Goal: Task Accomplishment & Management: Use online tool/utility

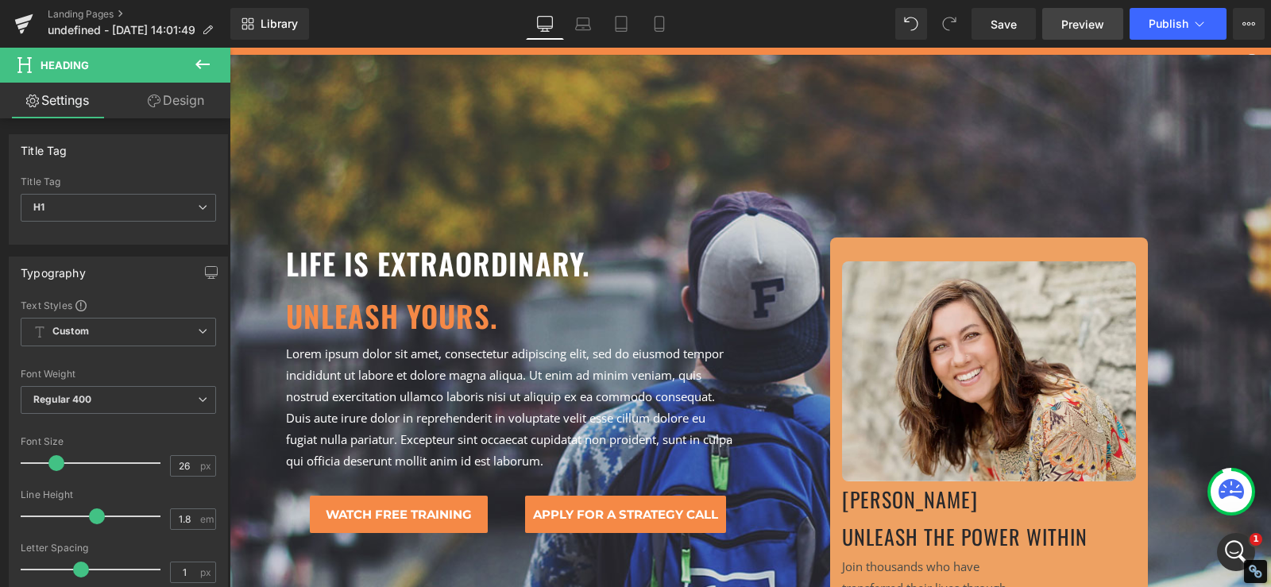
click at [1083, 20] on span "Preview" at bounding box center [1082, 24] width 43 height 17
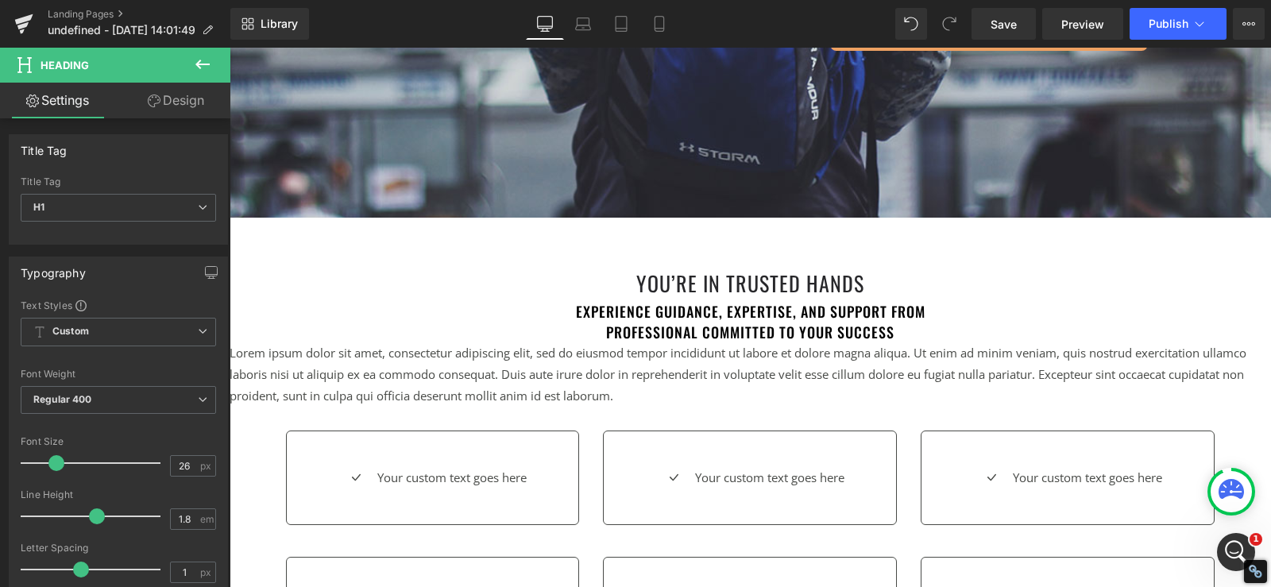
scroll to position [635, 0]
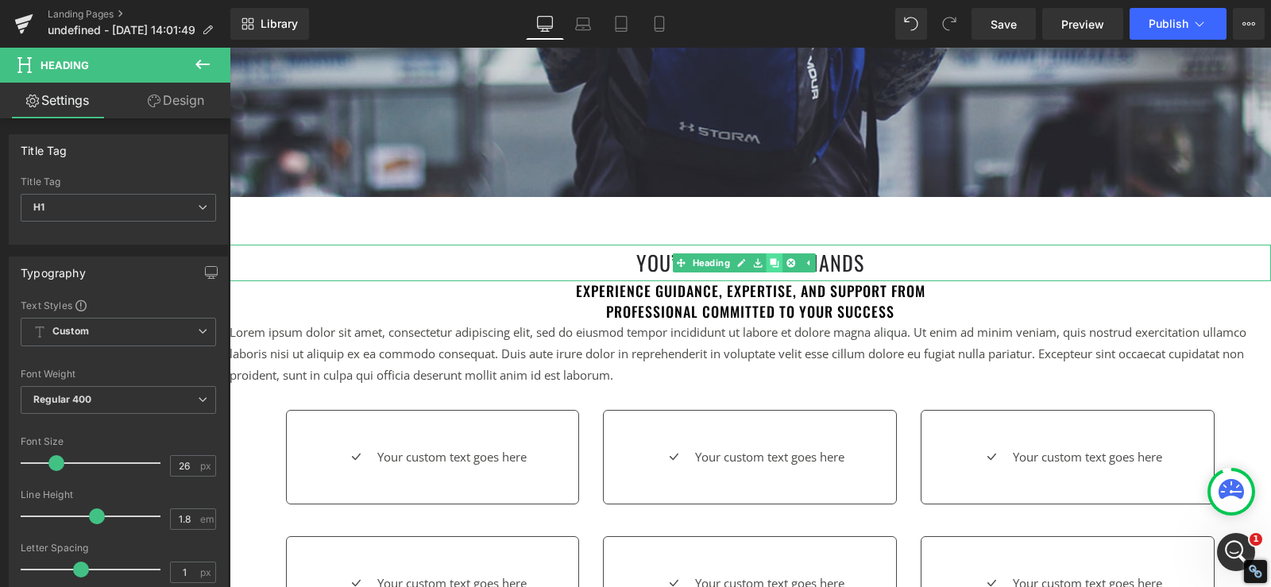
click at [767, 268] on link at bounding box center [774, 262] width 17 height 19
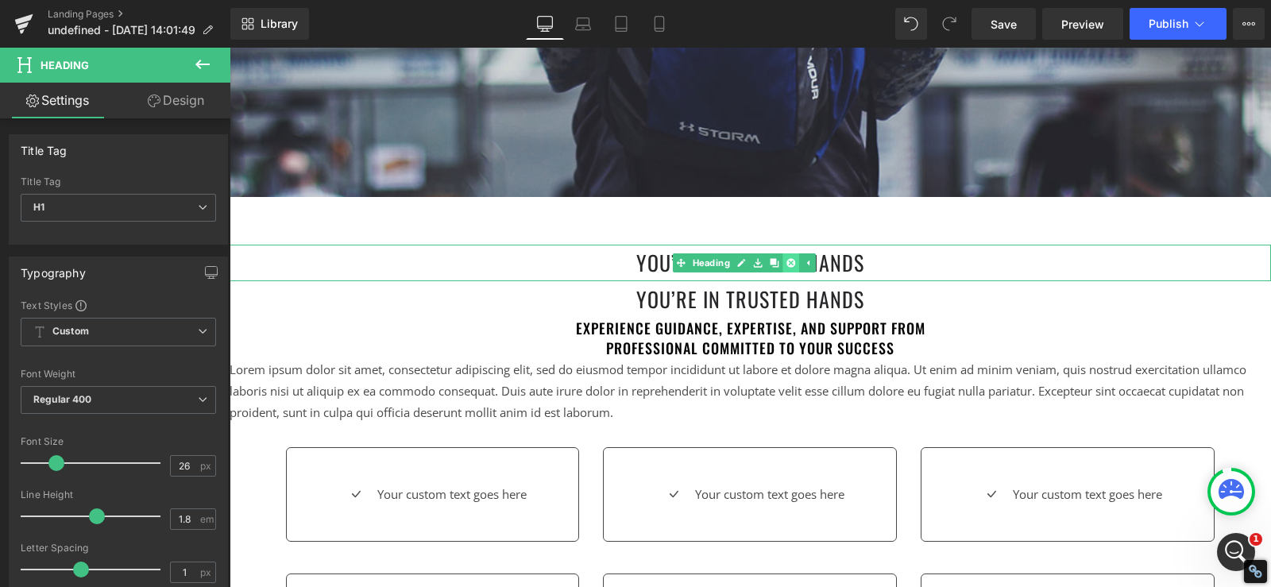
click at [786, 263] on icon at bounding box center [790, 262] width 9 height 9
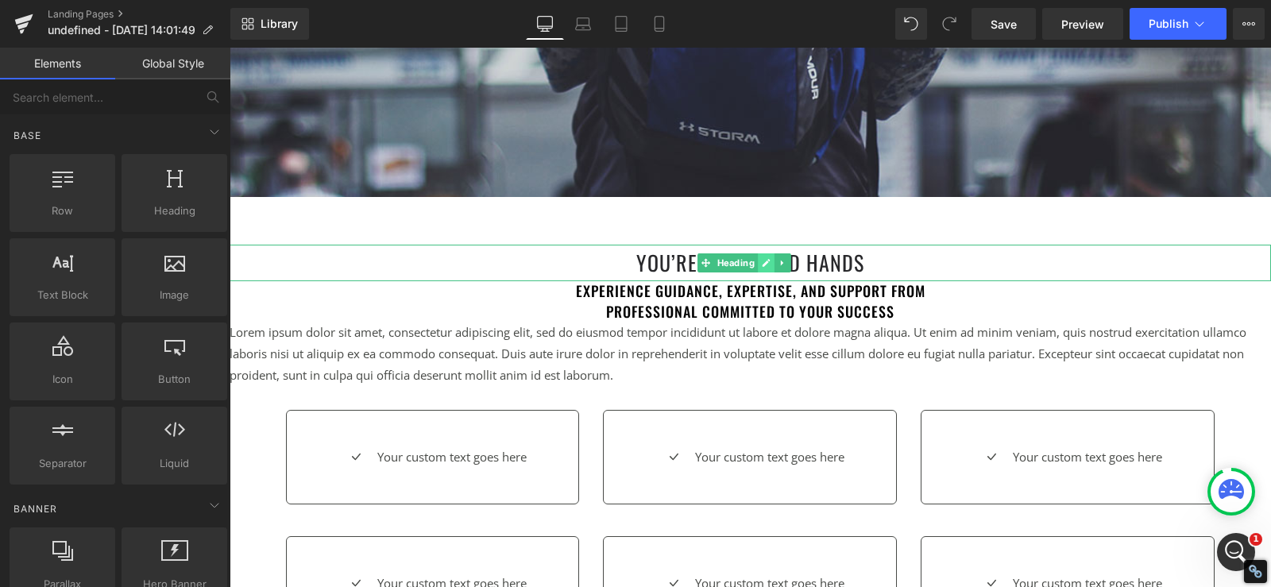
click at [760, 262] on link at bounding box center [766, 262] width 17 height 19
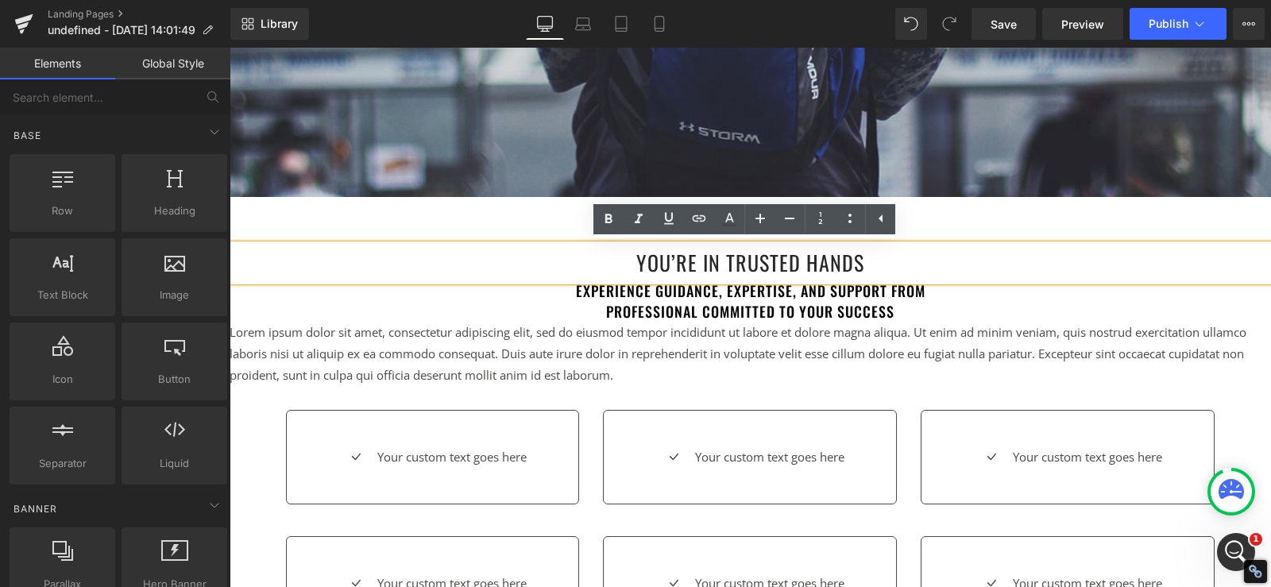
click at [729, 261] on h1 "You’re in Trusted Hands" at bounding box center [750, 263] width 1041 height 37
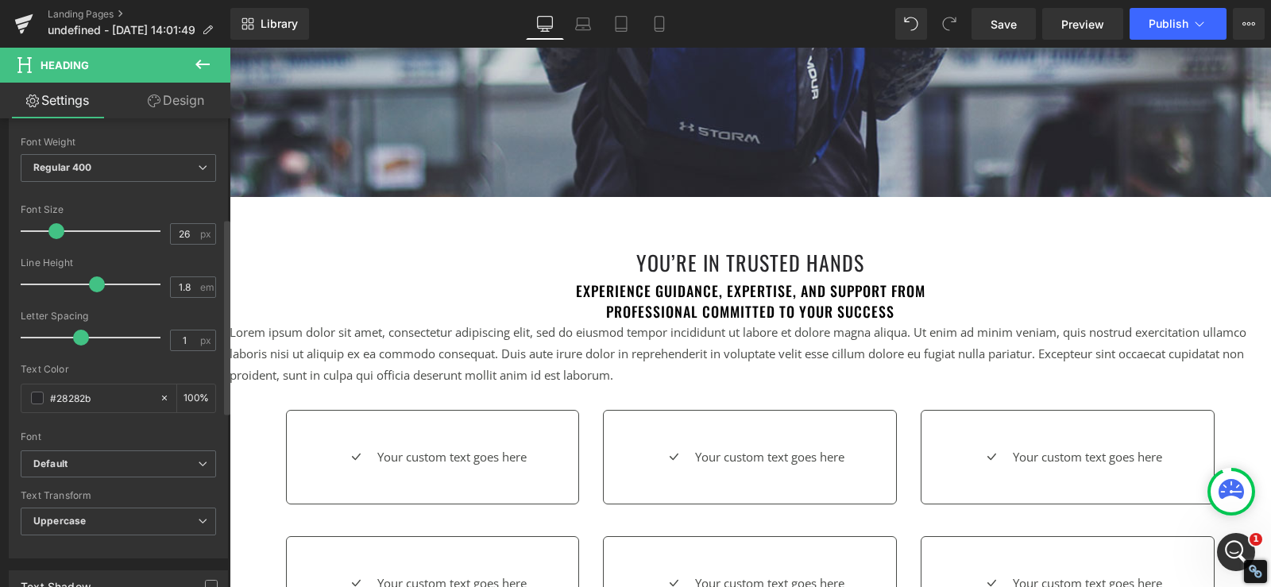
scroll to position [238, 0]
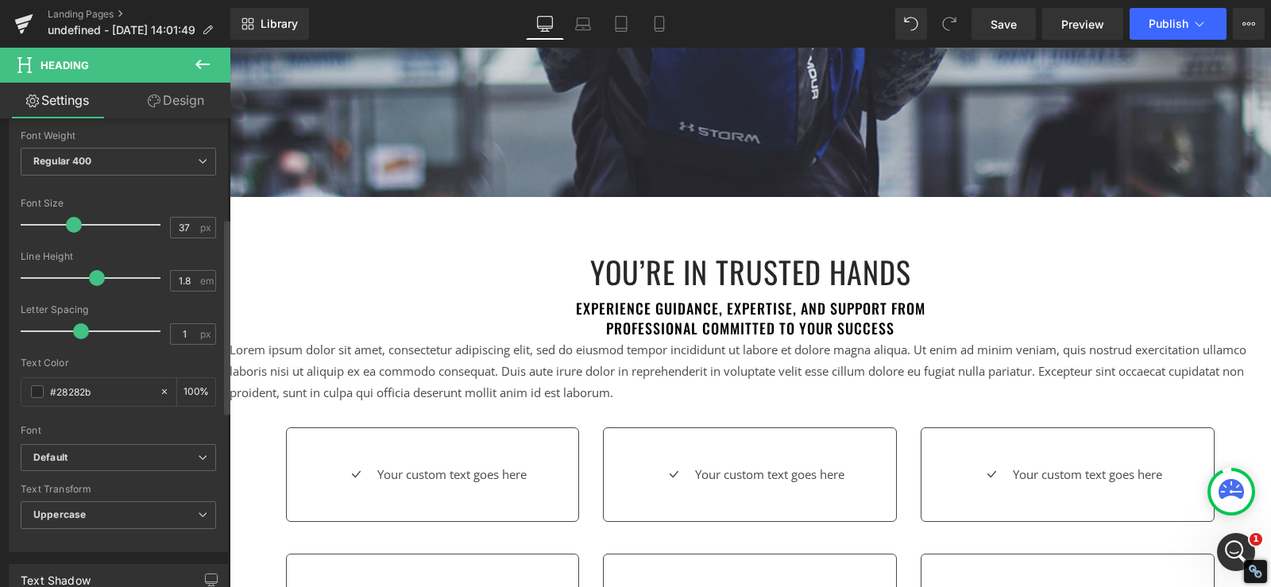
type input "36"
drag, startPoint x: 56, startPoint y: 229, endPoint x: 68, endPoint y: 224, distance: 13.6
click at [68, 224] on span at bounding box center [71, 225] width 16 height 16
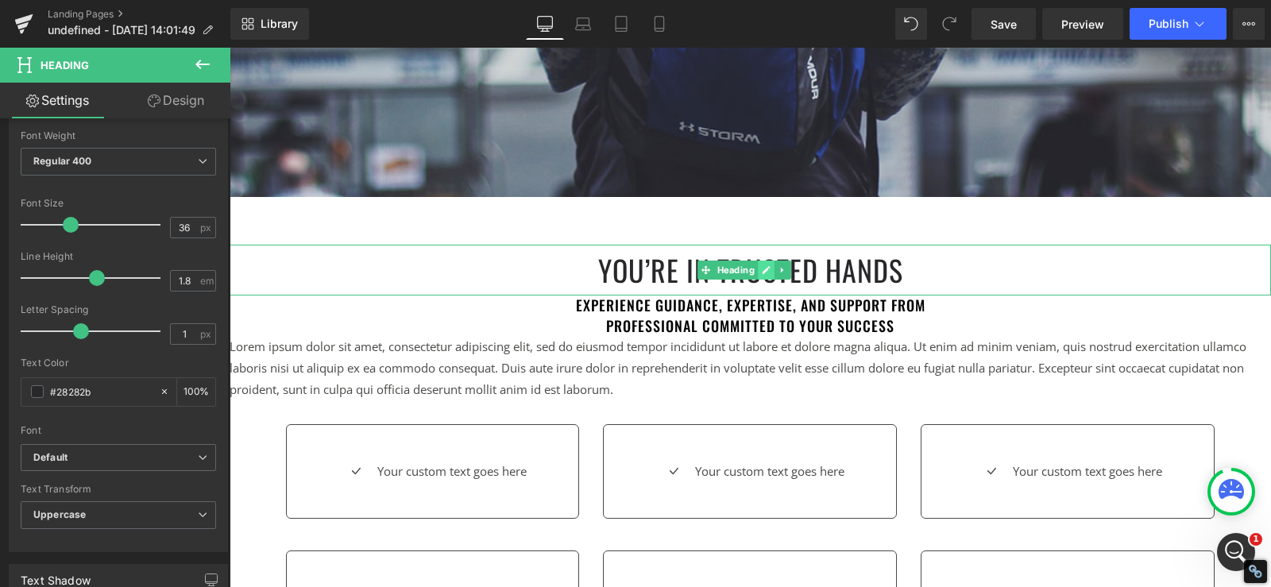
click at [766, 276] on link at bounding box center [766, 269] width 17 height 19
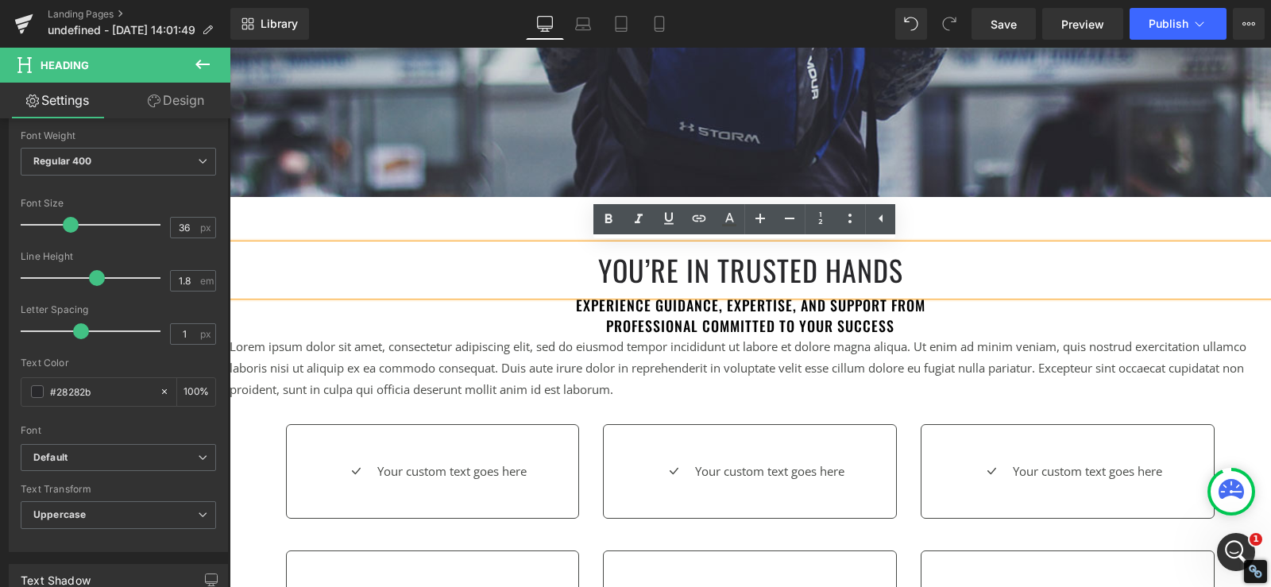
click at [672, 280] on h1 "You’re in Trusted Hands" at bounding box center [750, 271] width 1041 height 52
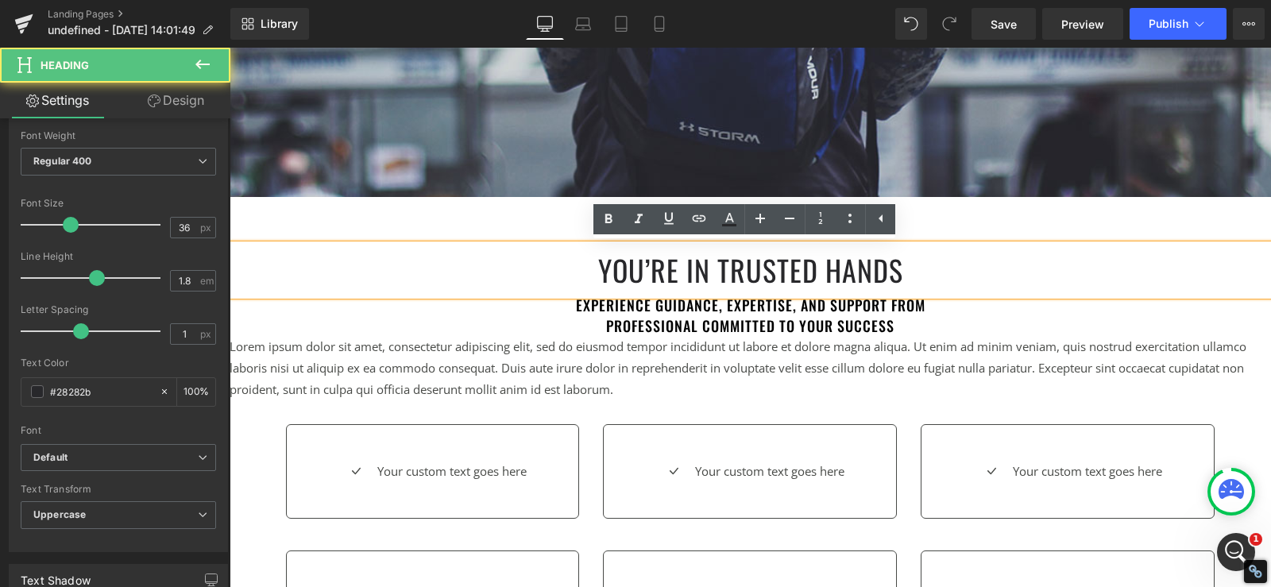
click at [672, 280] on h1 "You’re in Trusted Hands" at bounding box center [750, 271] width 1041 height 52
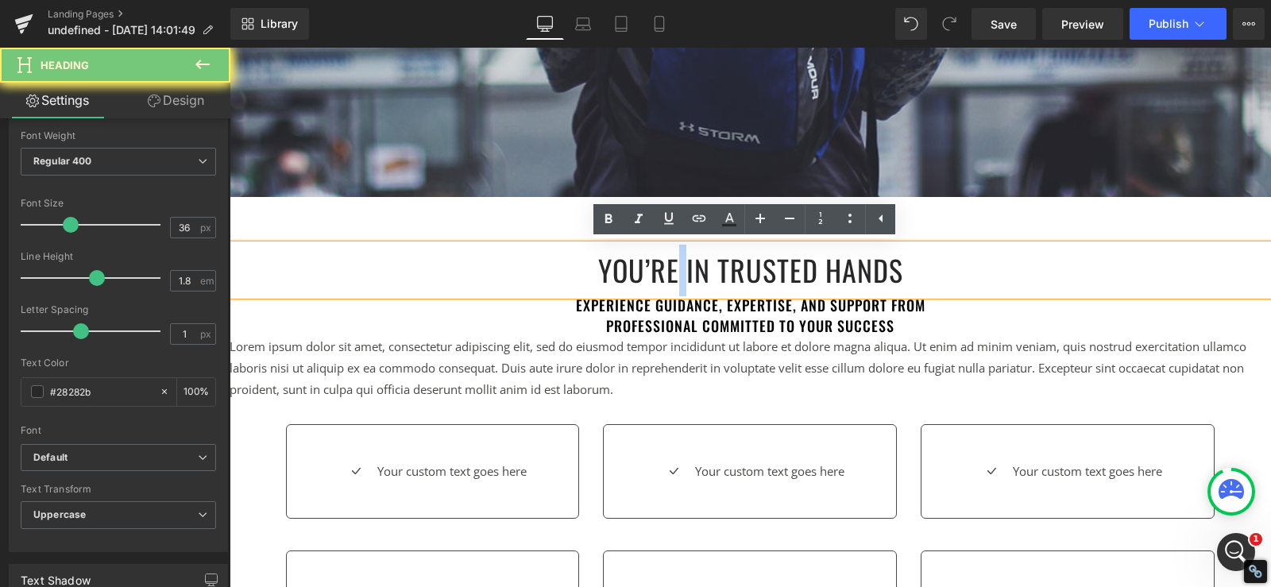
click at [672, 280] on h1 "You’re in Trusted Hands" at bounding box center [750, 271] width 1041 height 52
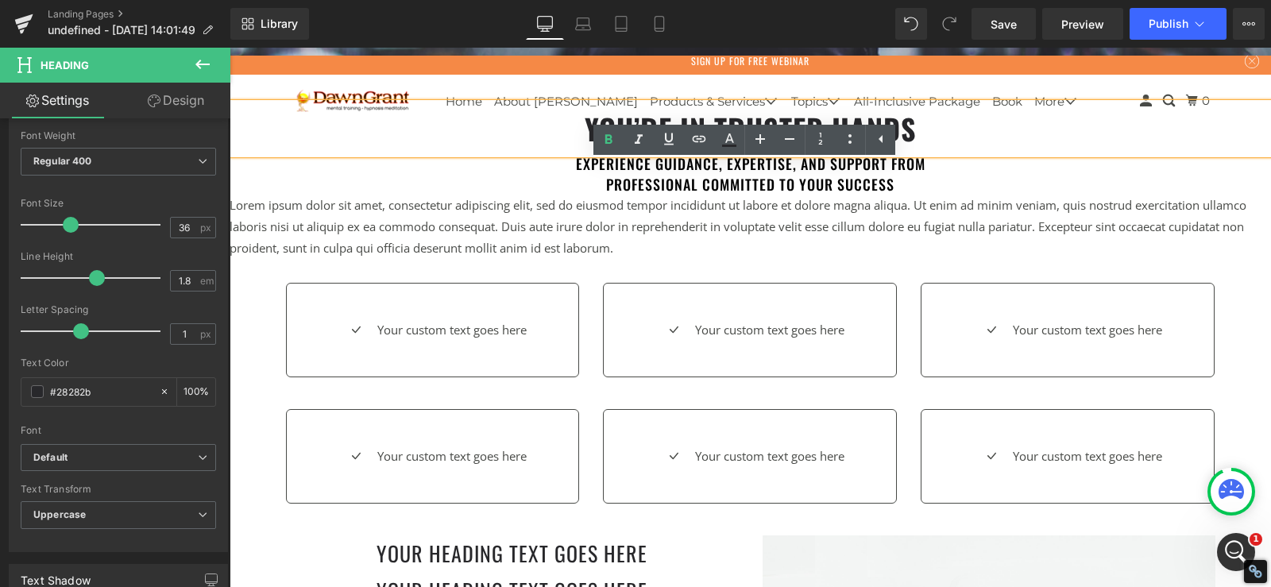
scroll to position [715, 0]
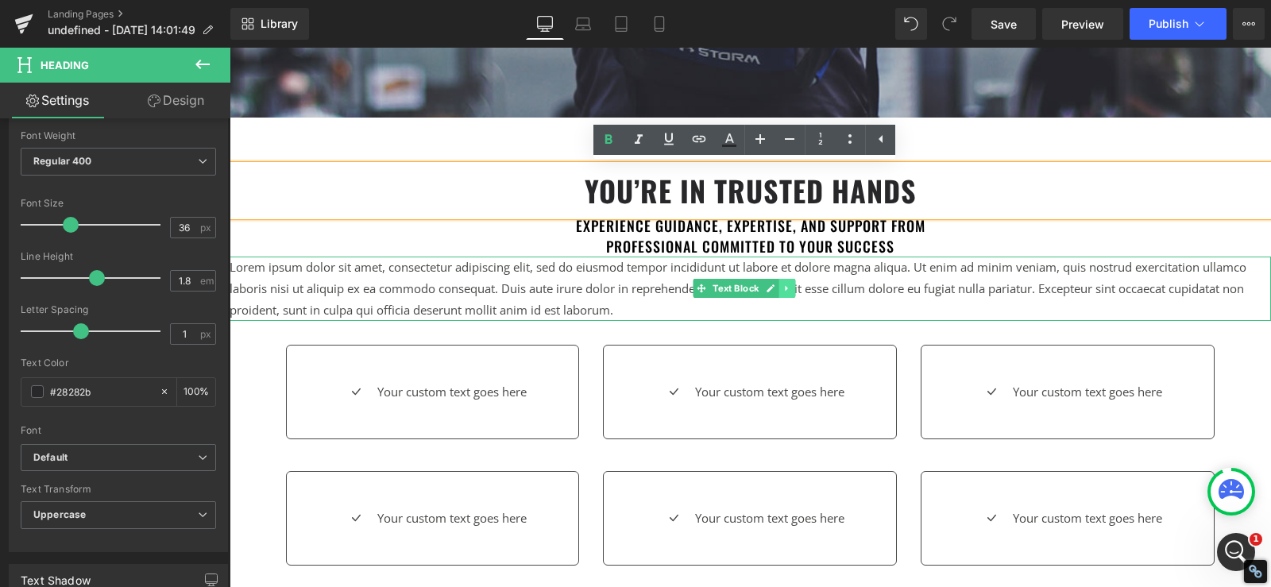
click at [780, 289] on link at bounding box center [787, 288] width 17 height 19
click at [799, 285] on icon at bounding box center [795, 288] width 9 height 9
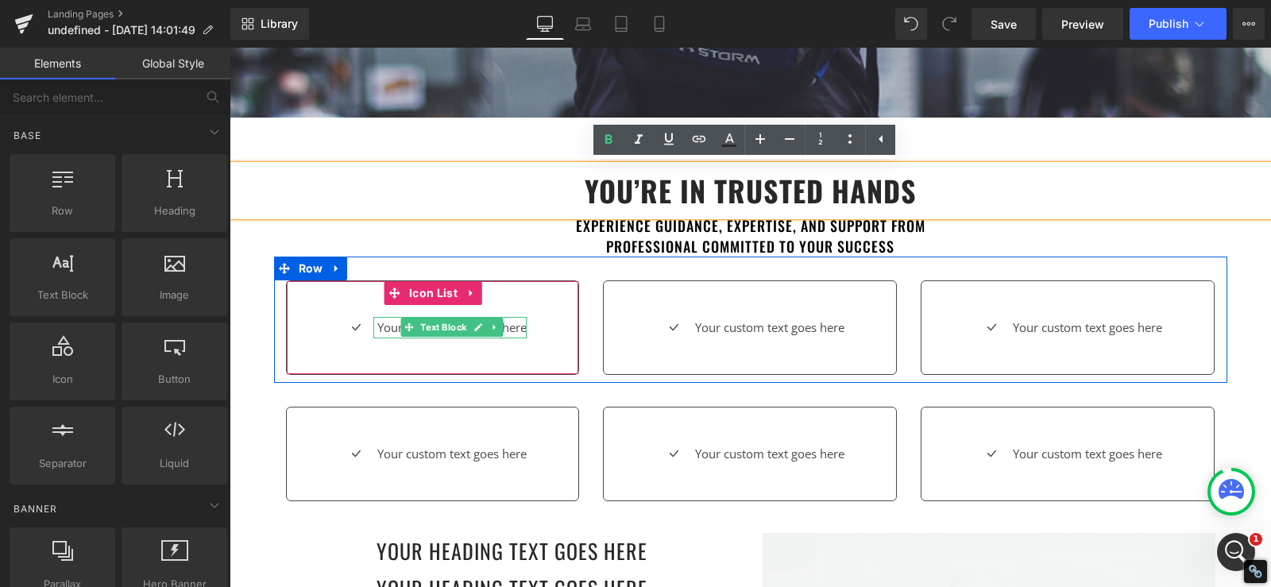
click at [453, 328] on span "Text Block" at bounding box center [443, 327] width 52 height 19
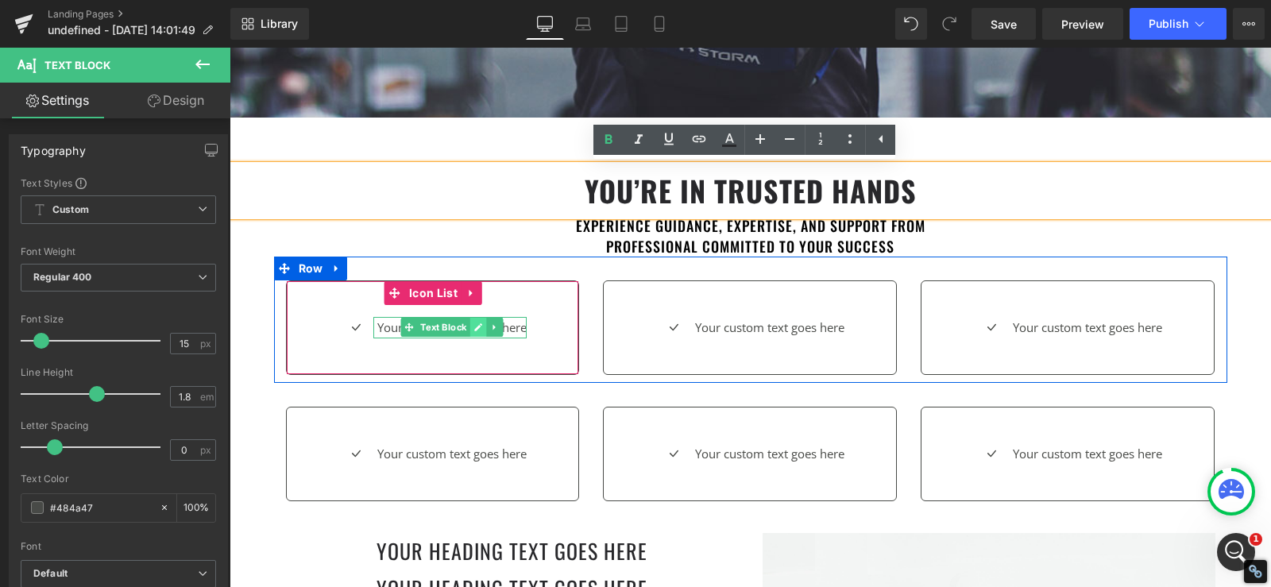
click at [474, 330] on icon at bounding box center [478, 327] width 9 height 10
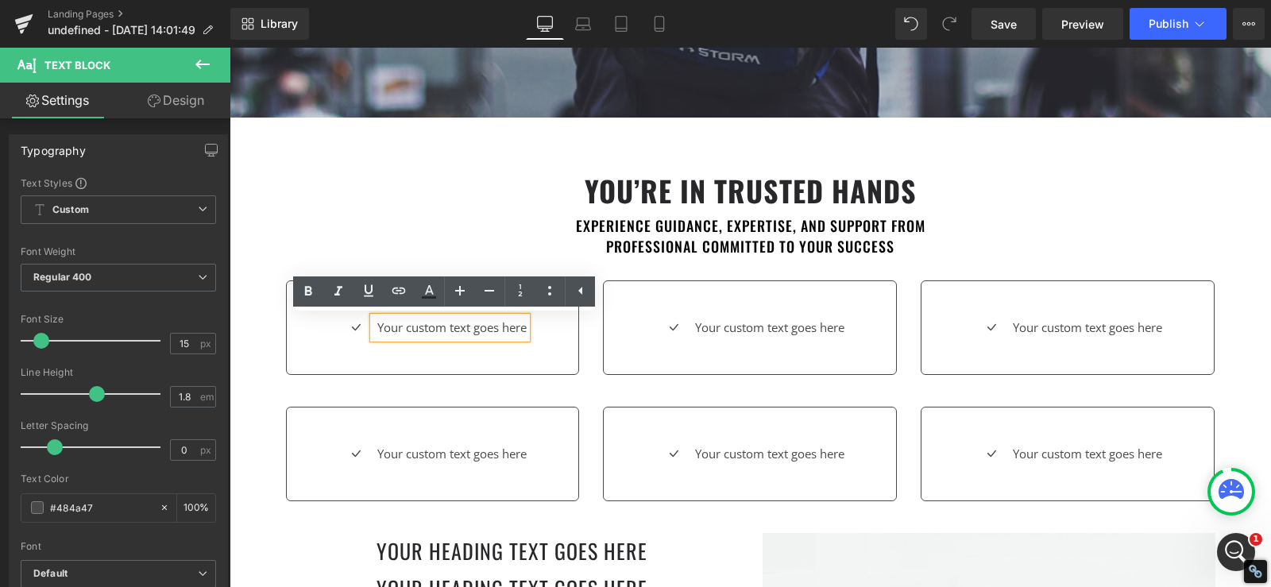
click at [465, 330] on p "Your custom text goes here" at bounding box center [451, 327] width 149 height 21
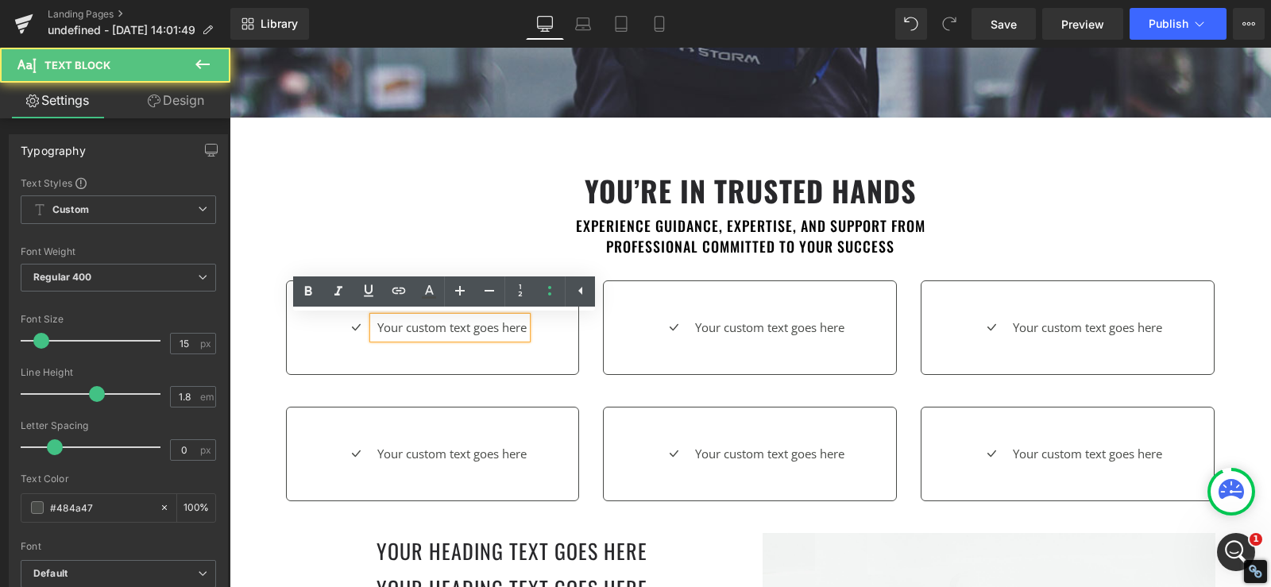
click at [465, 330] on p "Your custom text goes here" at bounding box center [451, 327] width 149 height 21
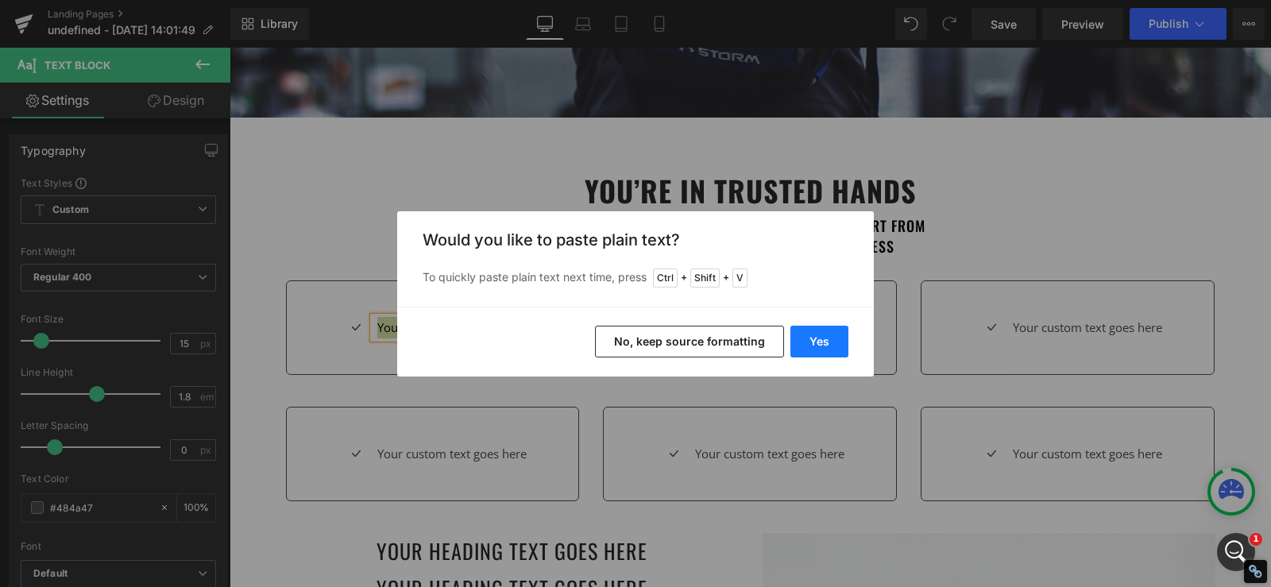
click at [815, 336] on button "Yes" at bounding box center [819, 342] width 58 height 32
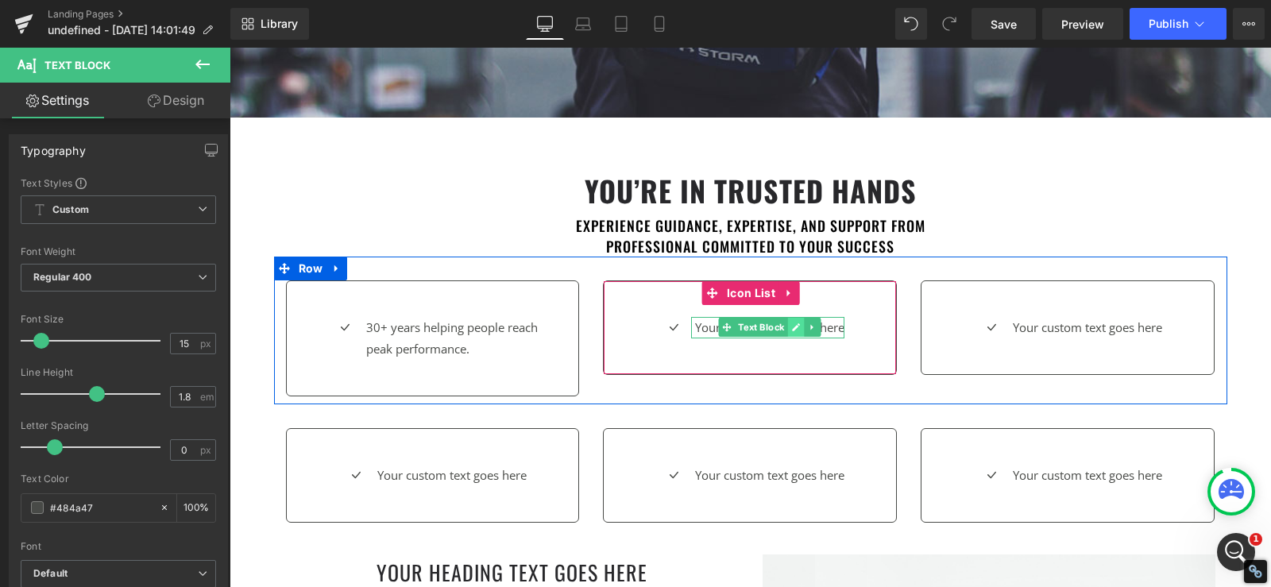
click at [792, 331] on icon at bounding box center [796, 327] width 9 height 10
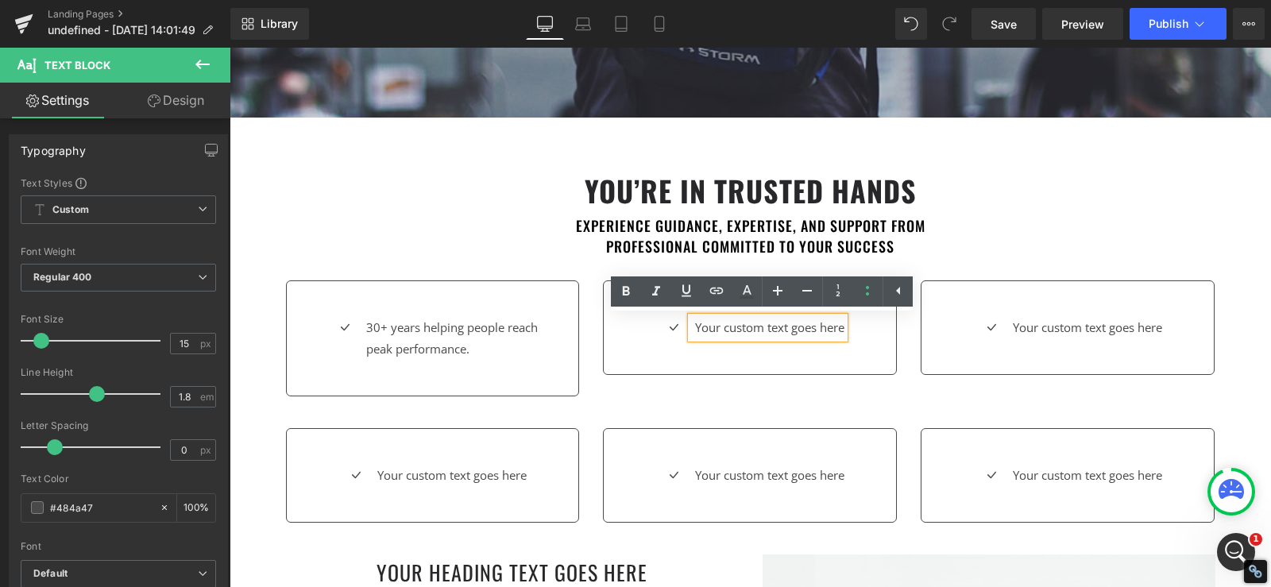
click at [789, 331] on p "Your custom text goes here" at bounding box center [769, 327] width 149 height 21
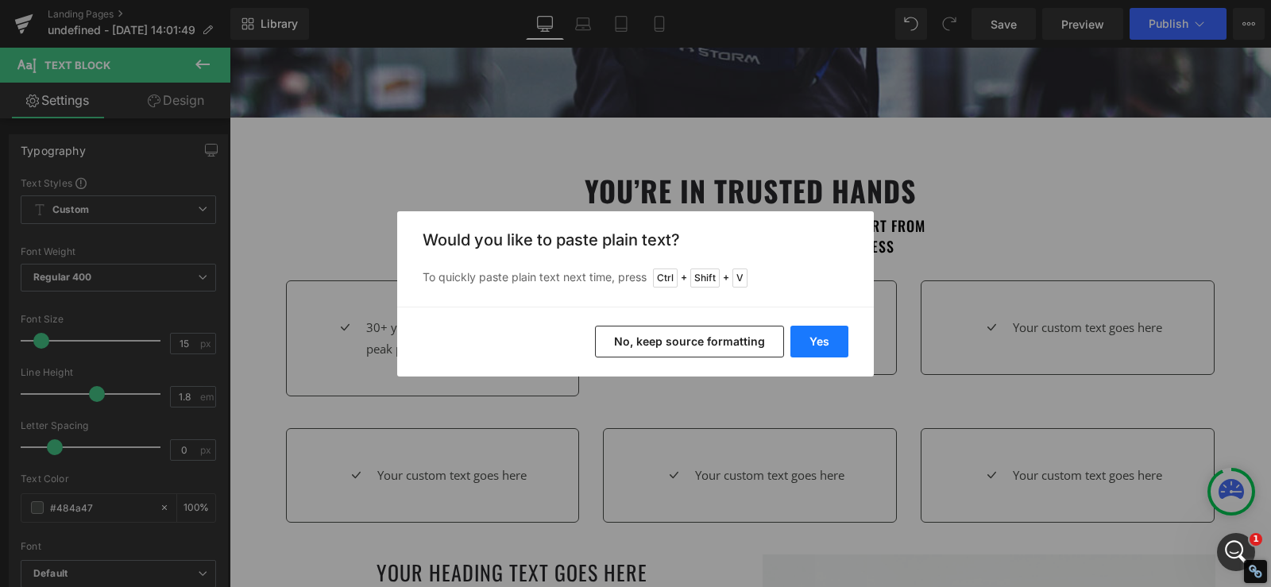
click at [816, 345] on button "Yes" at bounding box center [819, 342] width 58 height 32
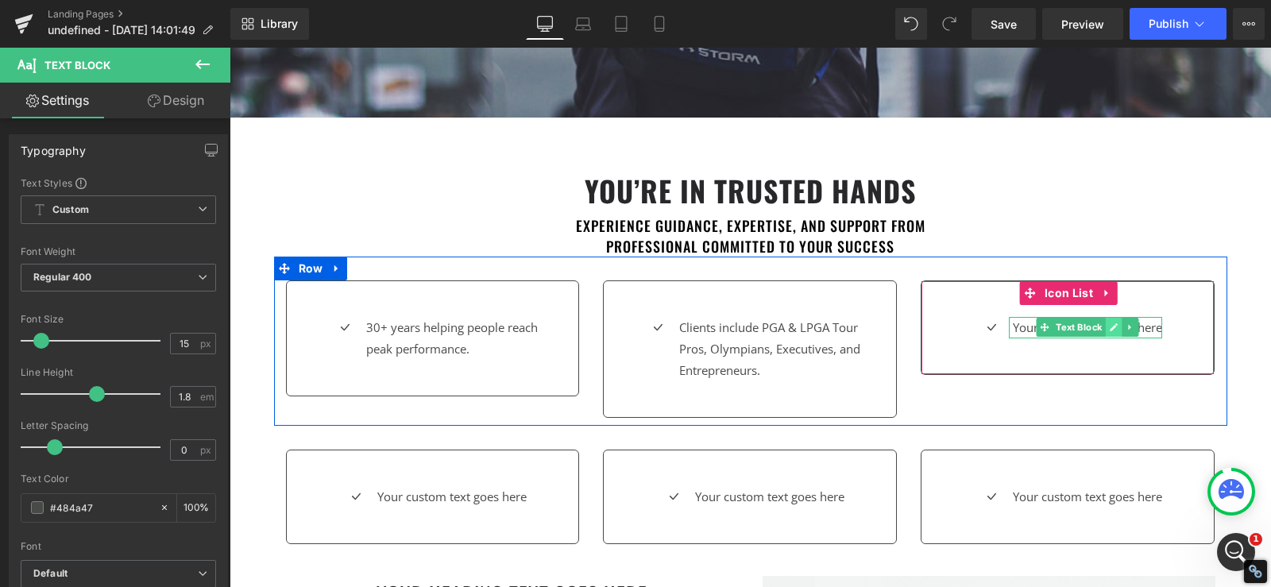
click at [1105, 332] on link at bounding box center [1113, 327] width 17 height 19
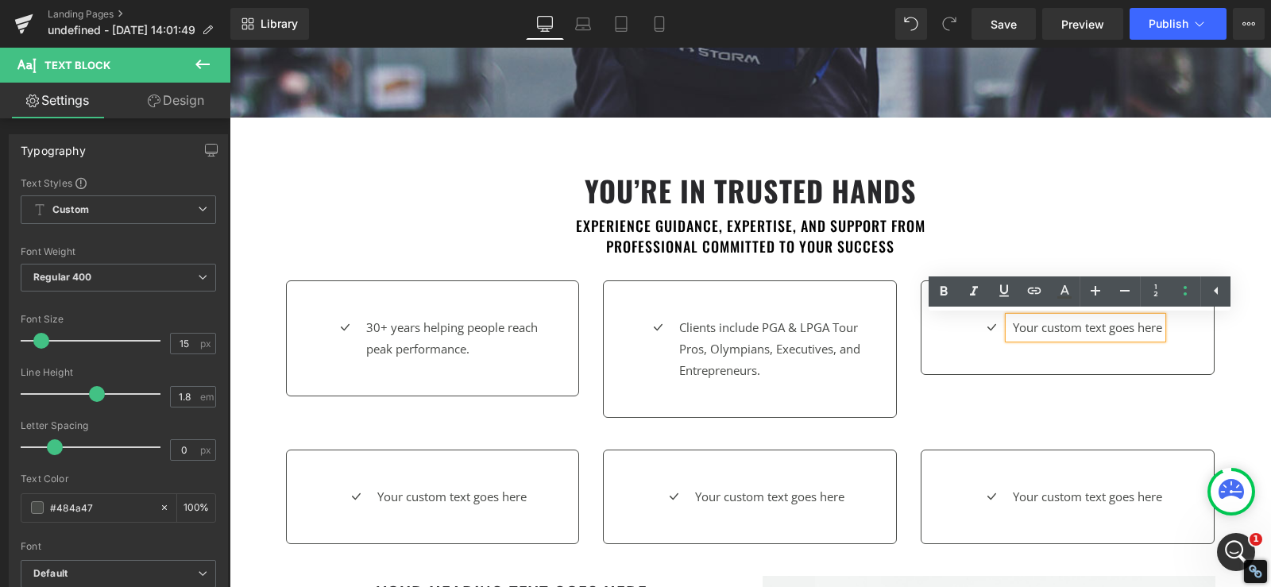
click at [1084, 331] on p "Your custom text goes here" at bounding box center [1087, 327] width 149 height 21
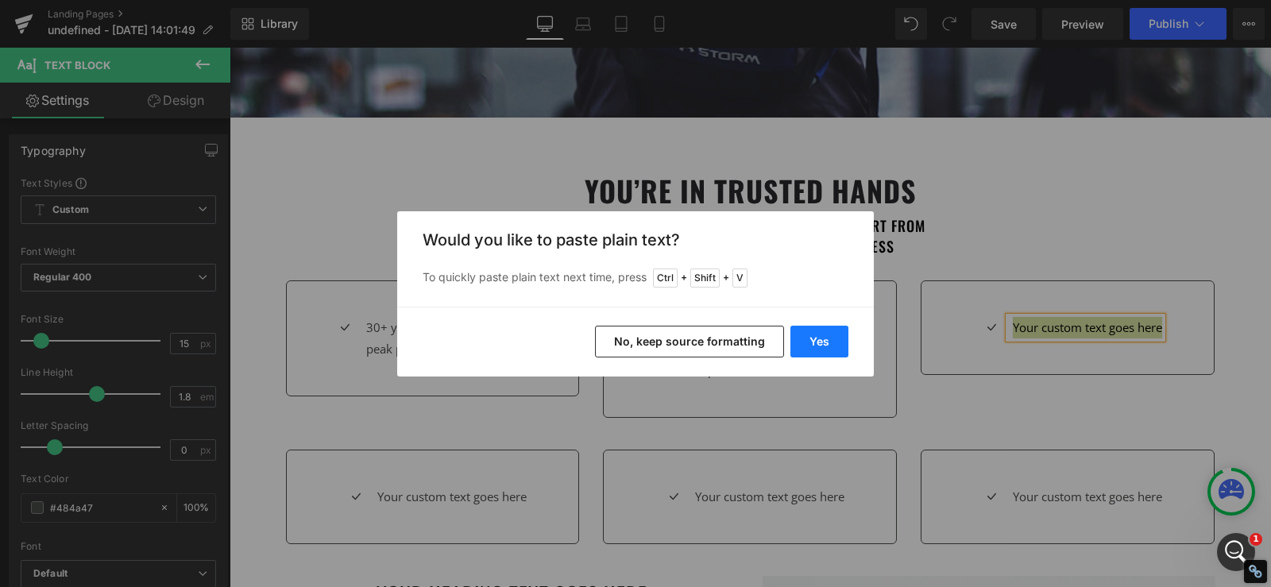
click at [804, 351] on button "Yes" at bounding box center [819, 342] width 58 height 32
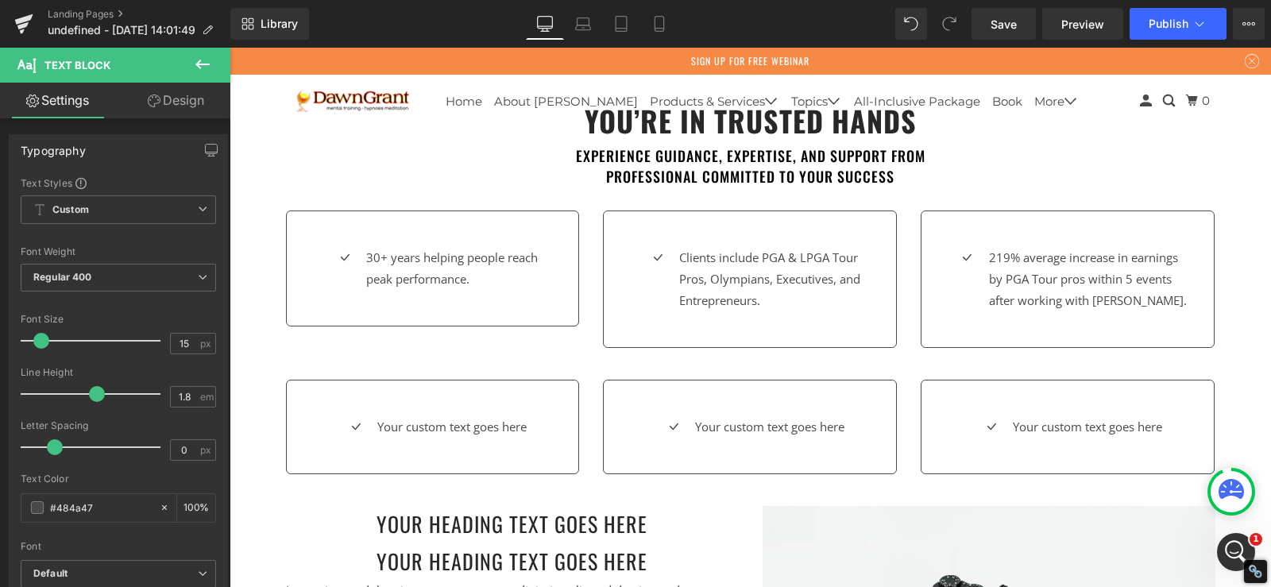
scroll to position [794, 0]
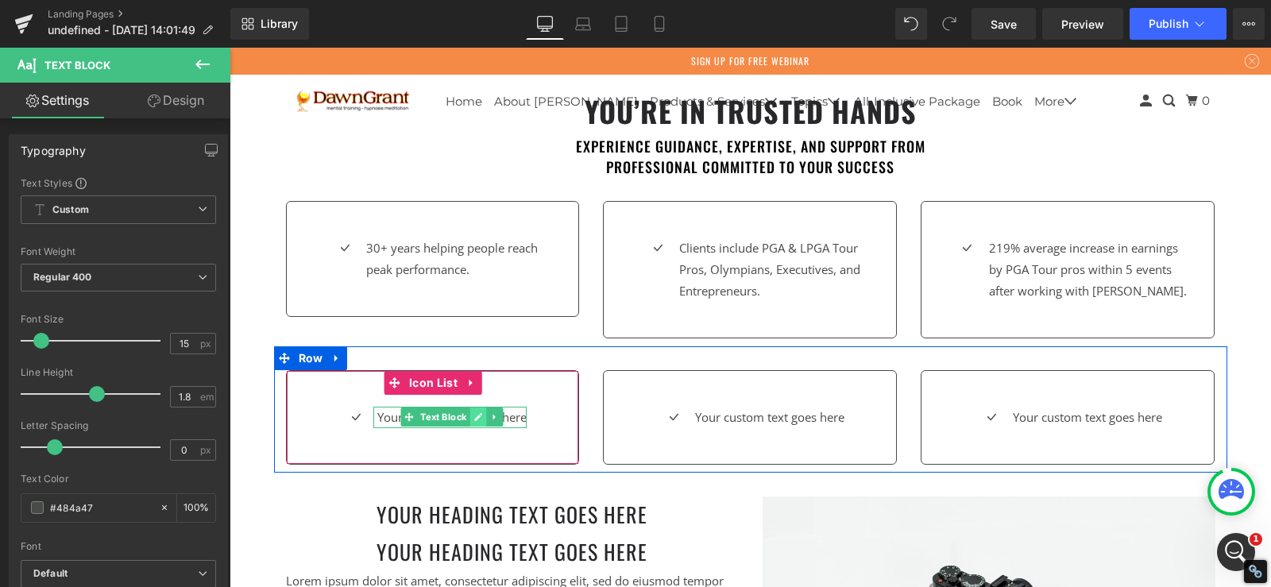
click at [474, 419] on icon at bounding box center [478, 417] width 9 height 10
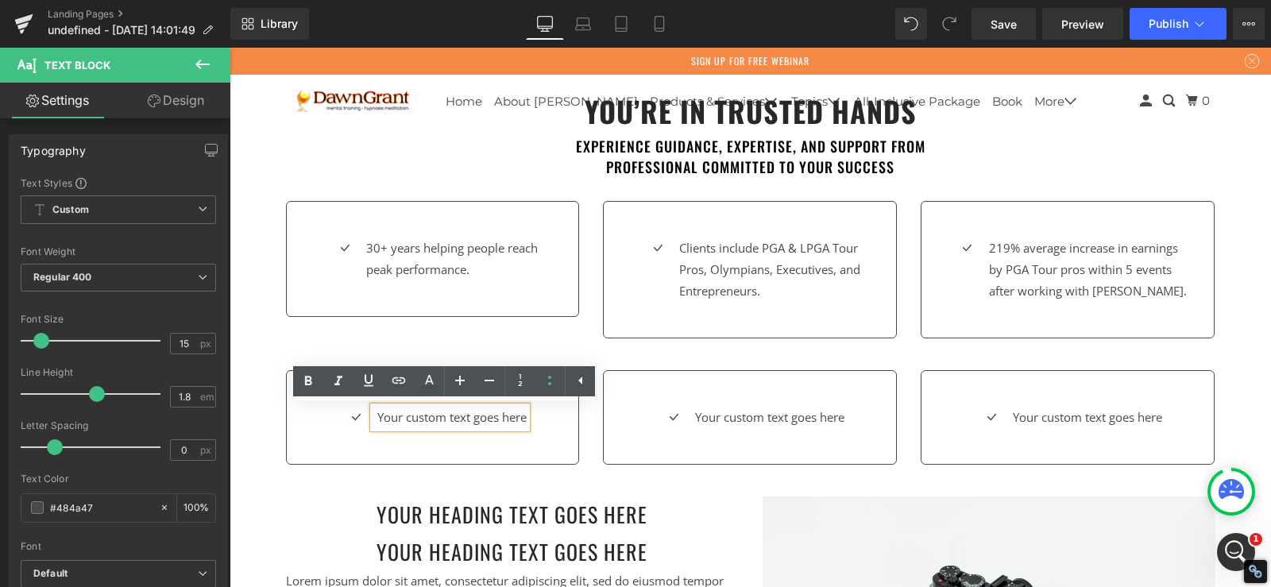
click at [458, 419] on p "Your custom text goes here" at bounding box center [451, 417] width 149 height 21
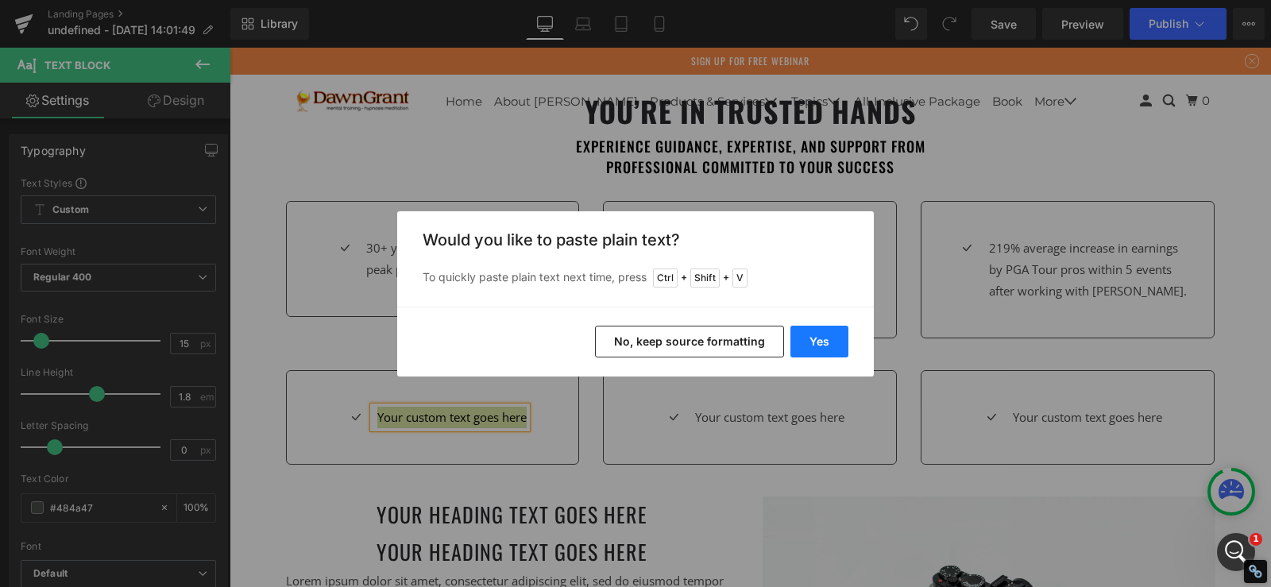
click at [795, 345] on button "Yes" at bounding box center [819, 342] width 58 height 32
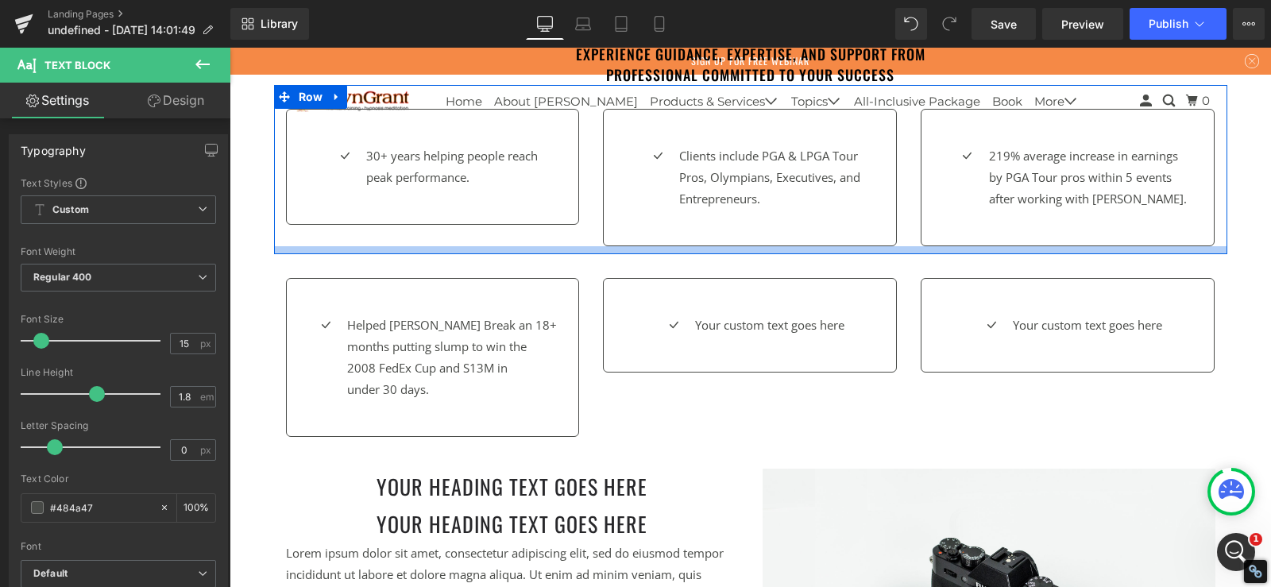
scroll to position [953, 0]
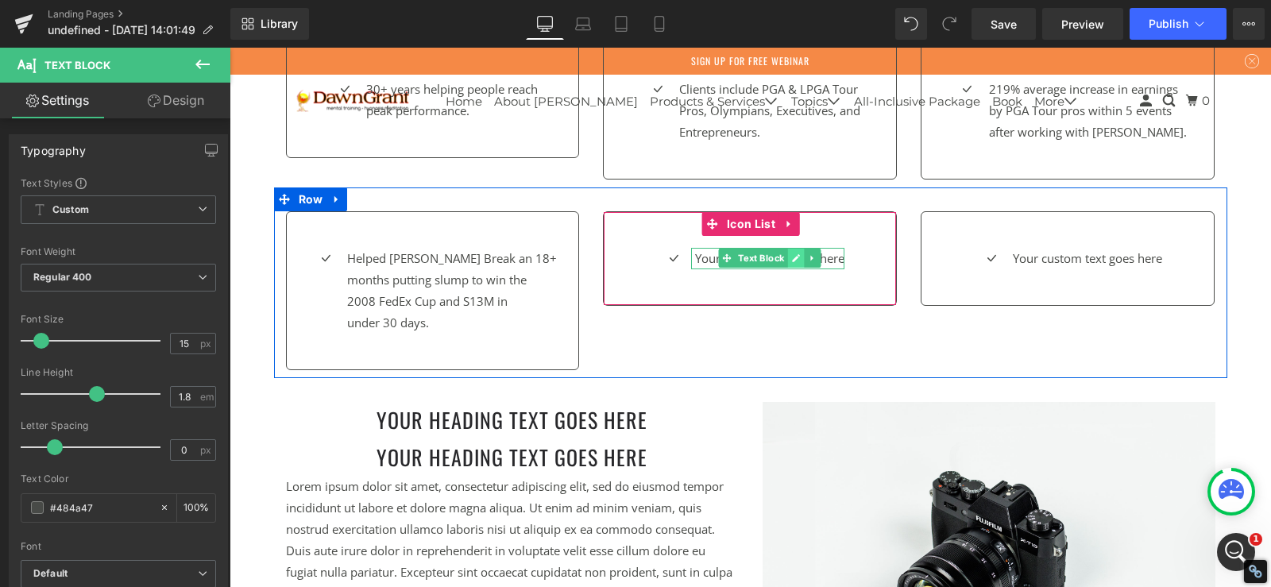
click at [792, 260] on icon at bounding box center [796, 258] width 9 height 10
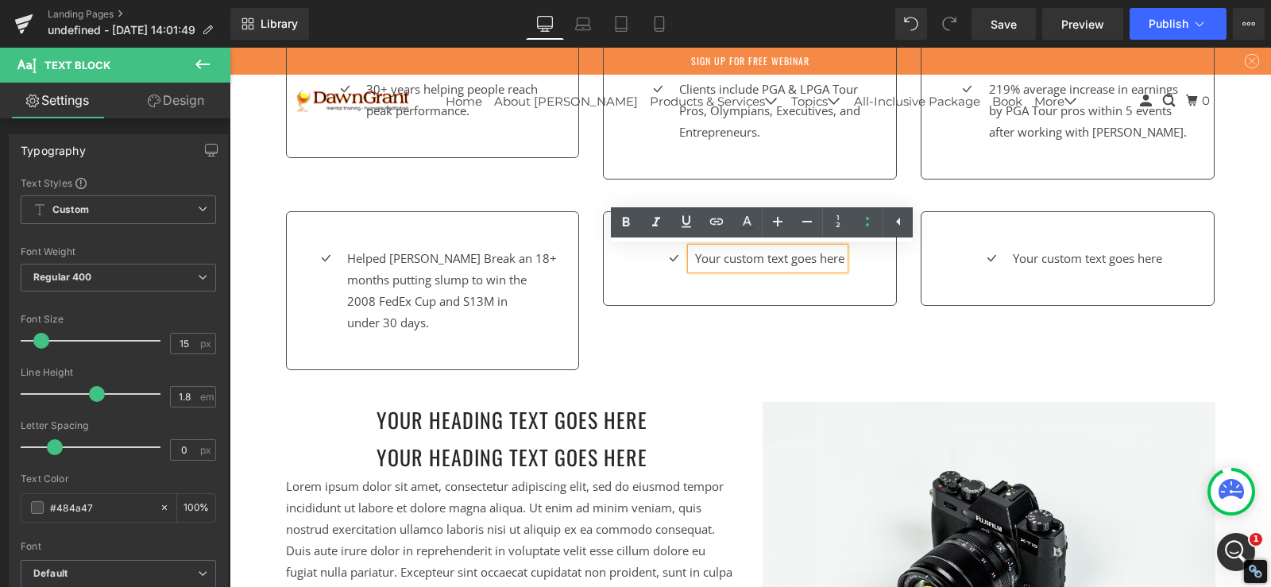
click at [776, 260] on p "Your custom text goes here" at bounding box center [769, 258] width 149 height 21
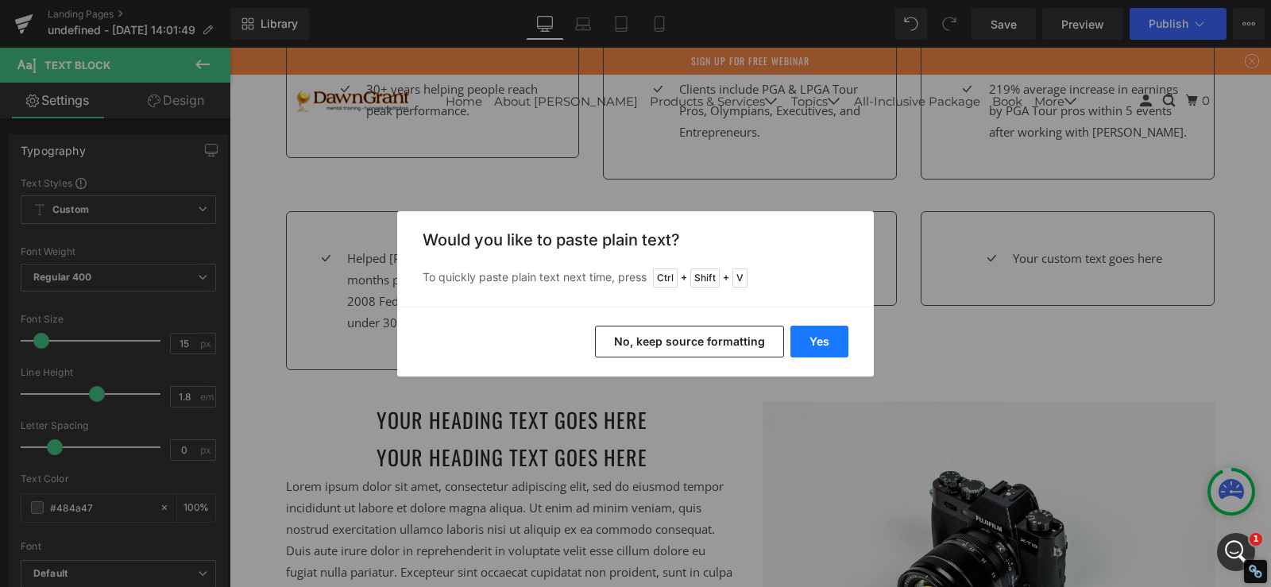
click at [800, 329] on button "Yes" at bounding box center [819, 342] width 58 height 32
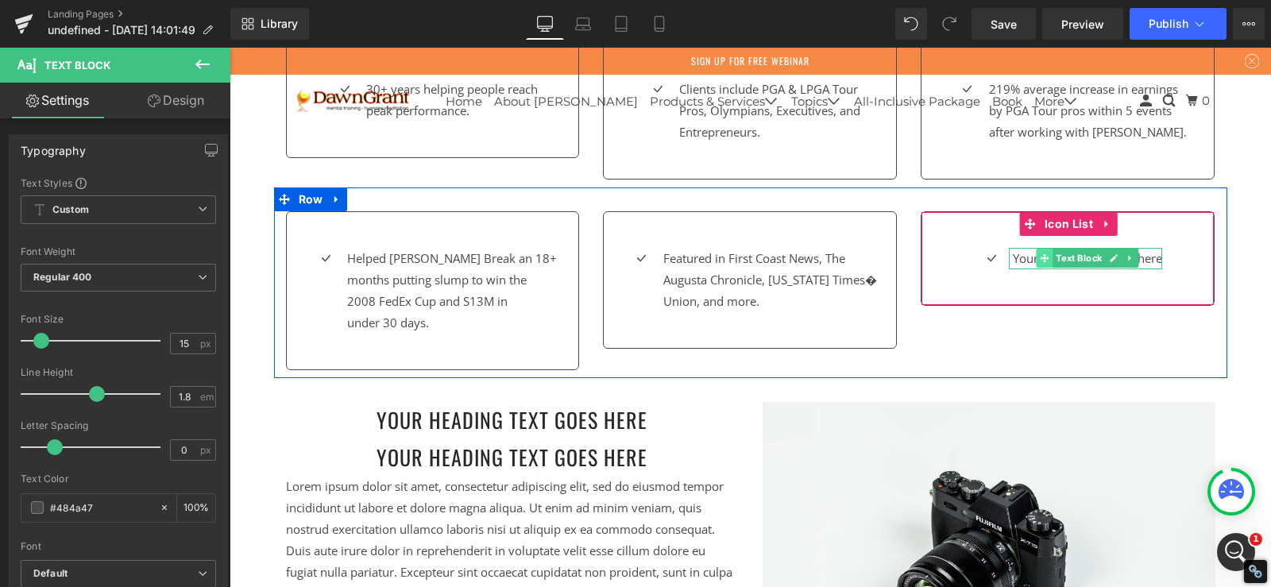
click at [1036, 253] on span at bounding box center [1044, 258] width 17 height 19
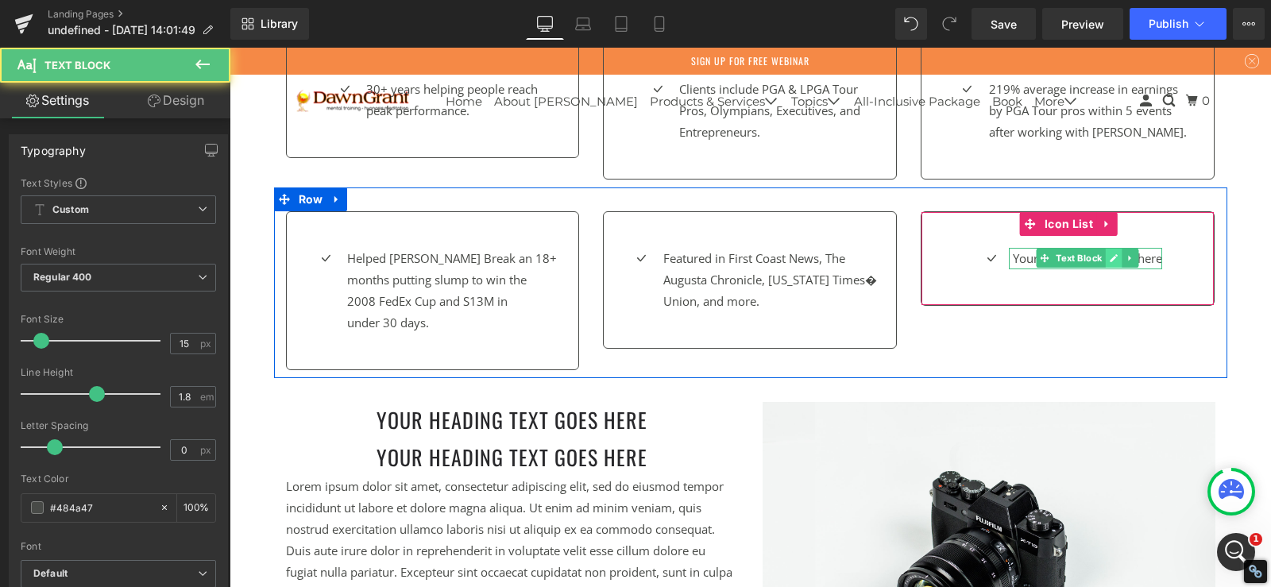
click at [1109, 256] on icon at bounding box center [1113, 258] width 9 height 10
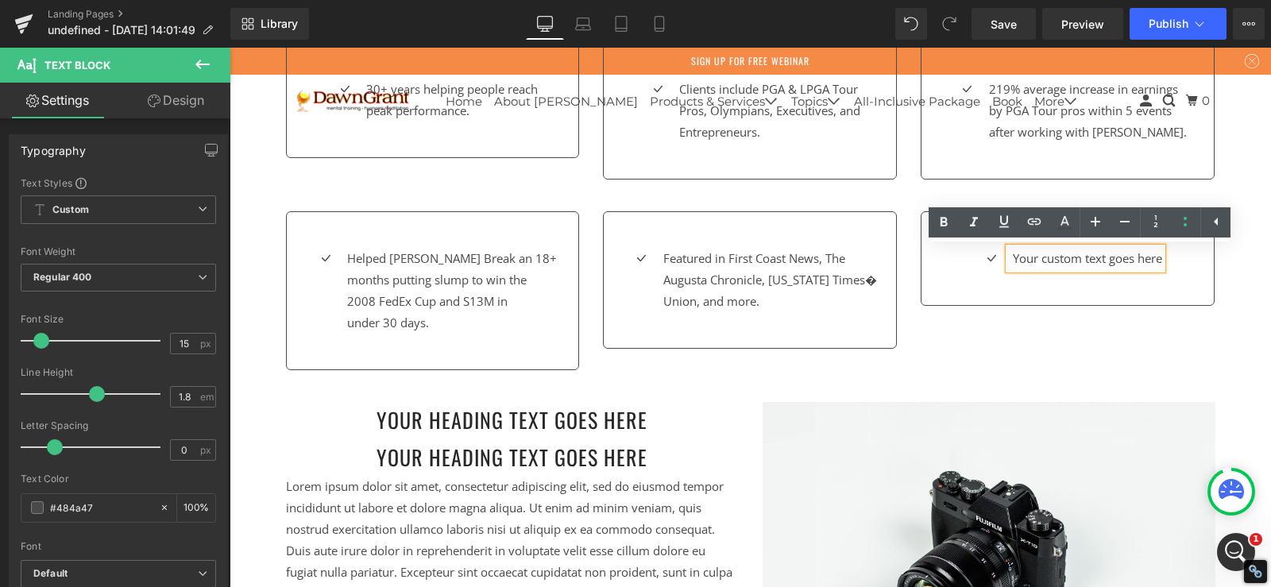
click at [1072, 256] on p "Your custom text goes here" at bounding box center [1087, 258] width 149 height 21
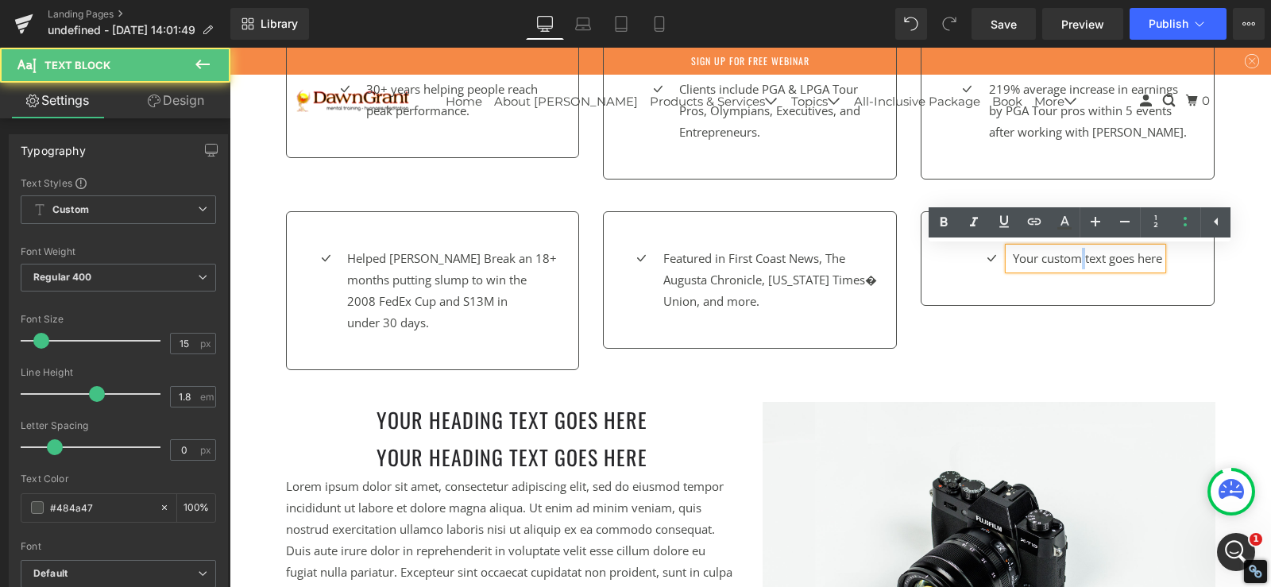
click at [1072, 256] on p "Your custom text goes here" at bounding box center [1087, 258] width 149 height 21
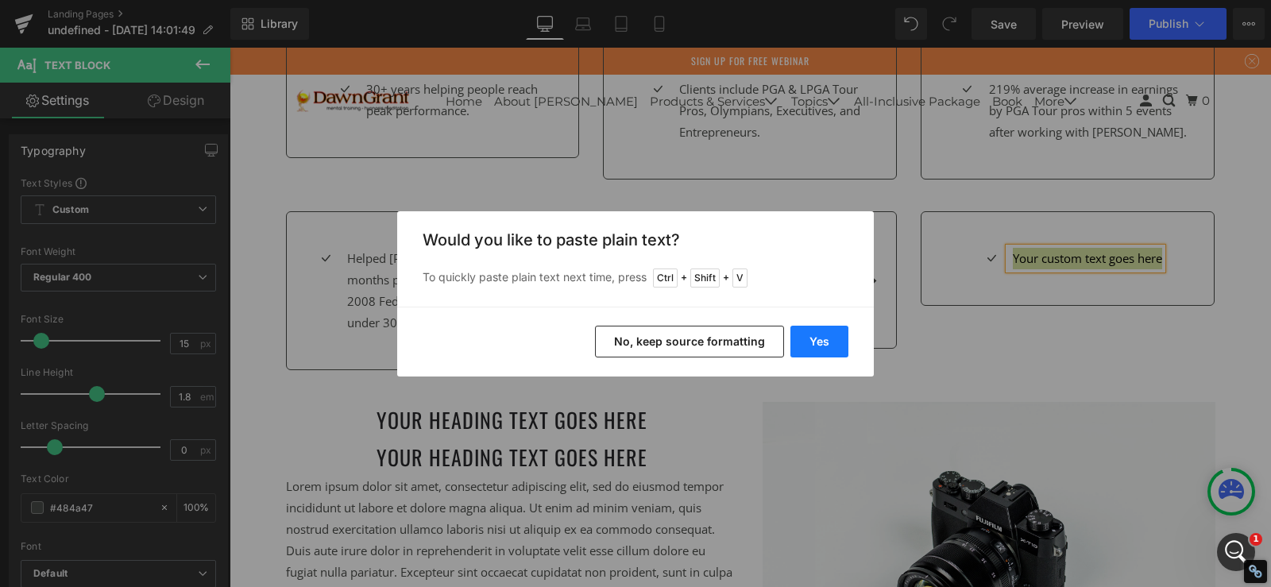
click at [815, 343] on button "Yes" at bounding box center [819, 342] width 58 height 32
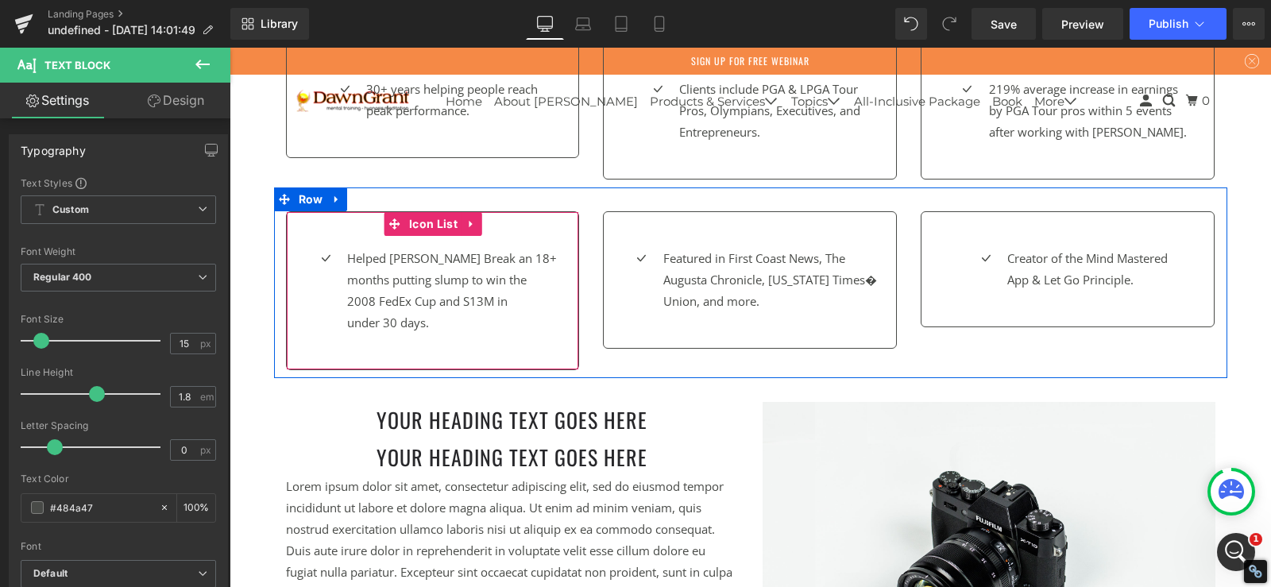
scroll to position [874, 0]
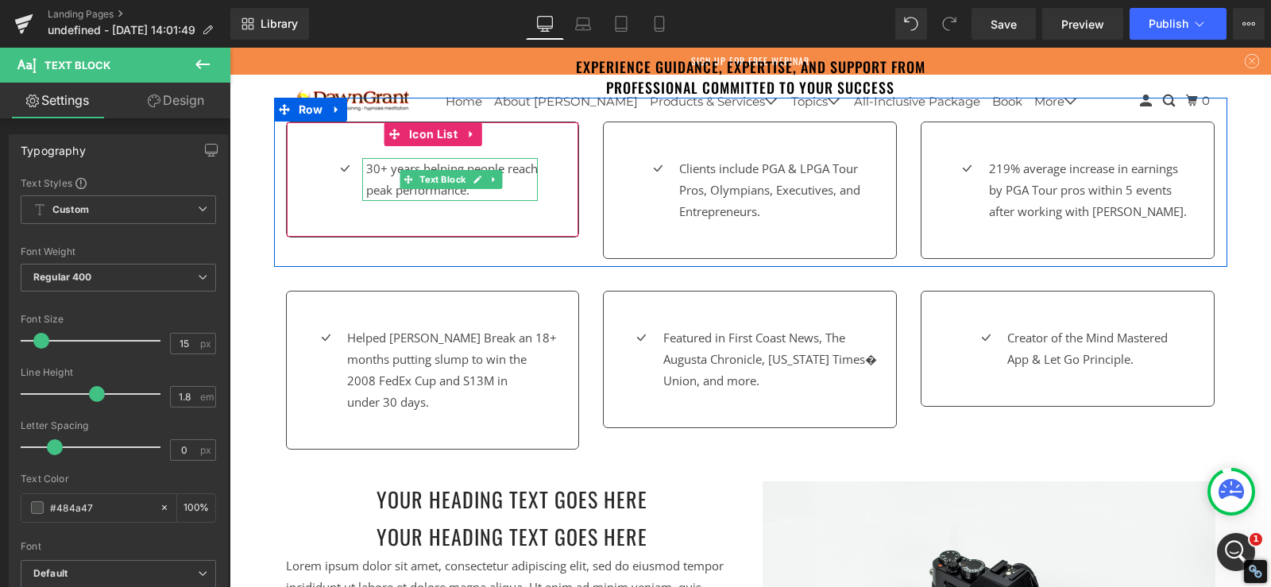
click at [377, 175] on p "30+ years helping people reach" at bounding box center [452, 168] width 172 height 21
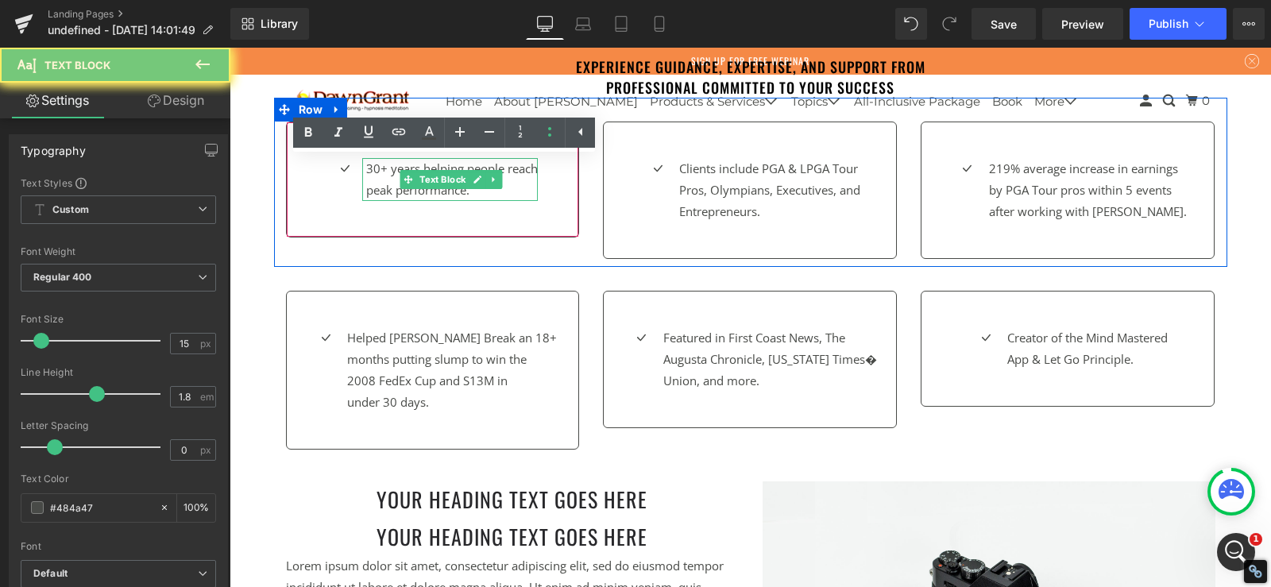
click at [377, 175] on p "30+ years helping people reach" at bounding box center [452, 168] width 172 height 21
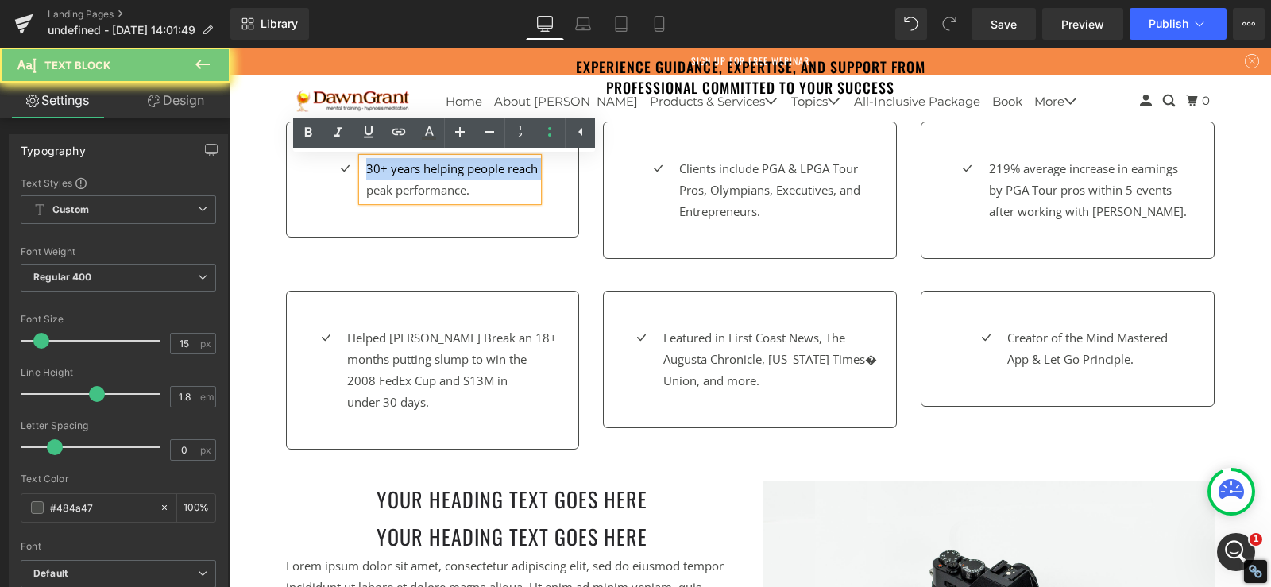
click at [377, 175] on p "30+ years helping people reach" at bounding box center [452, 168] width 172 height 21
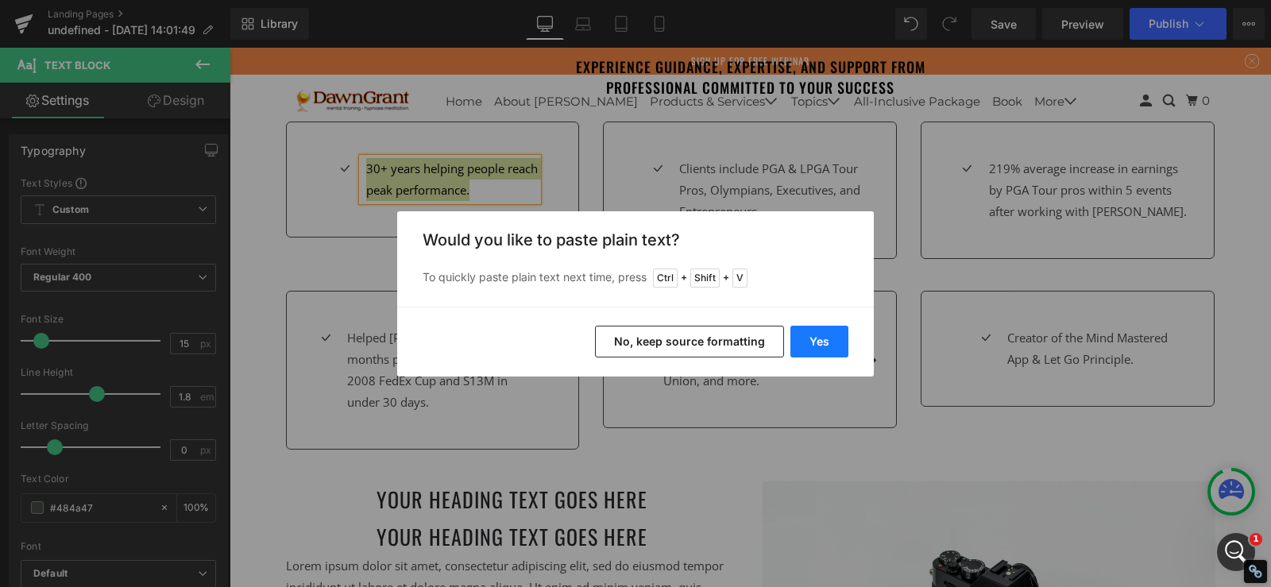
click at [830, 343] on button "Yes" at bounding box center [819, 342] width 58 height 32
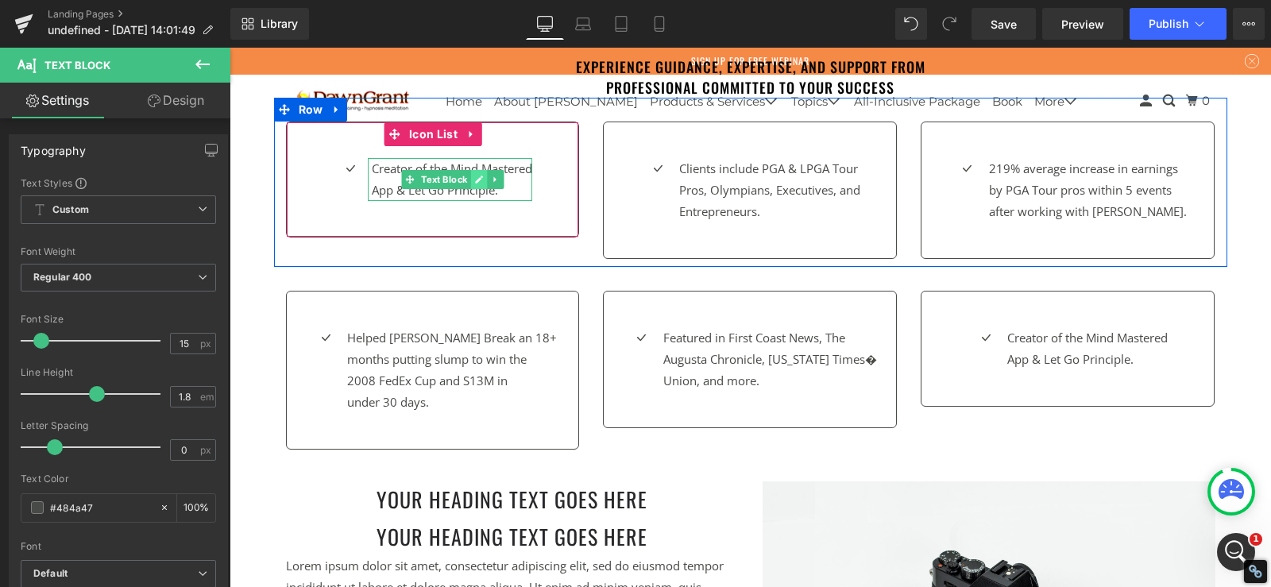
click at [471, 179] on link at bounding box center [479, 179] width 17 height 19
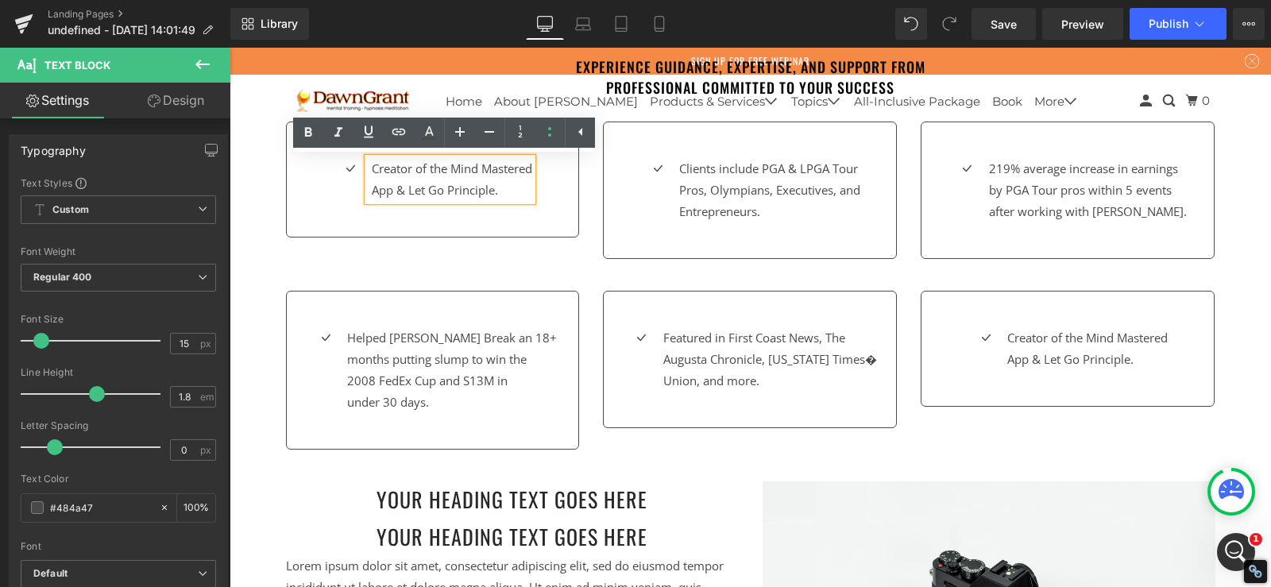
click at [464, 179] on p "App & Let Go Principle." at bounding box center [452, 189] width 160 height 21
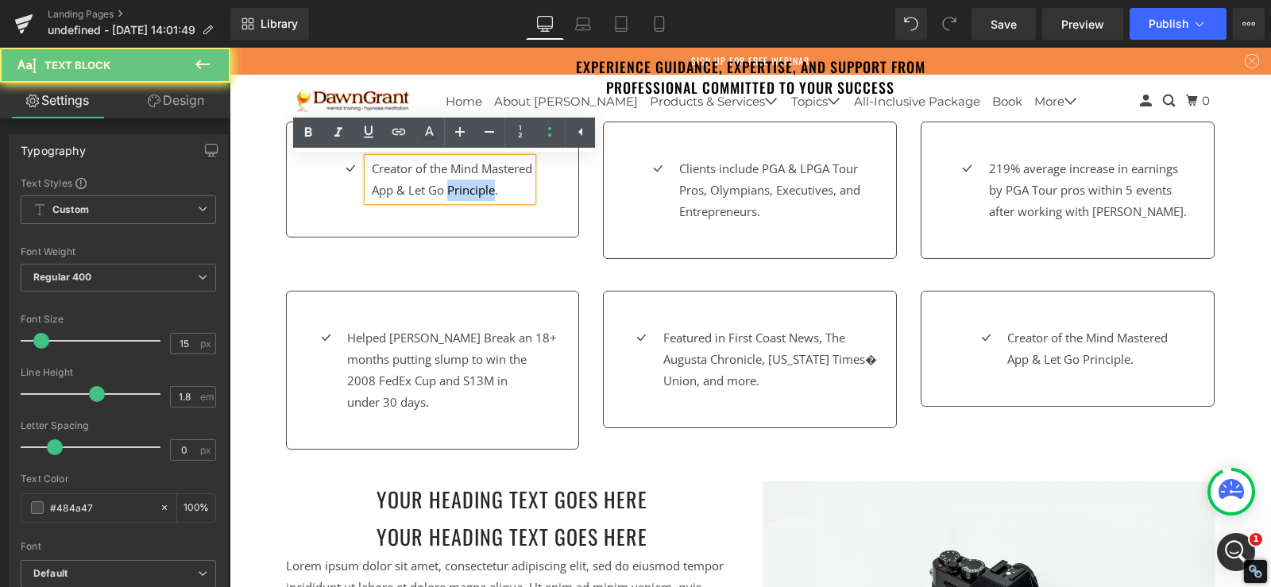
click at [464, 179] on p "App & Let Go Principle." at bounding box center [452, 189] width 160 height 21
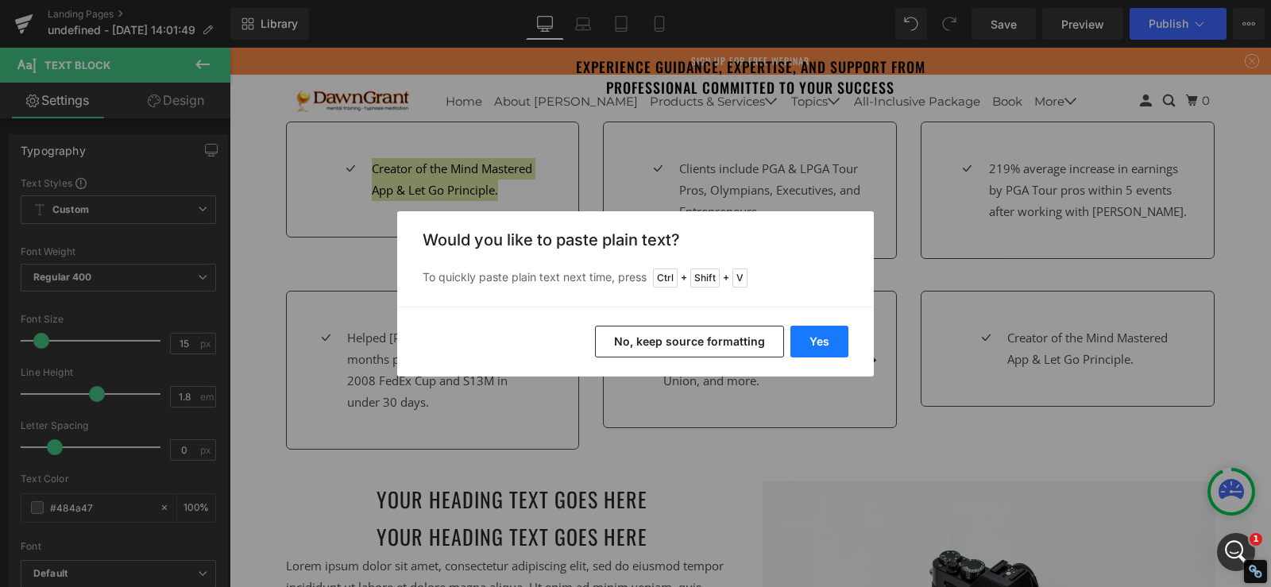
click at [816, 337] on button "Yes" at bounding box center [819, 342] width 58 height 32
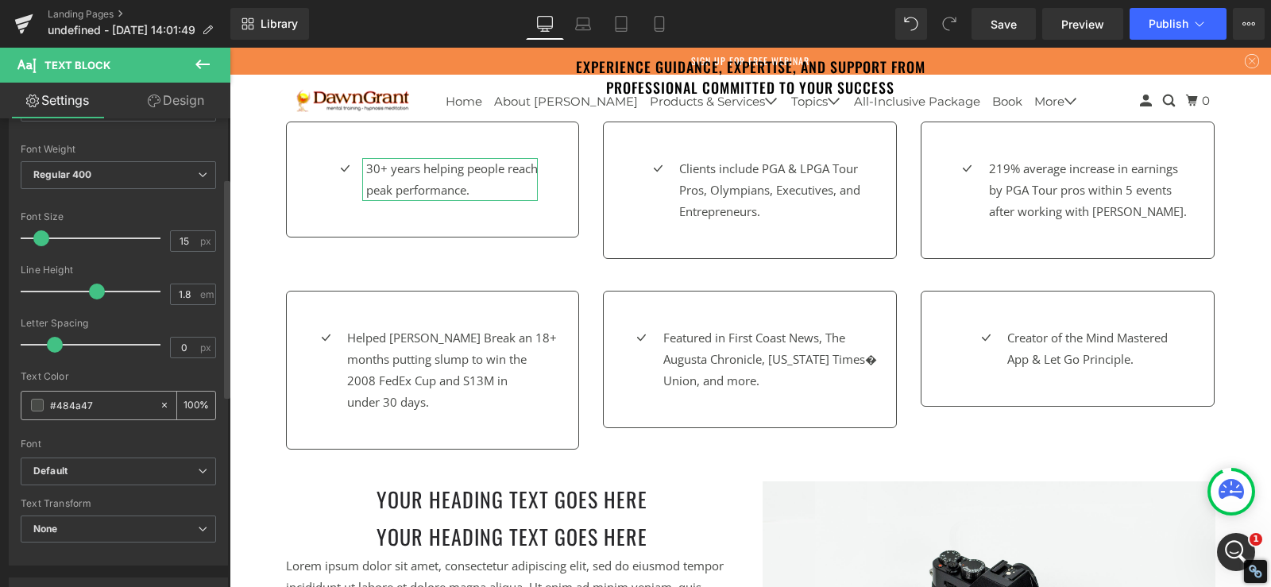
scroll to position [159, 0]
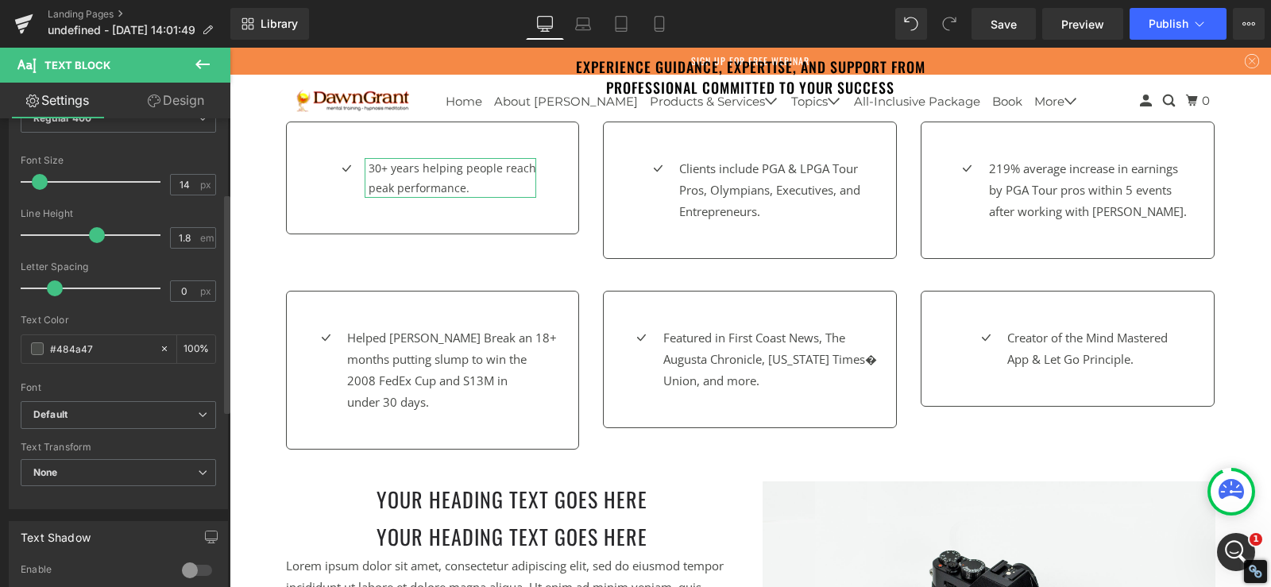
click at [41, 180] on span at bounding box center [40, 182] width 16 height 16
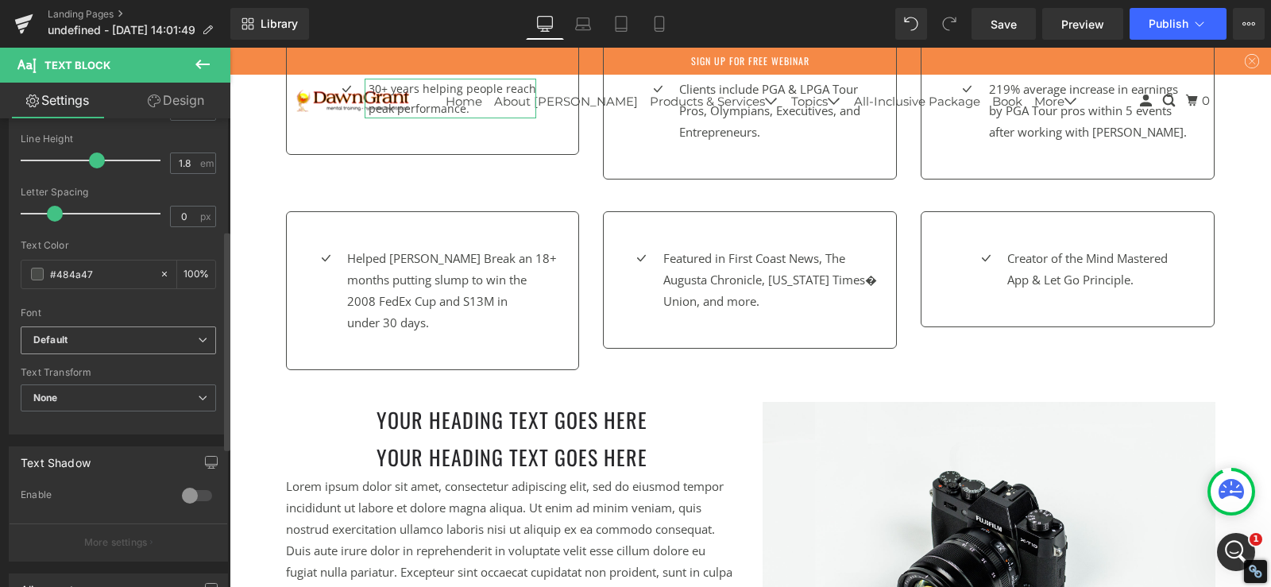
scroll to position [238, 0]
click at [113, 346] on span "Default" at bounding box center [118, 336] width 195 height 28
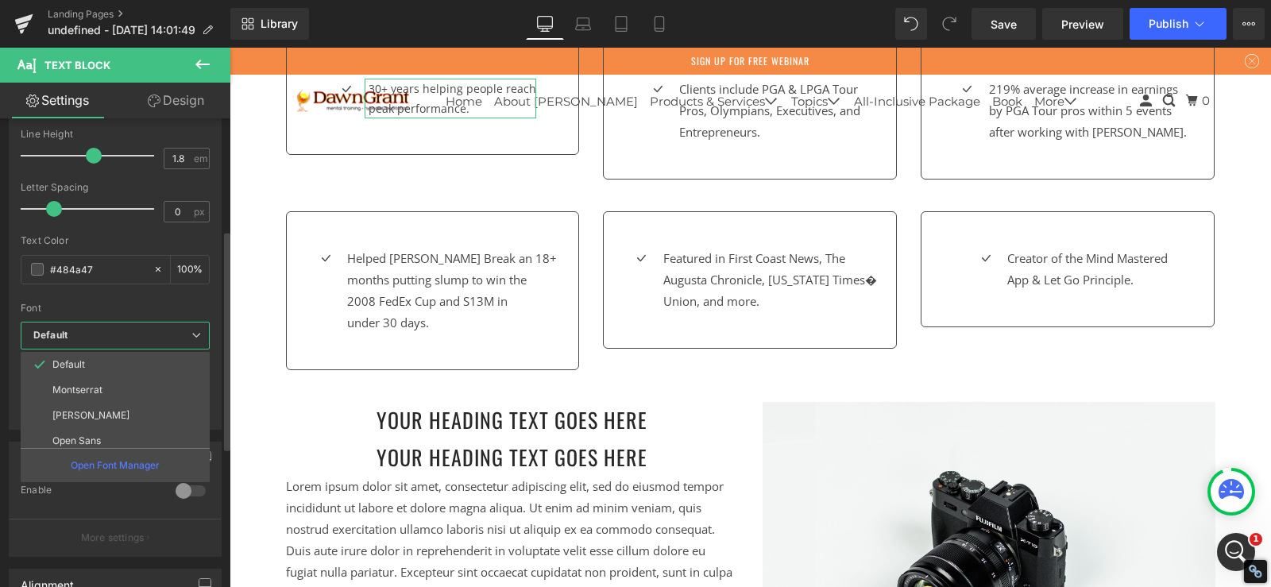
click at [113, 346] on span "Default" at bounding box center [115, 336] width 189 height 28
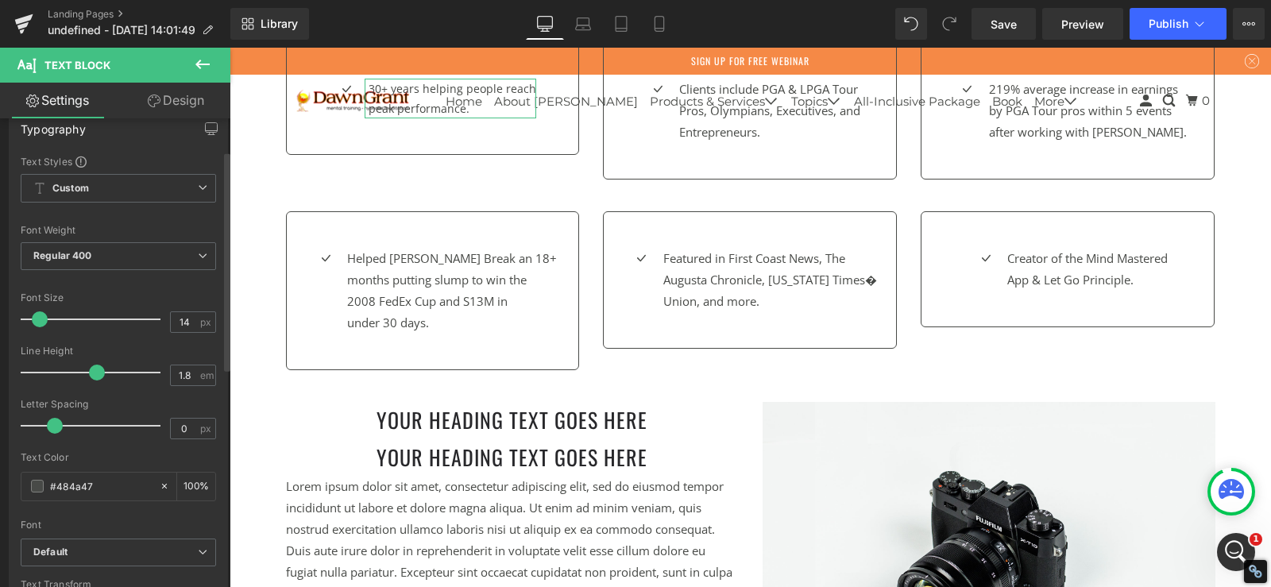
scroll to position [0, 0]
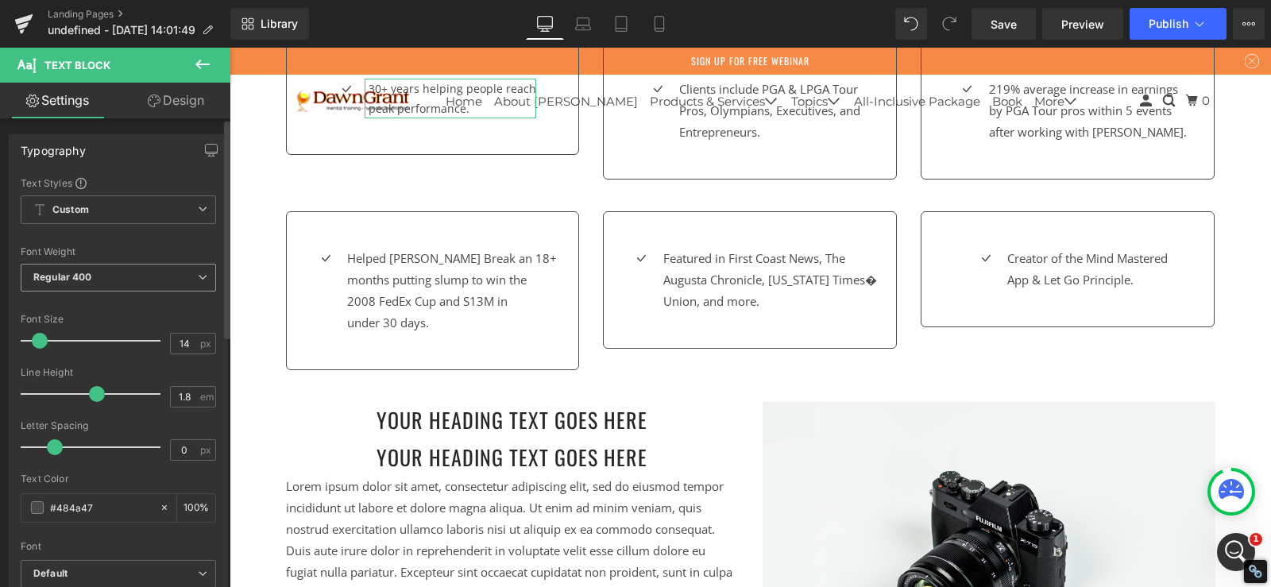
click at [130, 275] on span "Regular 400" at bounding box center [118, 278] width 195 height 28
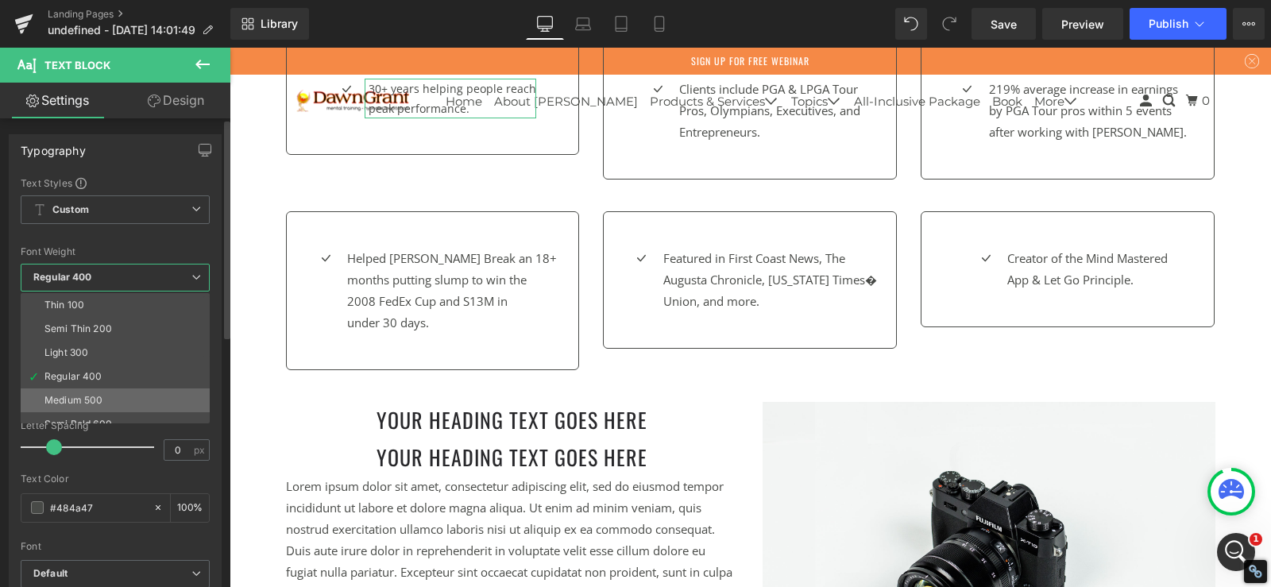
click at [117, 391] on li "Medium 500" at bounding box center [119, 400] width 196 height 24
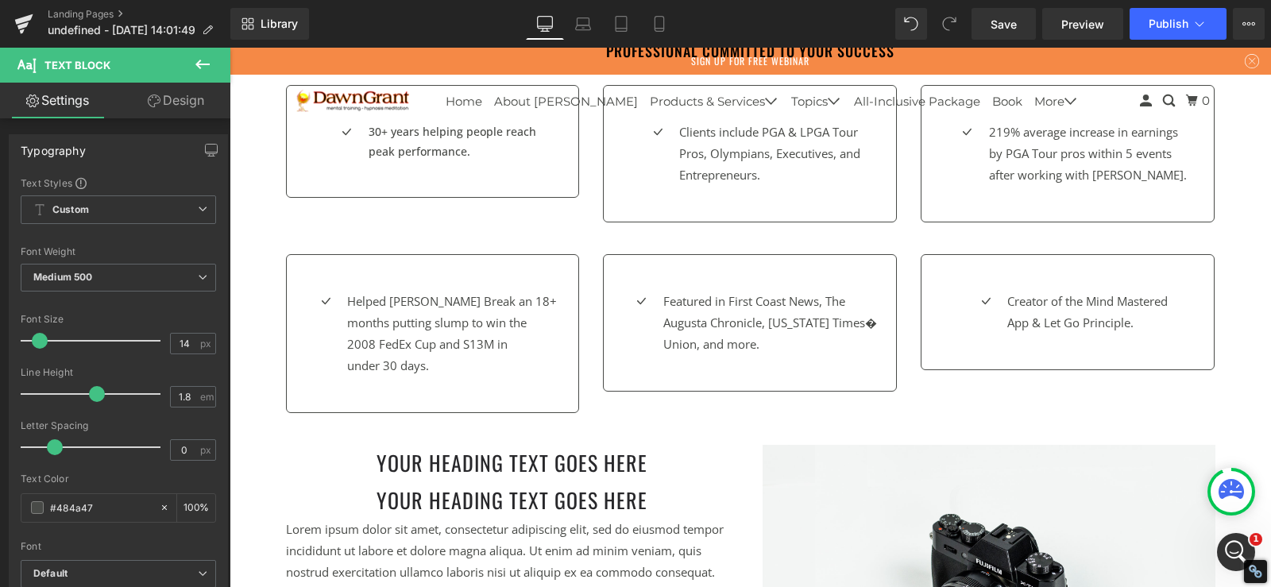
scroll to position [794, 0]
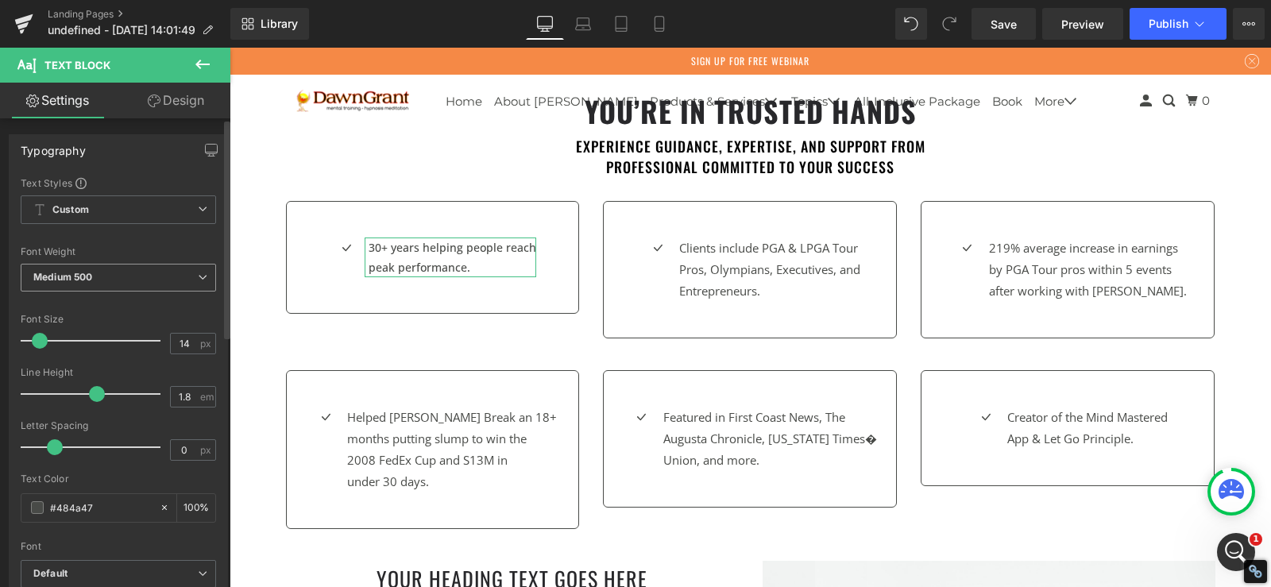
click at [94, 271] on span "Medium 500" at bounding box center [118, 278] width 195 height 28
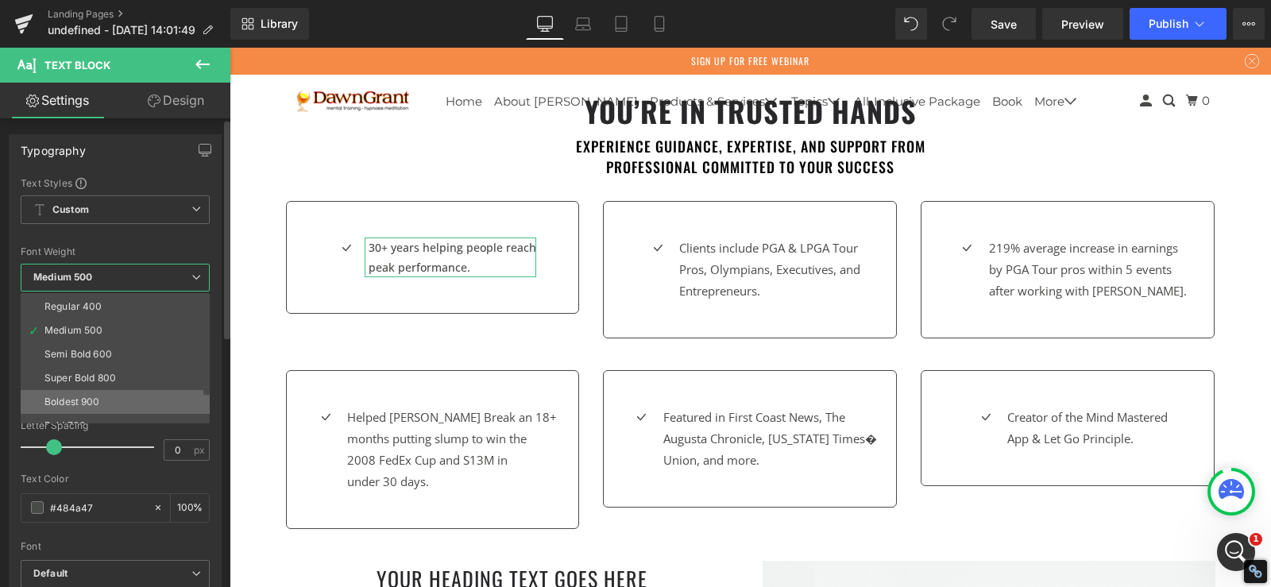
scroll to position [79, 0]
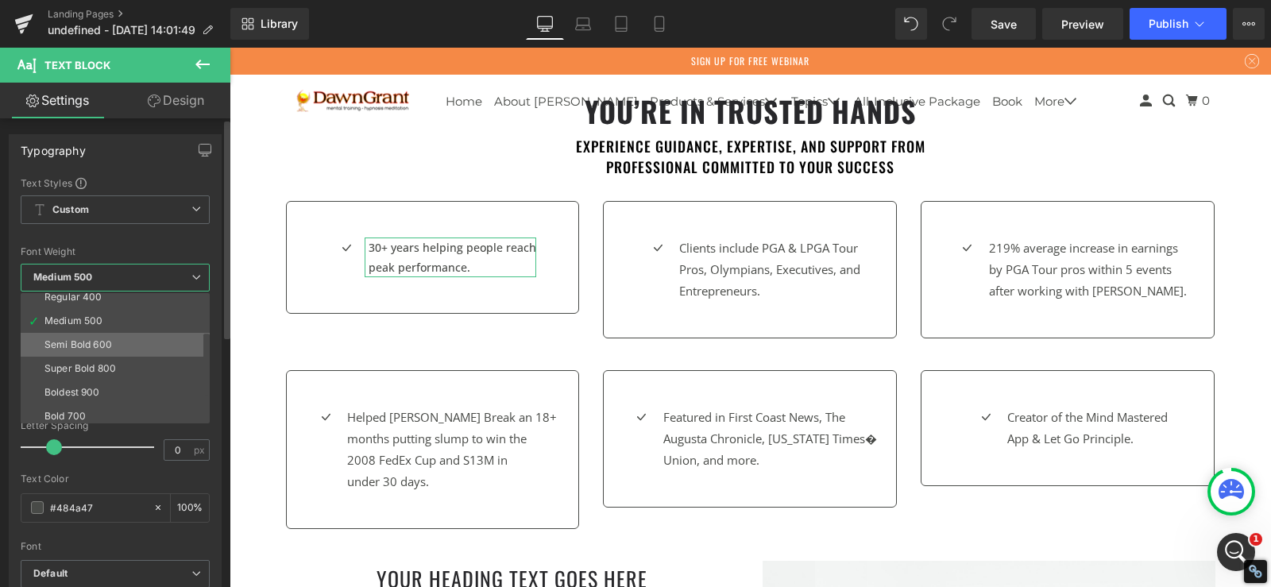
click at [110, 342] on div "Semi Bold 600" at bounding box center [78, 344] width 68 height 11
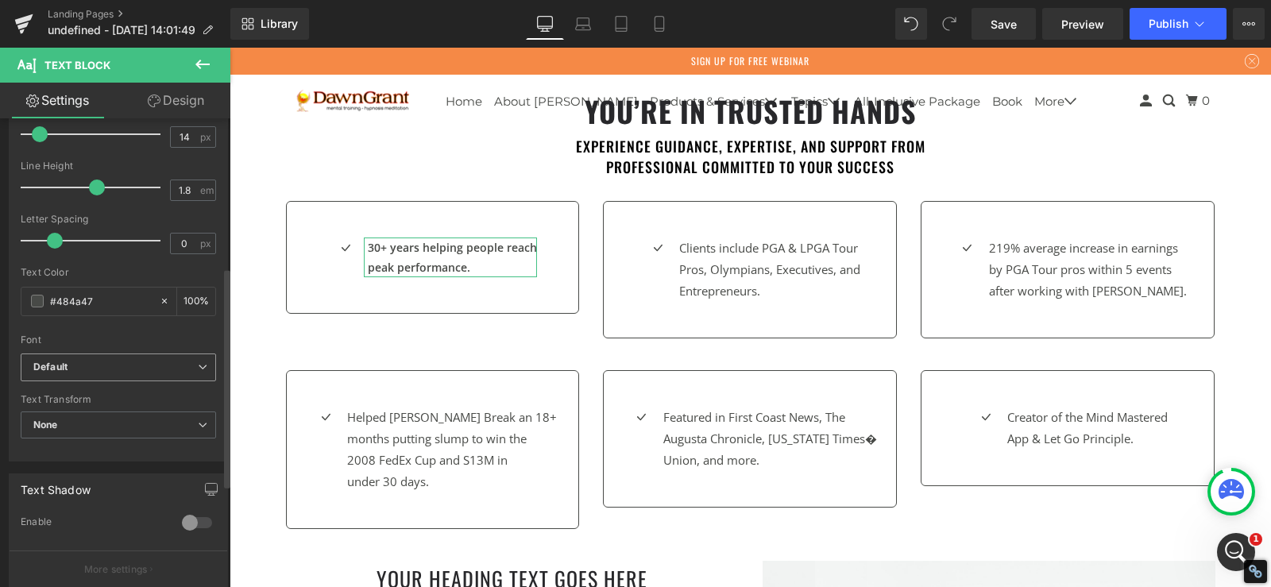
scroll to position [318, 0]
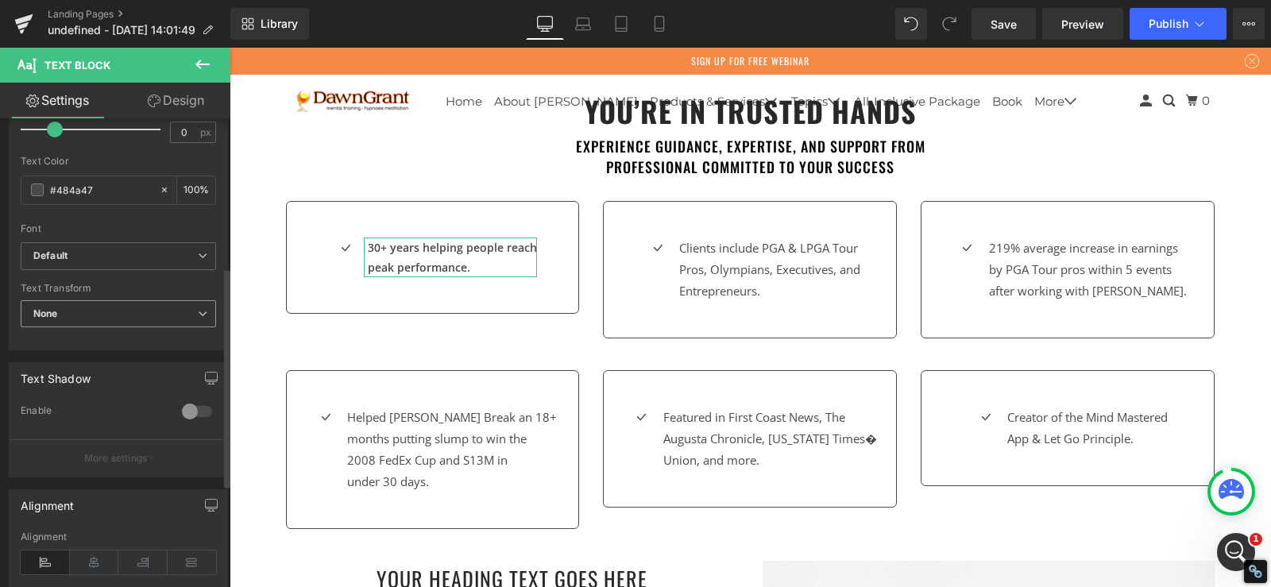
click at [125, 313] on span "None" at bounding box center [118, 314] width 195 height 28
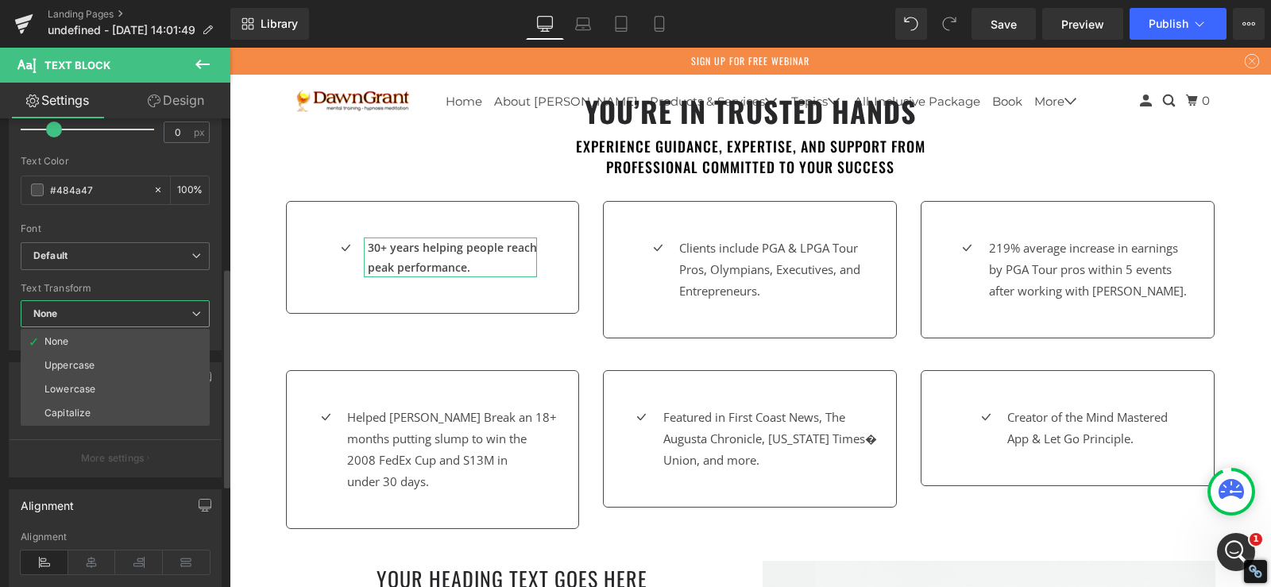
click at [125, 313] on span "None" at bounding box center [115, 314] width 189 height 28
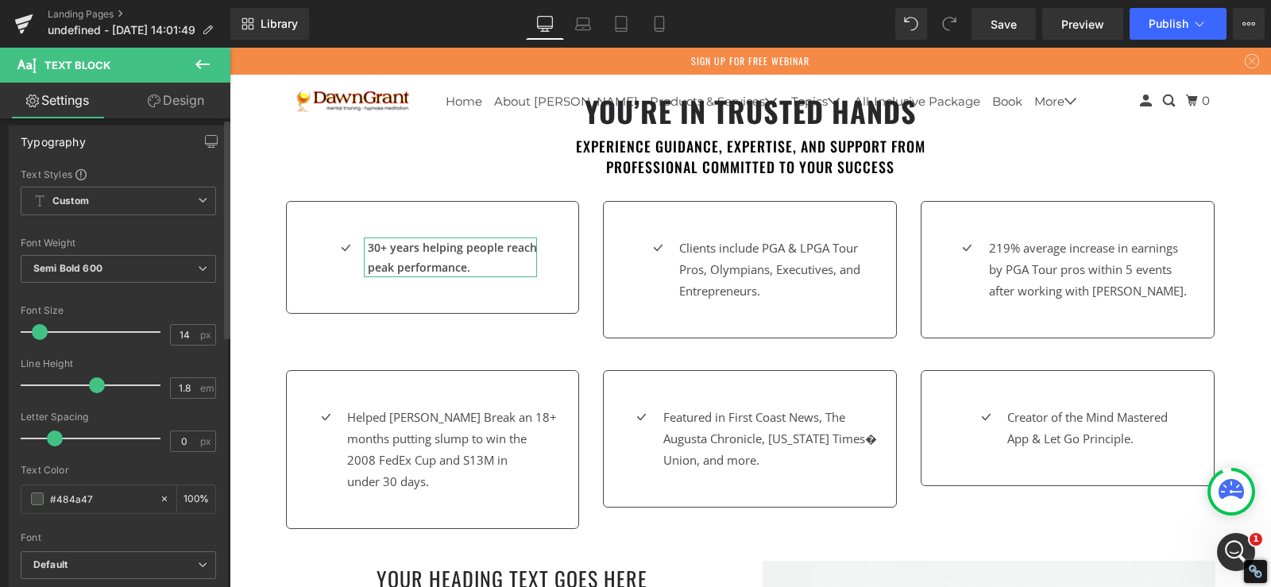
scroll to position [0, 0]
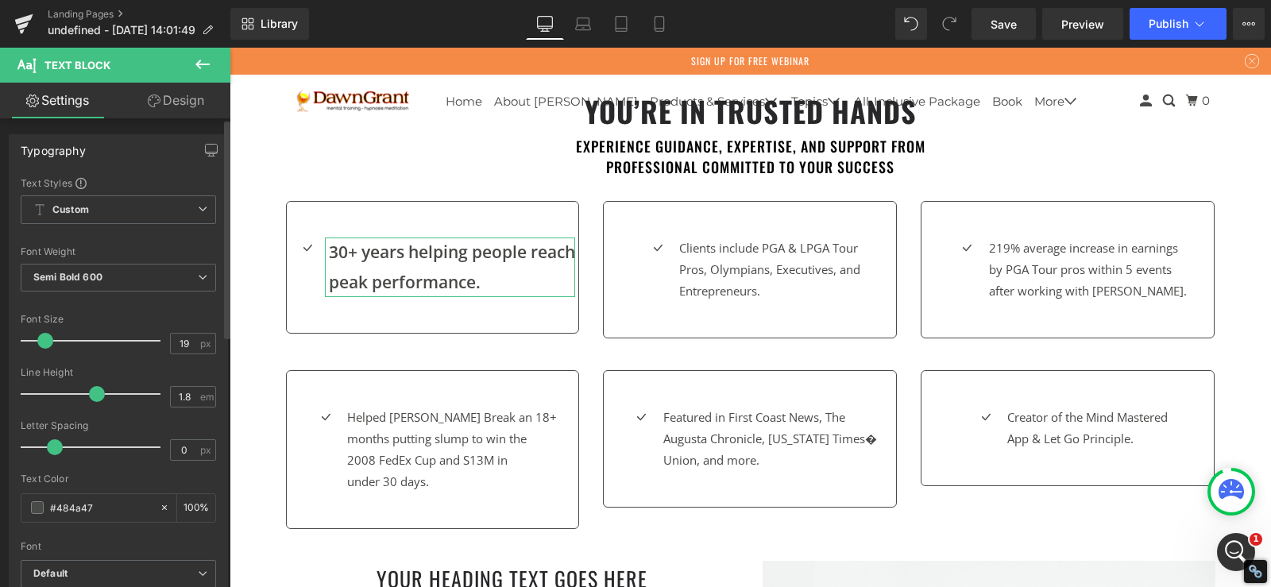
type input "18"
click at [41, 339] on span at bounding box center [45, 341] width 16 height 16
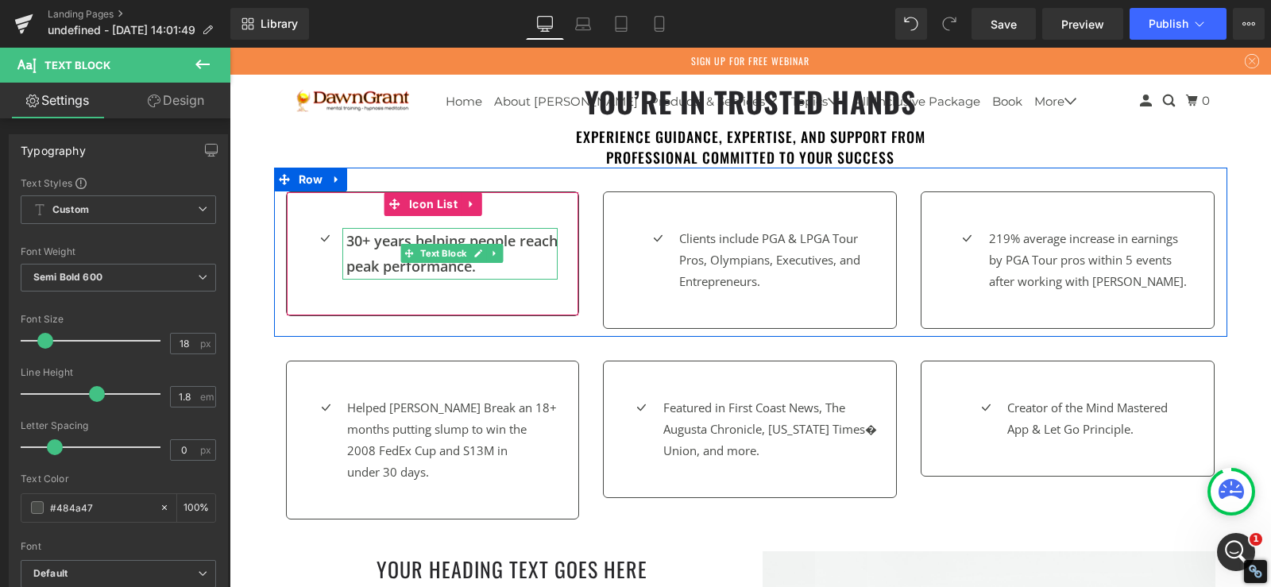
scroll to position [794, 0]
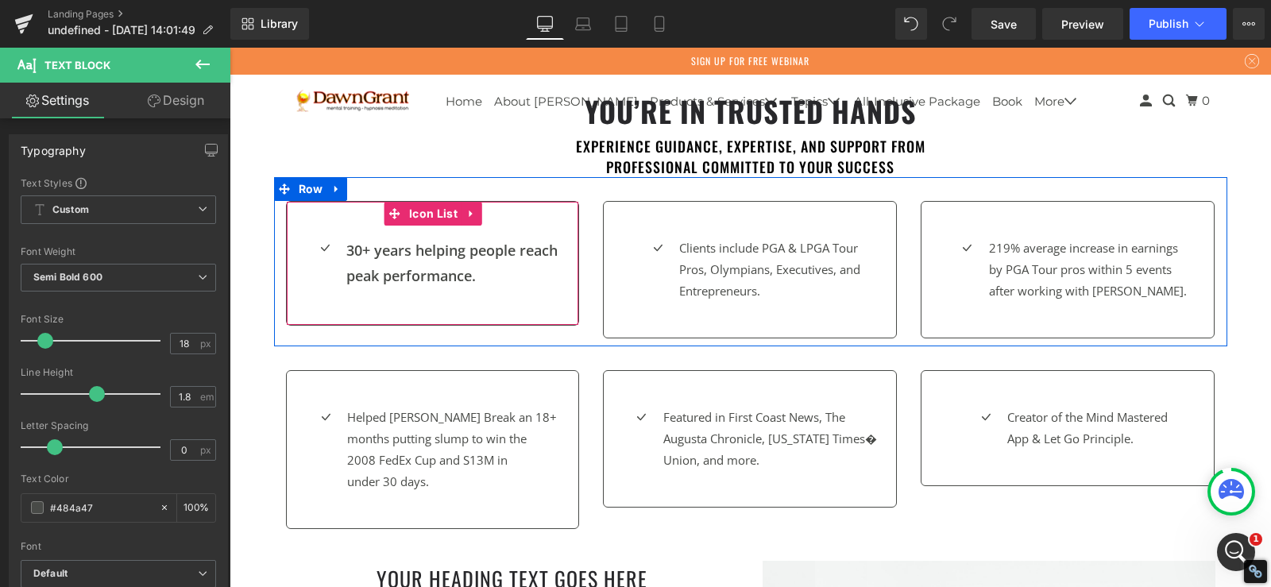
click at [293, 226] on div "Icon 30+ years helping people reach peak performance. Text Block Icon List" at bounding box center [433, 263] width 294 height 125
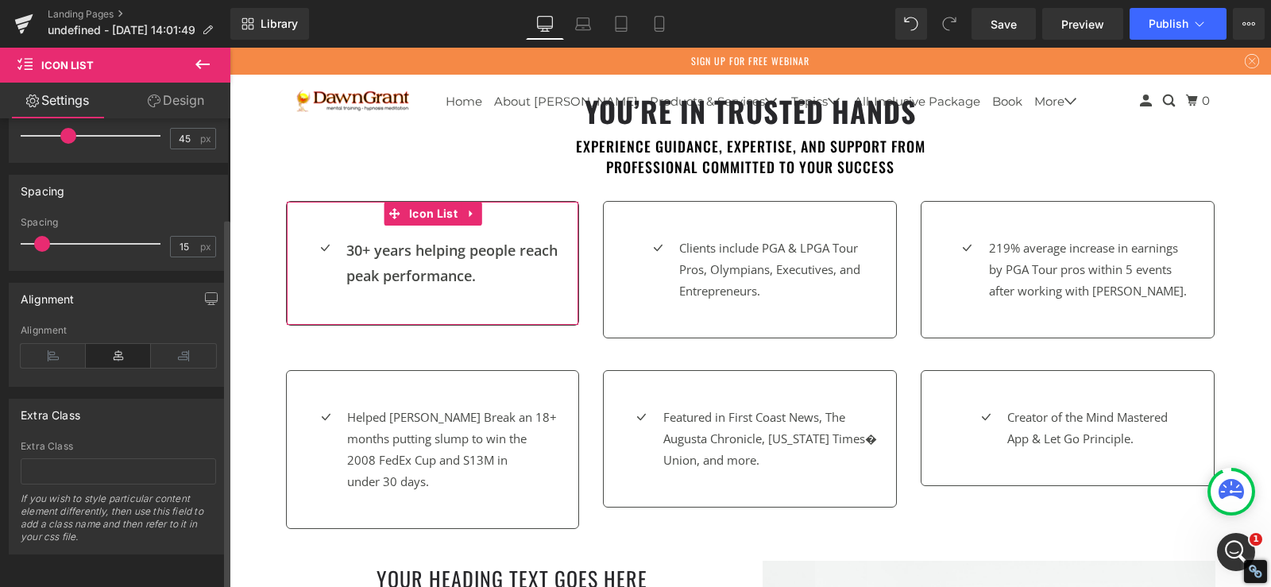
scroll to position [0, 0]
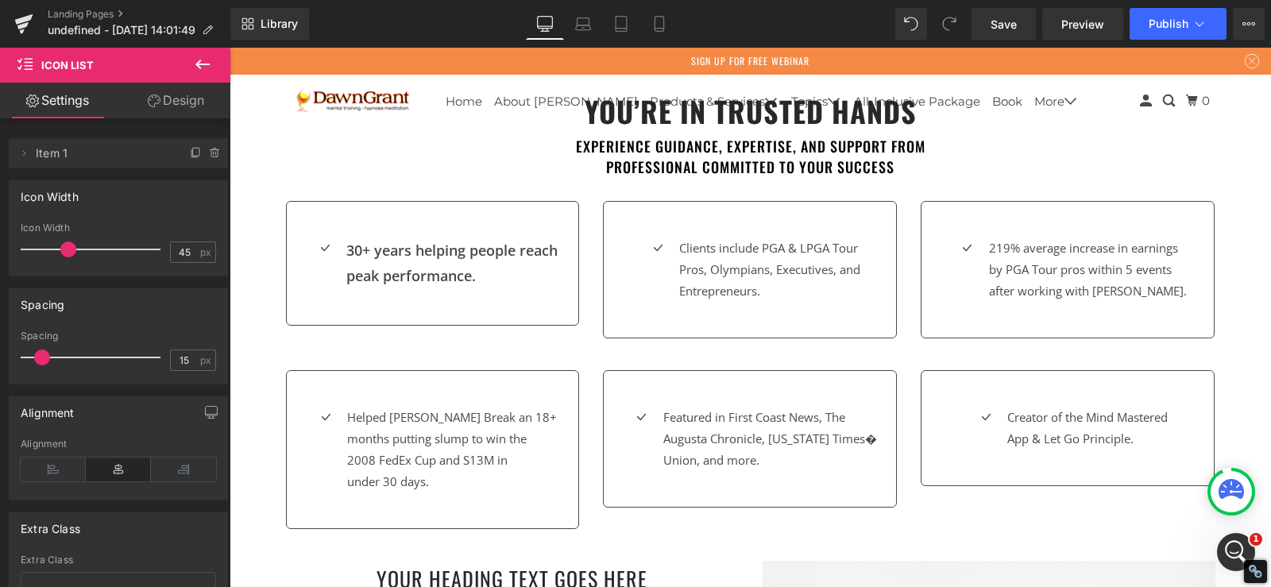
click at [166, 82] on span "Icon List" at bounding box center [95, 65] width 159 height 35
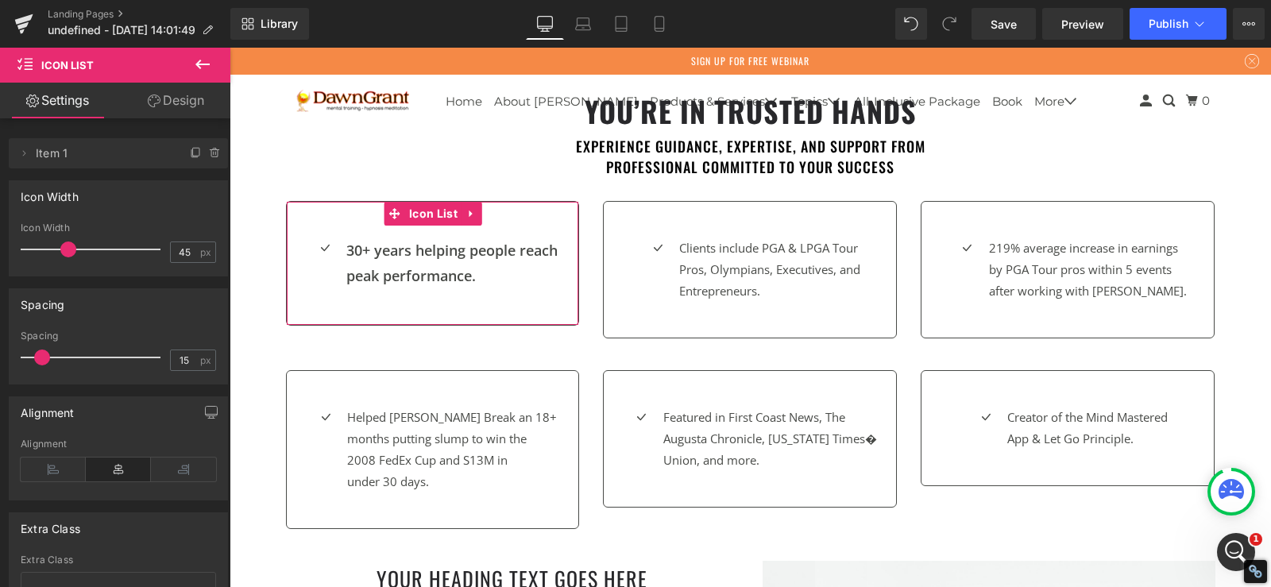
click at [166, 91] on link "Design" at bounding box center [175, 101] width 115 height 36
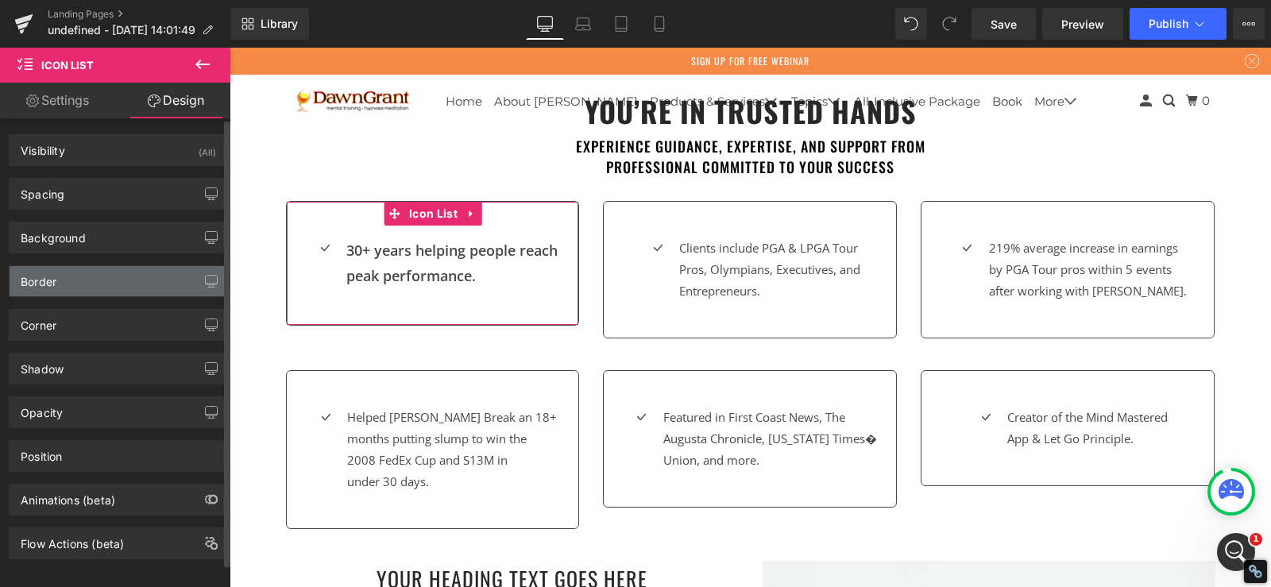
type input "#484a47"
type input "100"
type input "1"
click at [97, 286] on div "Border" at bounding box center [119, 281] width 218 height 30
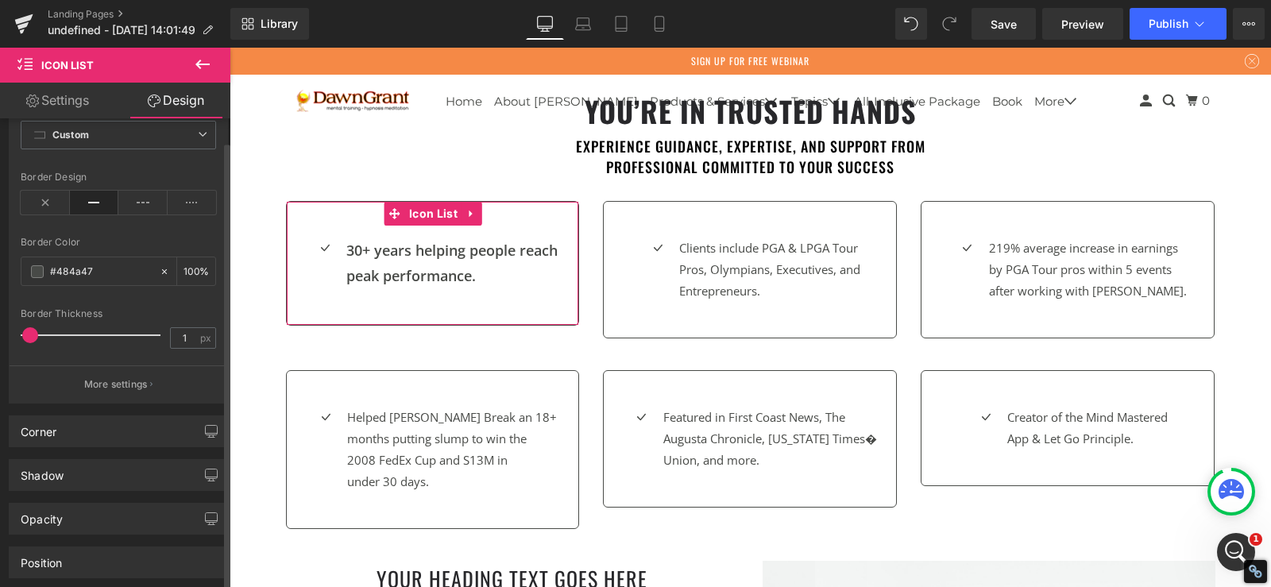
scroll to position [238, 0]
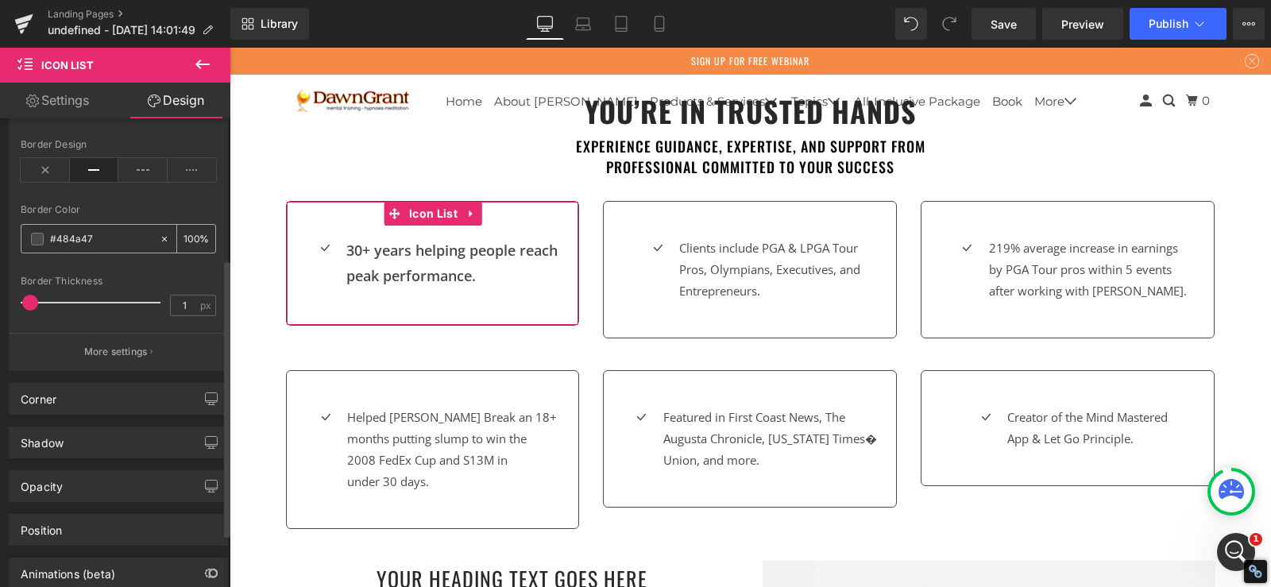
click at [56, 237] on input "#484a47" at bounding box center [101, 238] width 102 height 17
paste input "F58946"
type input "#f58946"
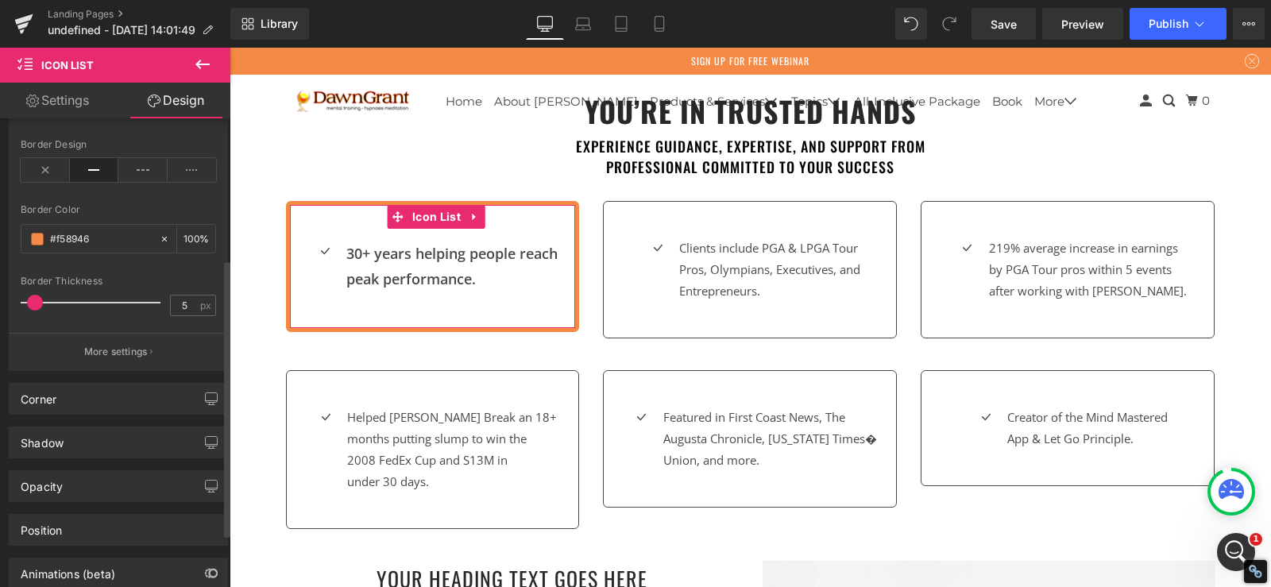
click at [37, 300] on span at bounding box center [35, 303] width 16 height 16
click at [127, 390] on div "Corner" at bounding box center [119, 399] width 218 height 30
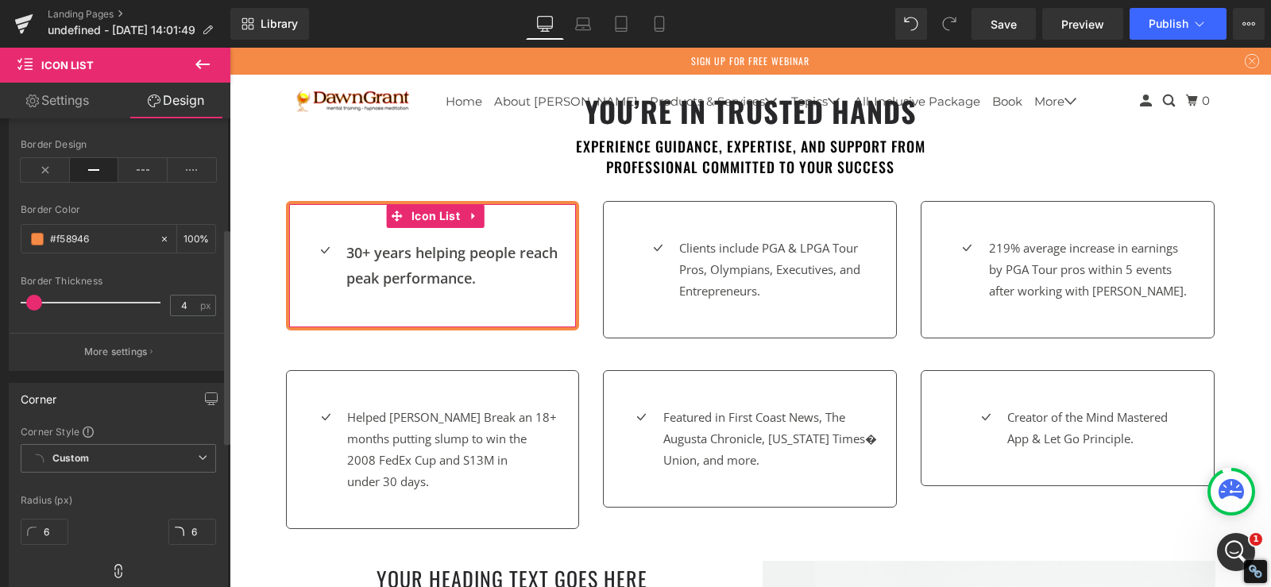
type input "5"
click at [31, 300] on span at bounding box center [35, 303] width 16 height 16
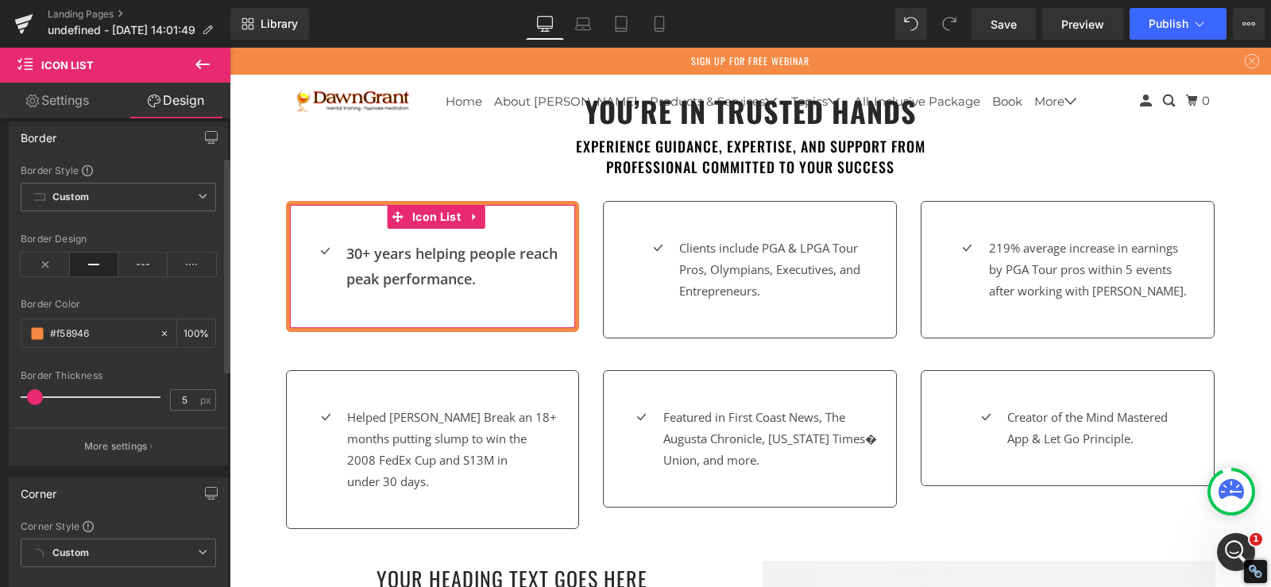
scroll to position [554, 0]
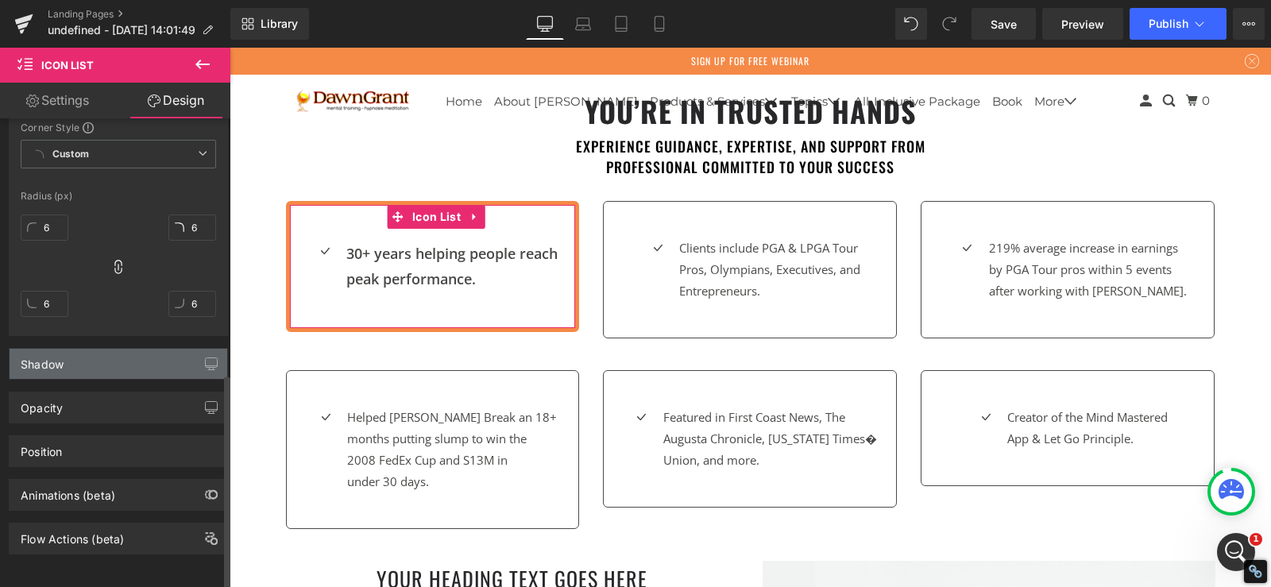
click at [109, 361] on div "Shadow" at bounding box center [119, 364] width 218 height 30
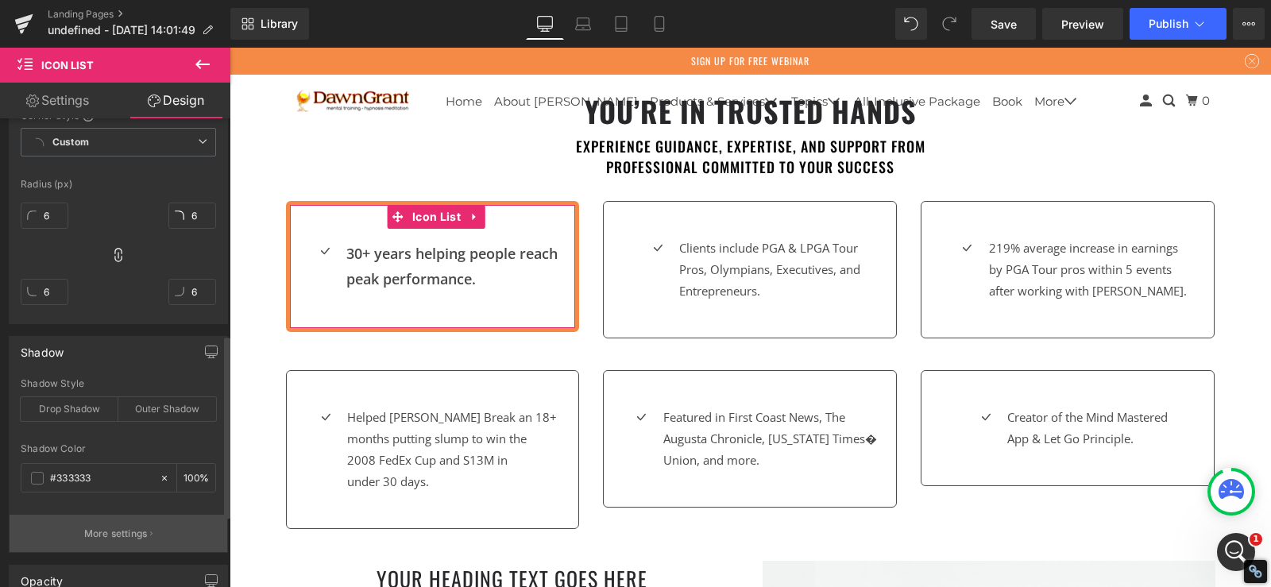
click at [141, 529] on p "More settings" at bounding box center [116, 534] width 64 height 14
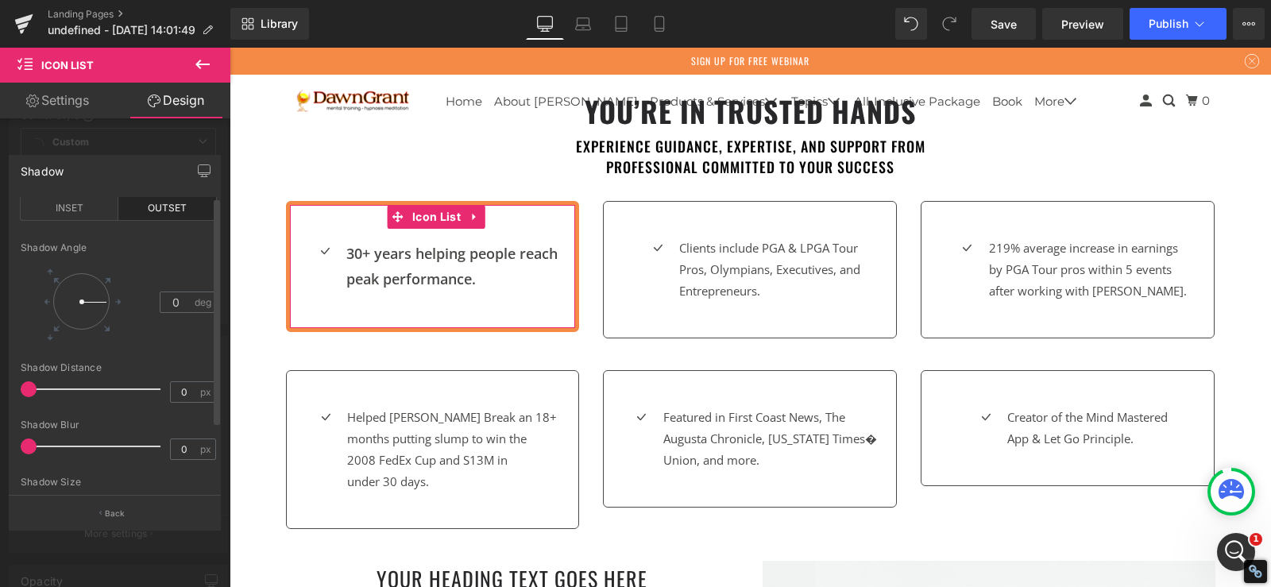
scroll to position [0, 0]
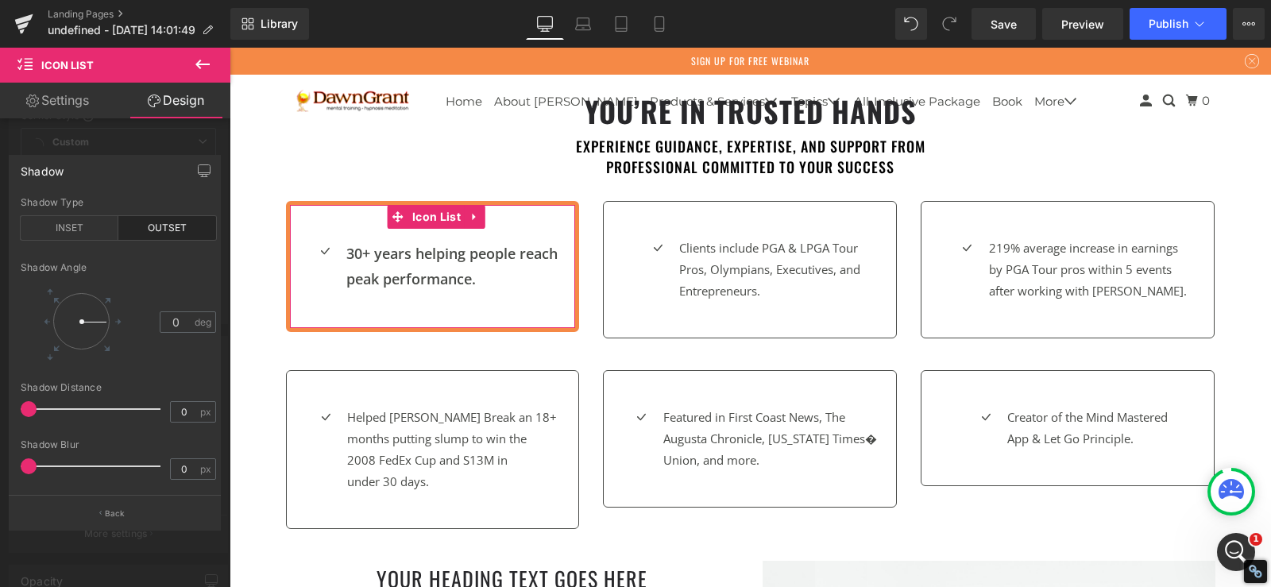
click at [156, 175] on div "Shadow" at bounding box center [115, 171] width 210 height 30
click at [189, 171] on div "Shadow" at bounding box center [115, 171] width 210 height 30
click at [226, 169] on div at bounding box center [115, 321] width 230 height 547
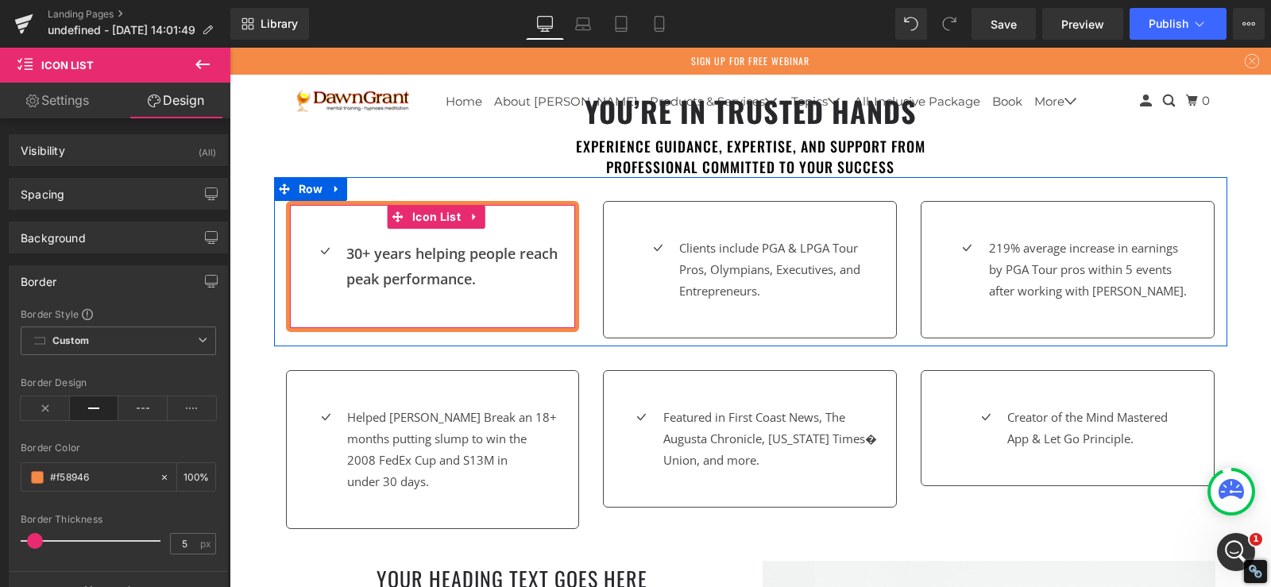
click at [302, 236] on div "Icon 30+ years helping people reach peak performance. Text Block Icon List" at bounding box center [433, 266] width 294 height 131
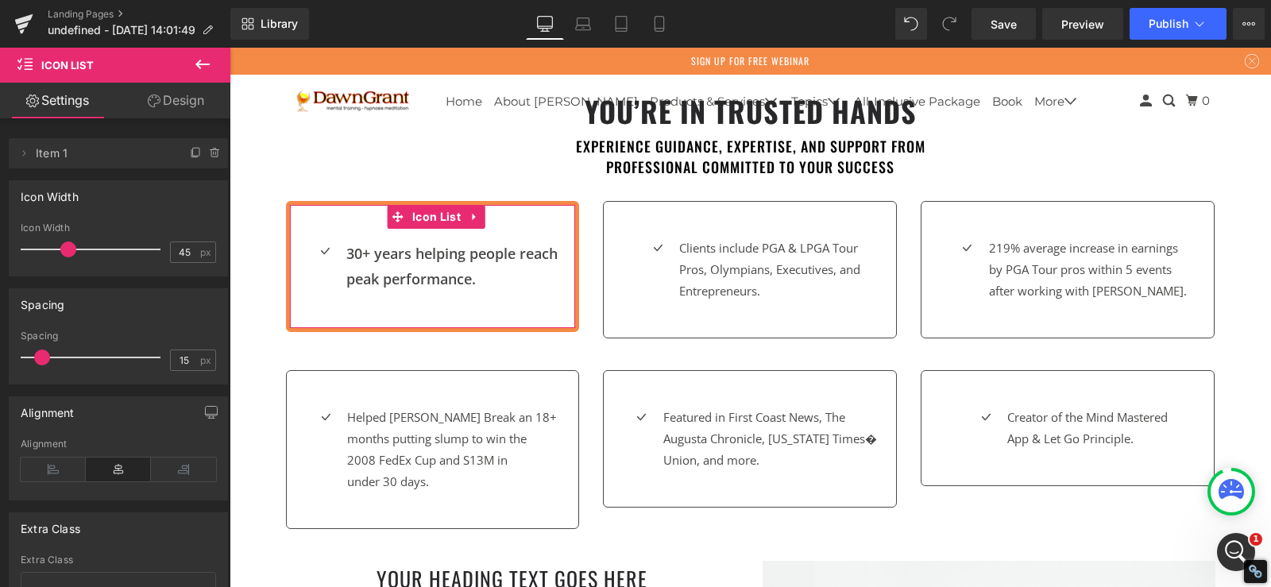
click at [195, 92] on link "Design" at bounding box center [175, 101] width 115 height 36
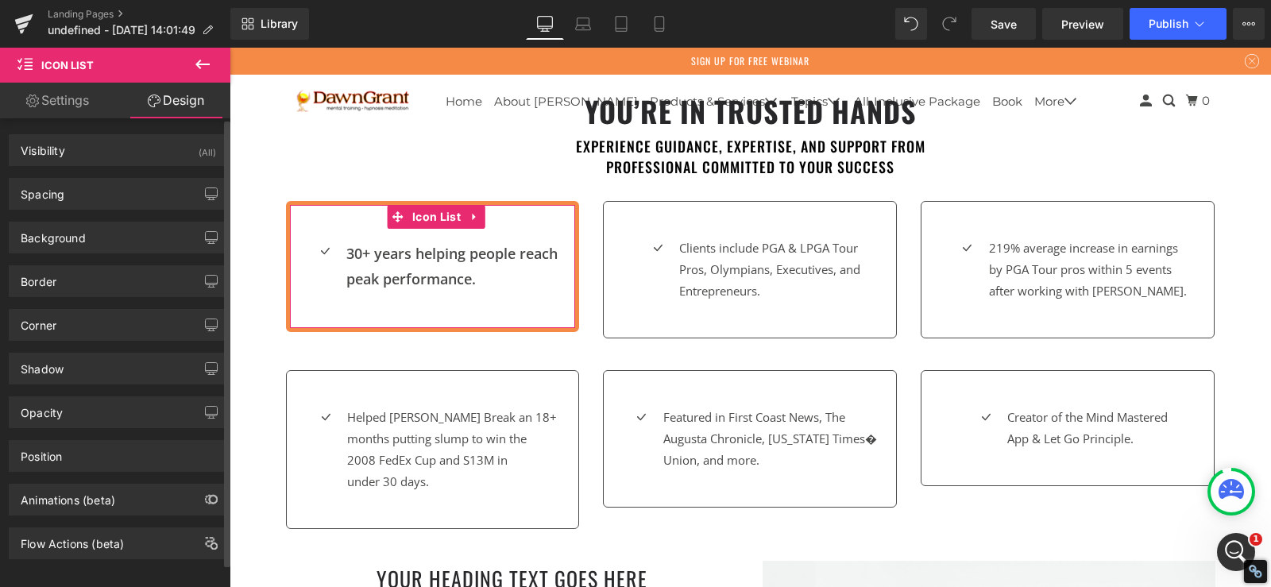
type input "6"
click at [97, 331] on div "Corner" at bounding box center [119, 325] width 218 height 30
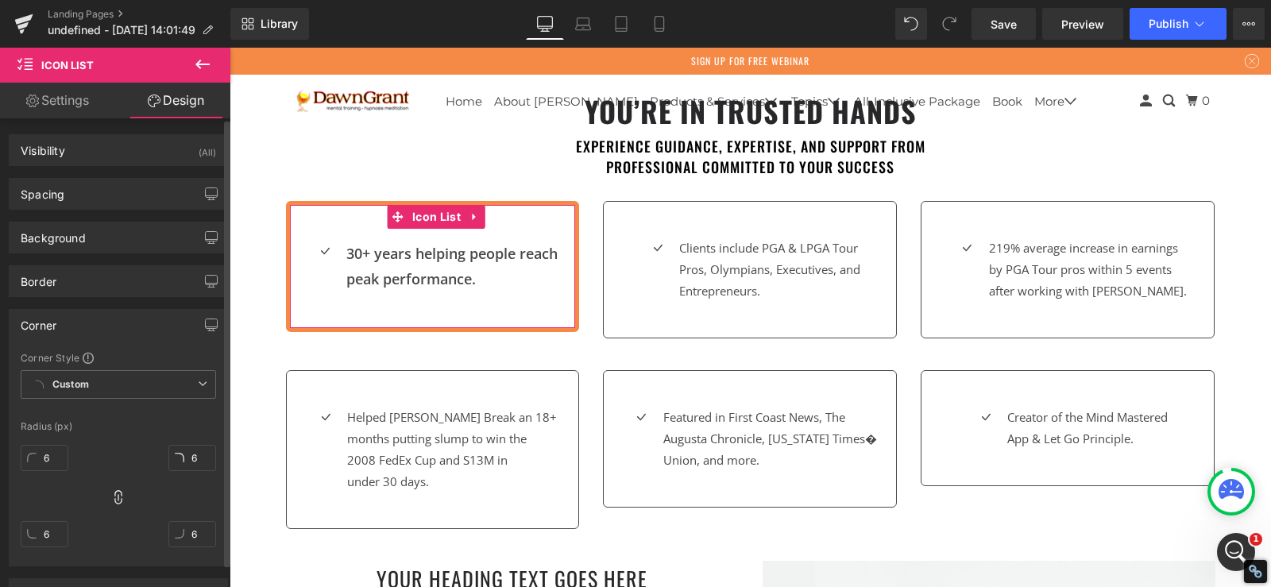
click at [95, 299] on div "Corner Corner Style Custom Custom Setup Global Style Custom Setup Global Style …" at bounding box center [118, 431] width 237 height 269
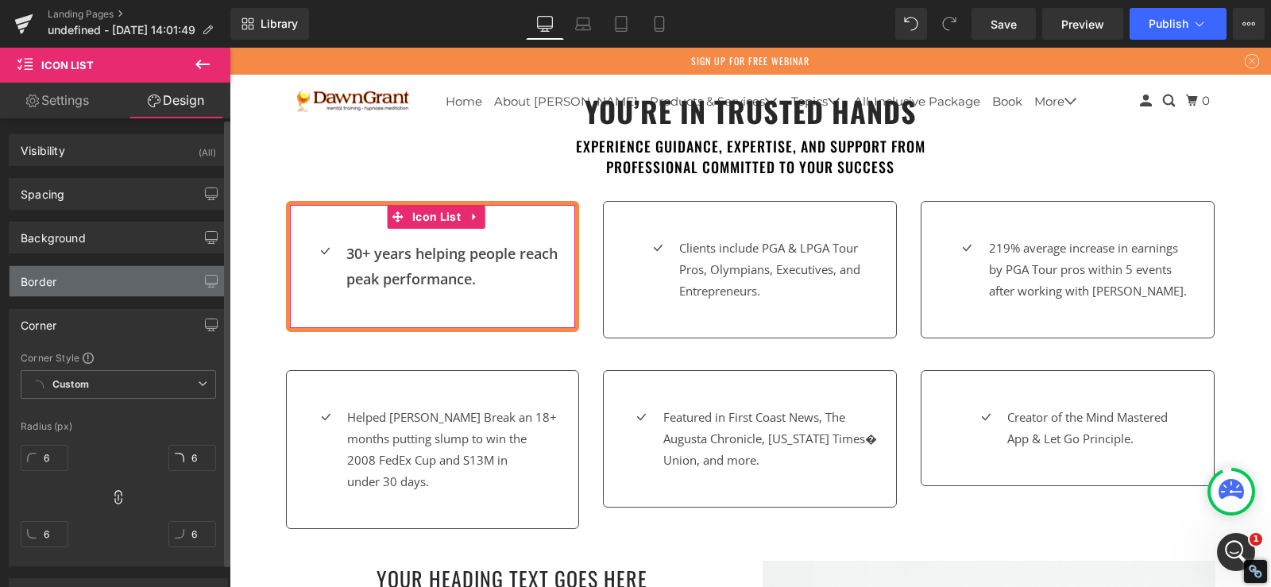
click at [96, 291] on div "Border" at bounding box center [119, 281] width 218 height 30
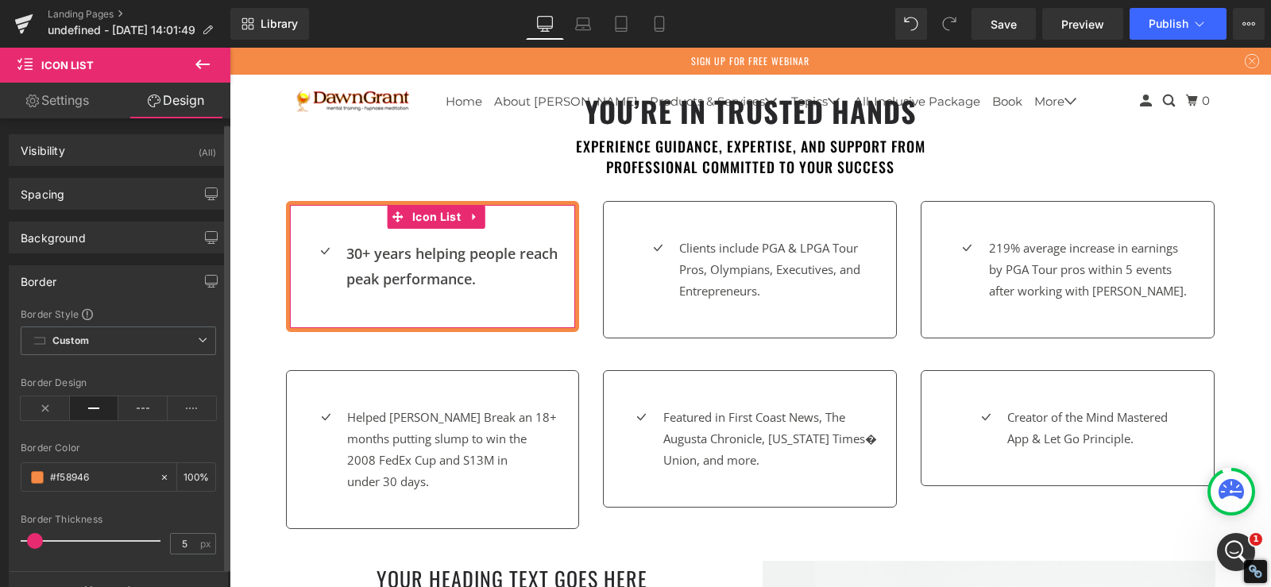
scroll to position [318, 0]
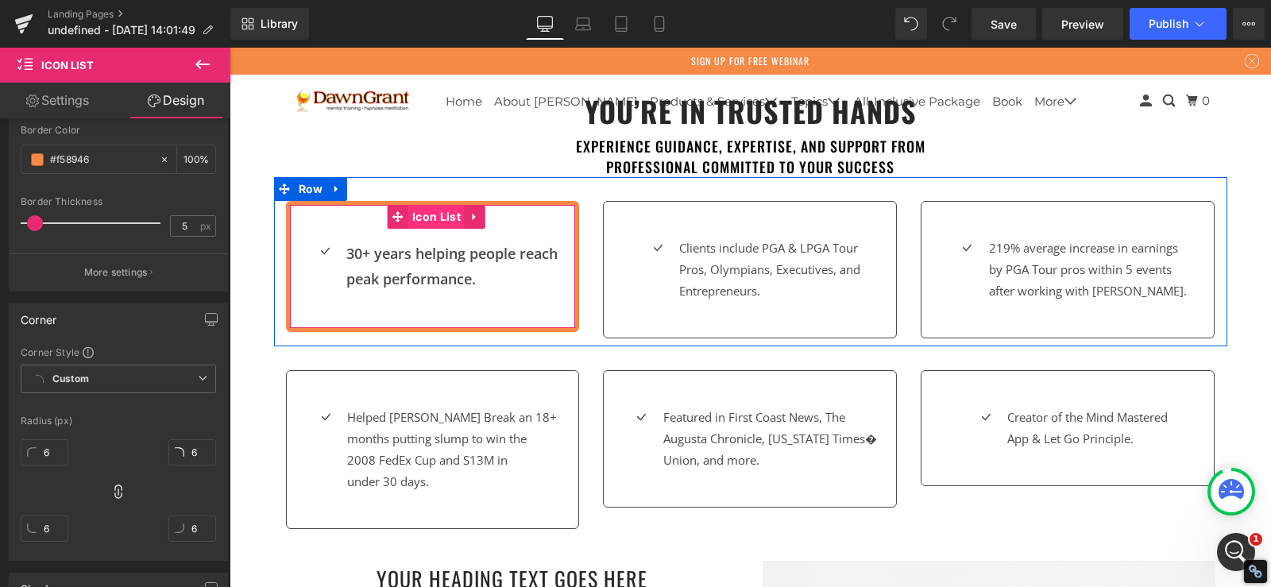
click at [431, 220] on span "Icon List" at bounding box center [436, 217] width 56 height 24
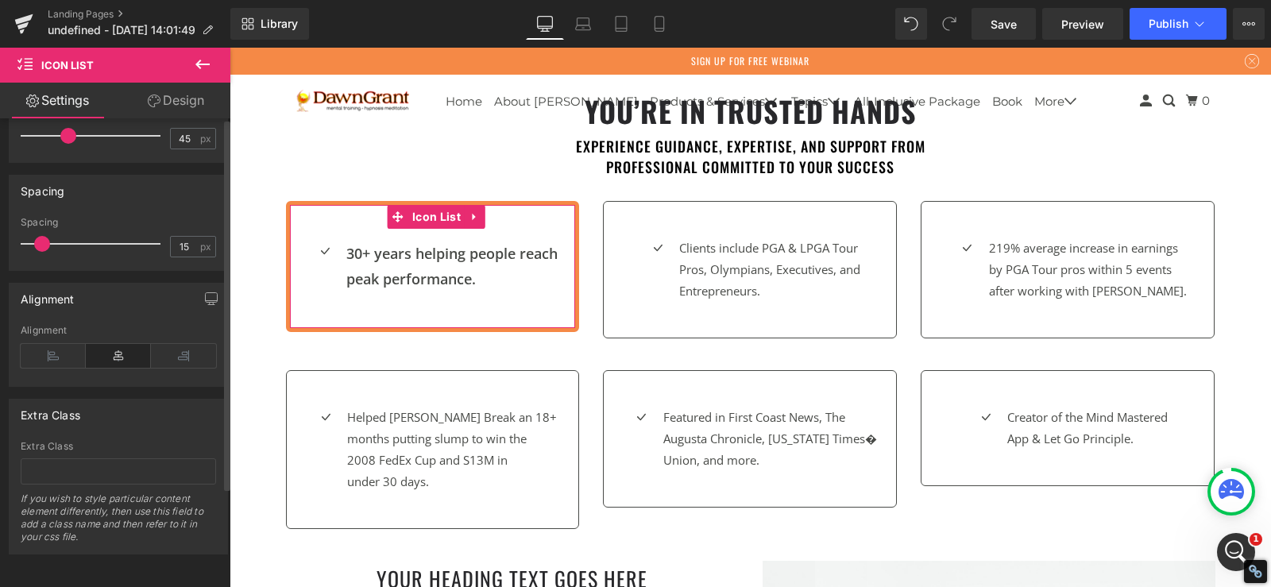
scroll to position [0, 0]
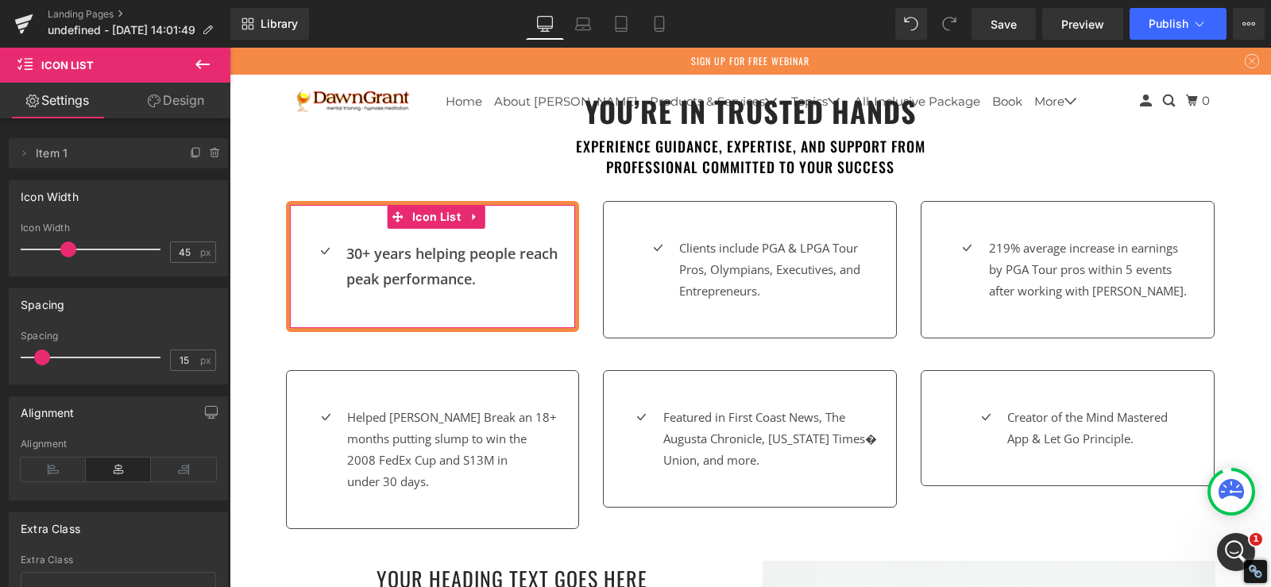
click at [172, 95] on link "Design" at bounding box center [175, 101] width 115 height 36
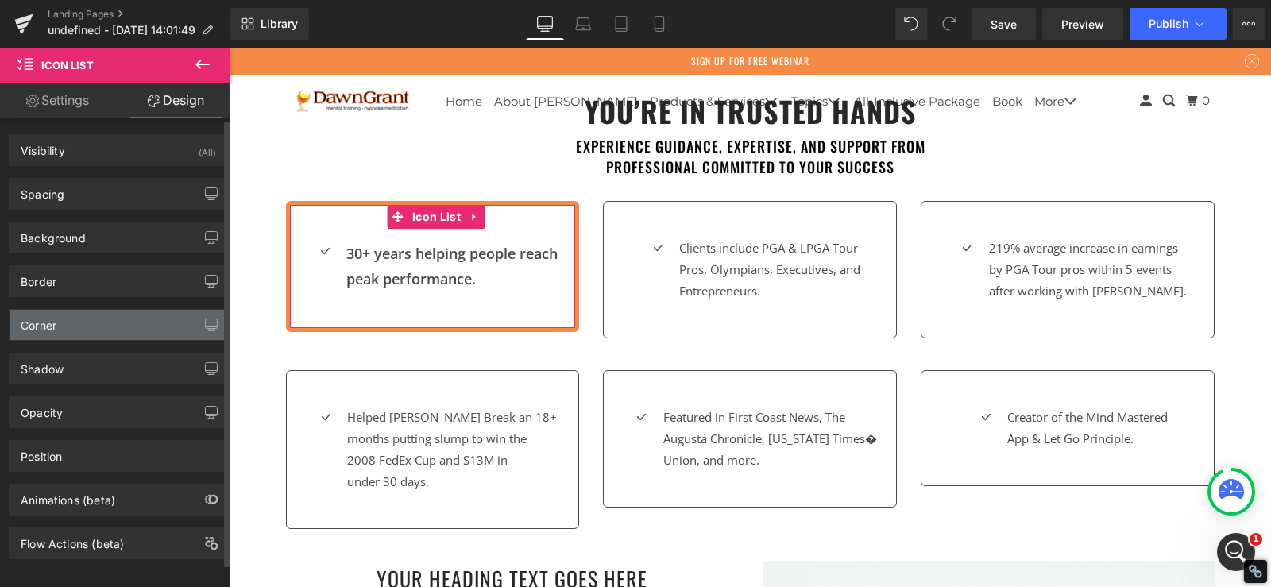
type input "6"
click at [78, 323] on div "Corner" at bounding box center [119, 325] width 218 height 30
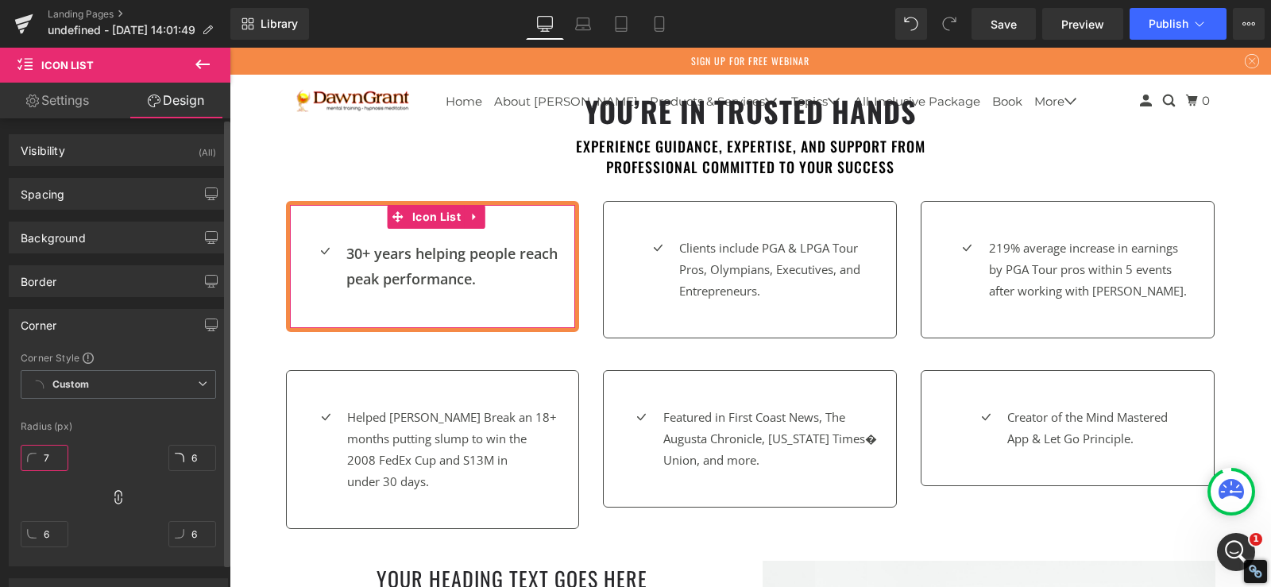
type input "76"
type input "667"
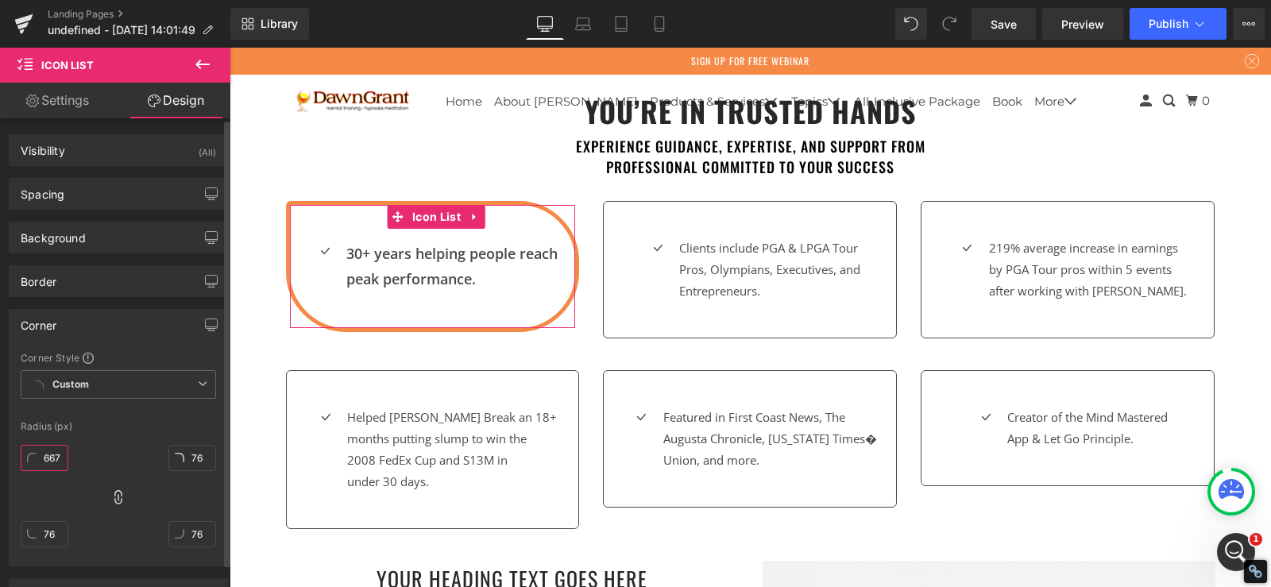
type input "667"
type input "1"
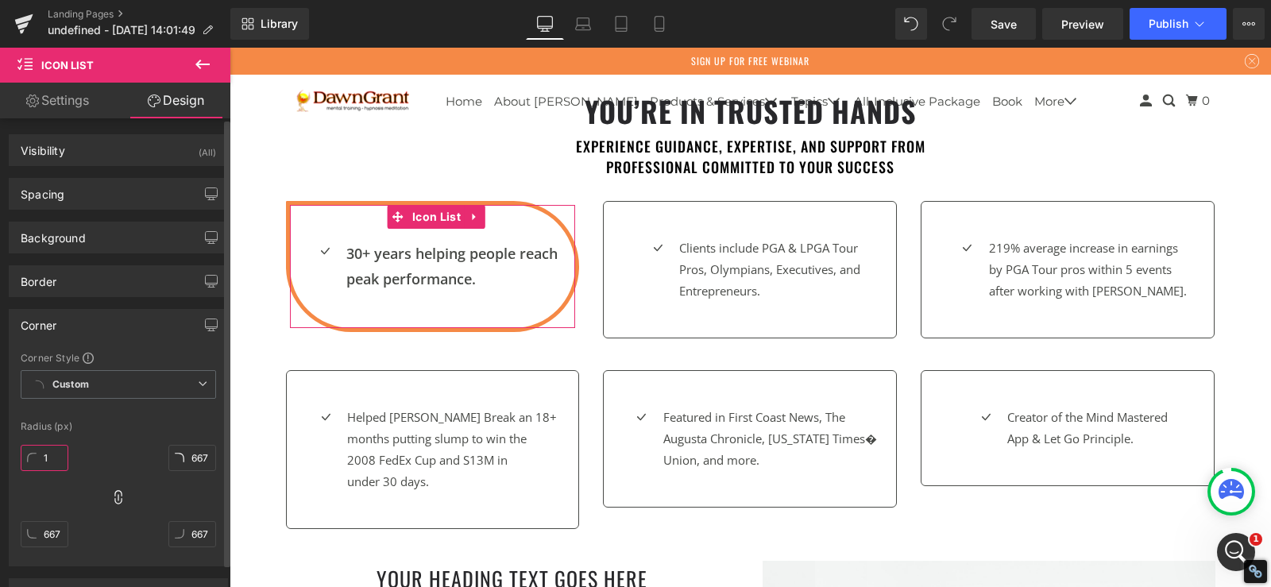
type input "1"
type input "286"
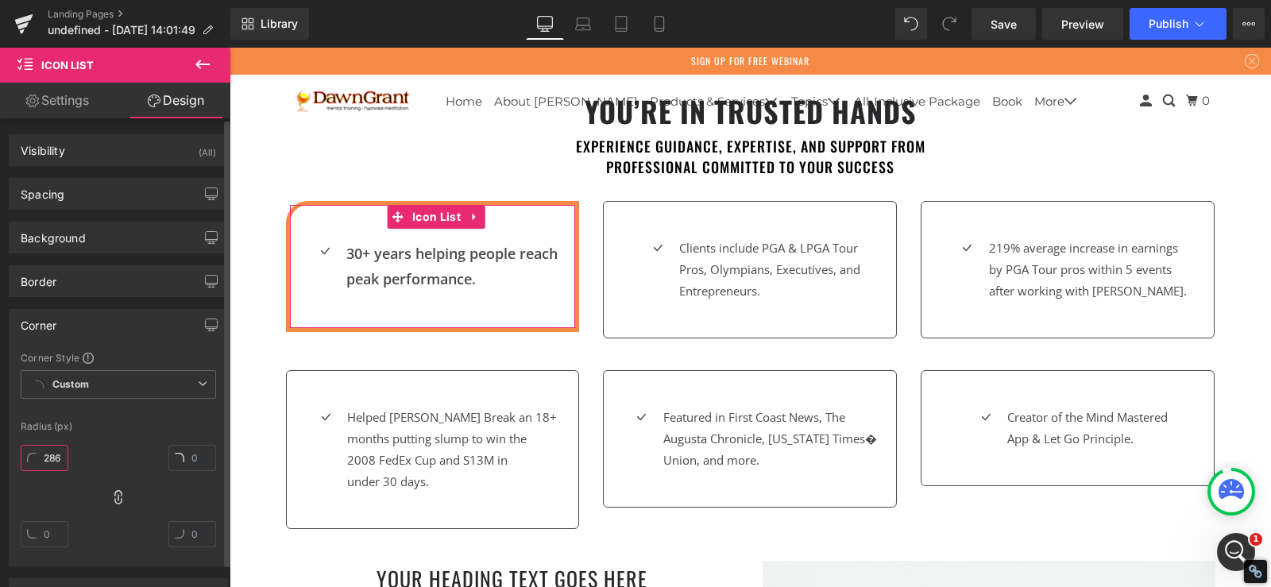
type input "286"
type input "28"
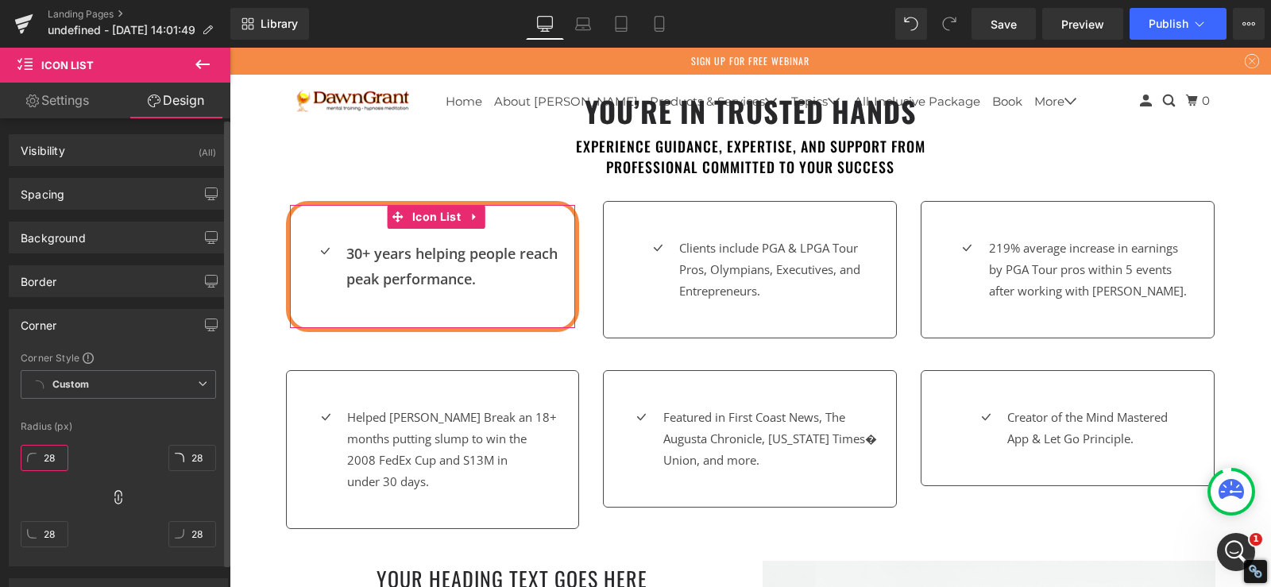
type input "284"
type input "28"
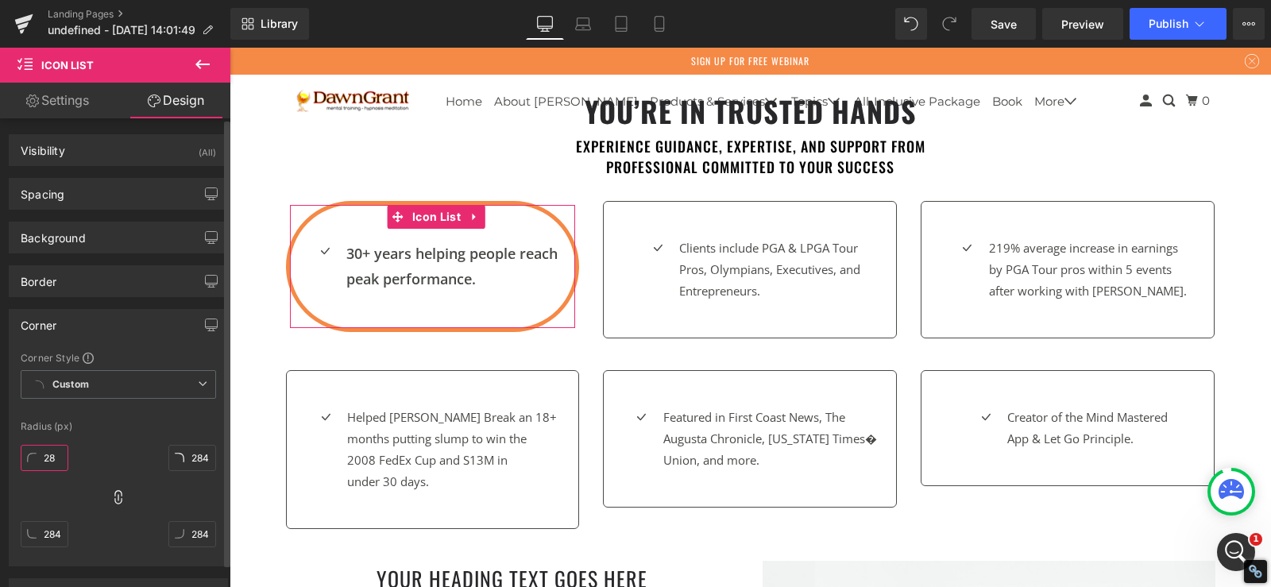
type input "28"
type input "2"
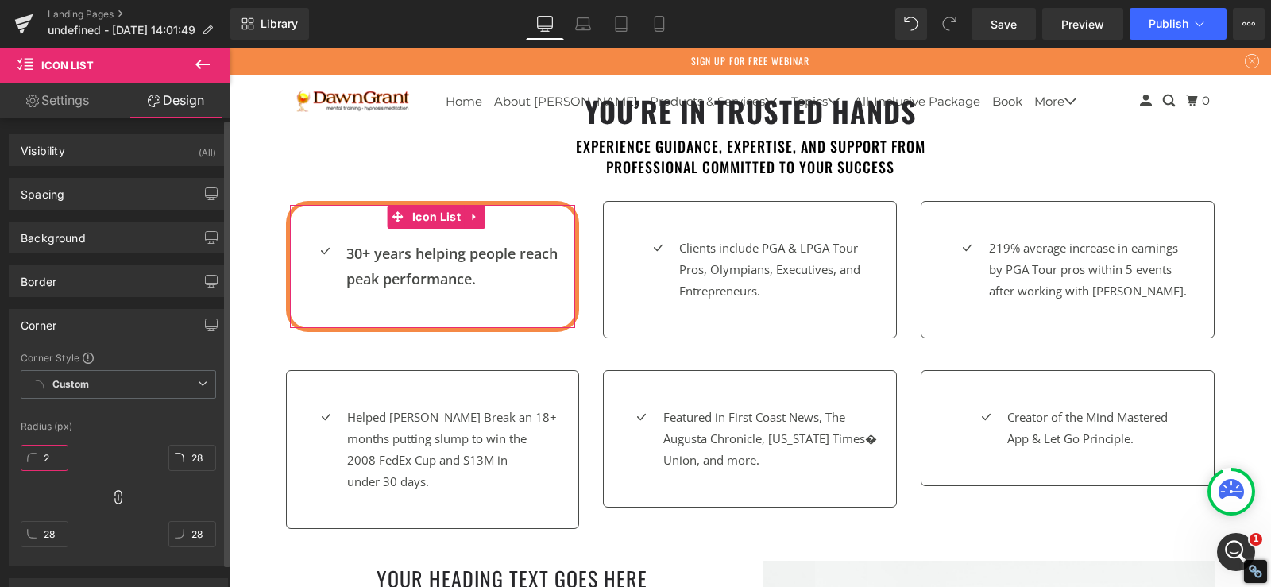
type input "2"
type input "29"
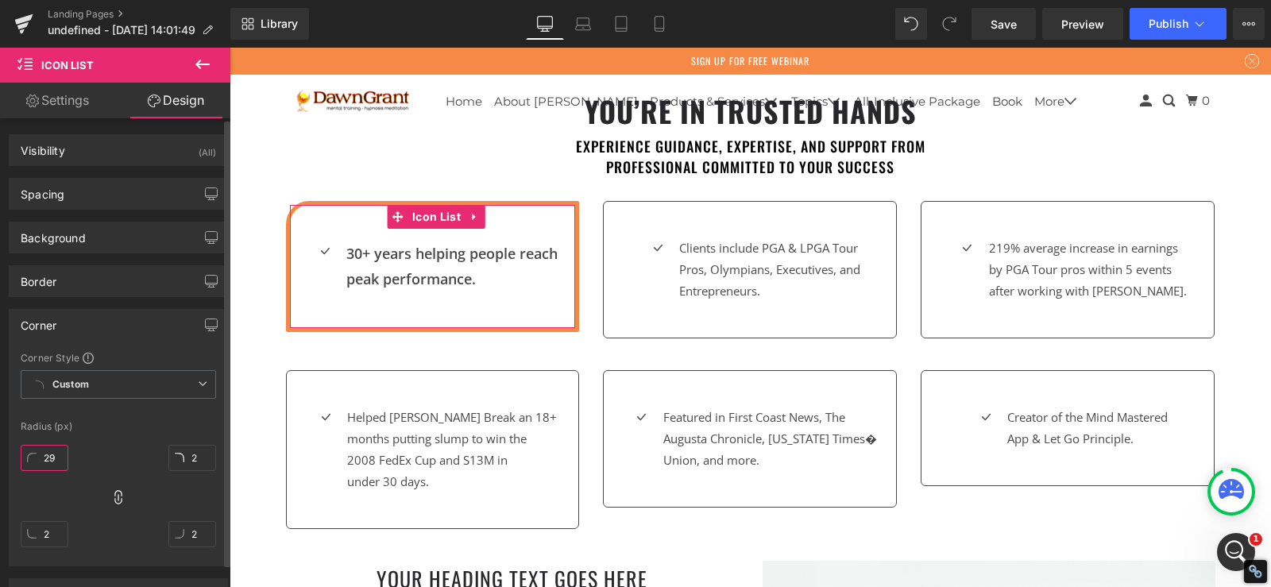
type input "29"
type input "2"
type input "6"
type input "0"
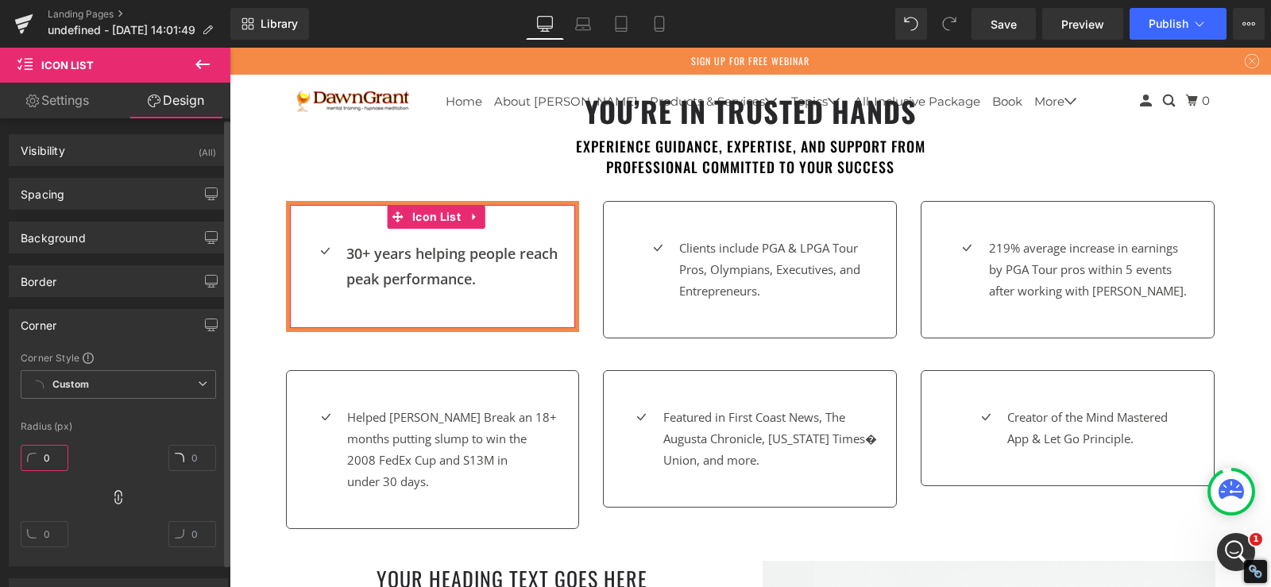
type input "0"
click at [44, 459] on input "3" at bounding box center [45, 458] width 48 height 26
click at [44, 460] on input "3" at bounding box center [45, 458] width 48 height 26
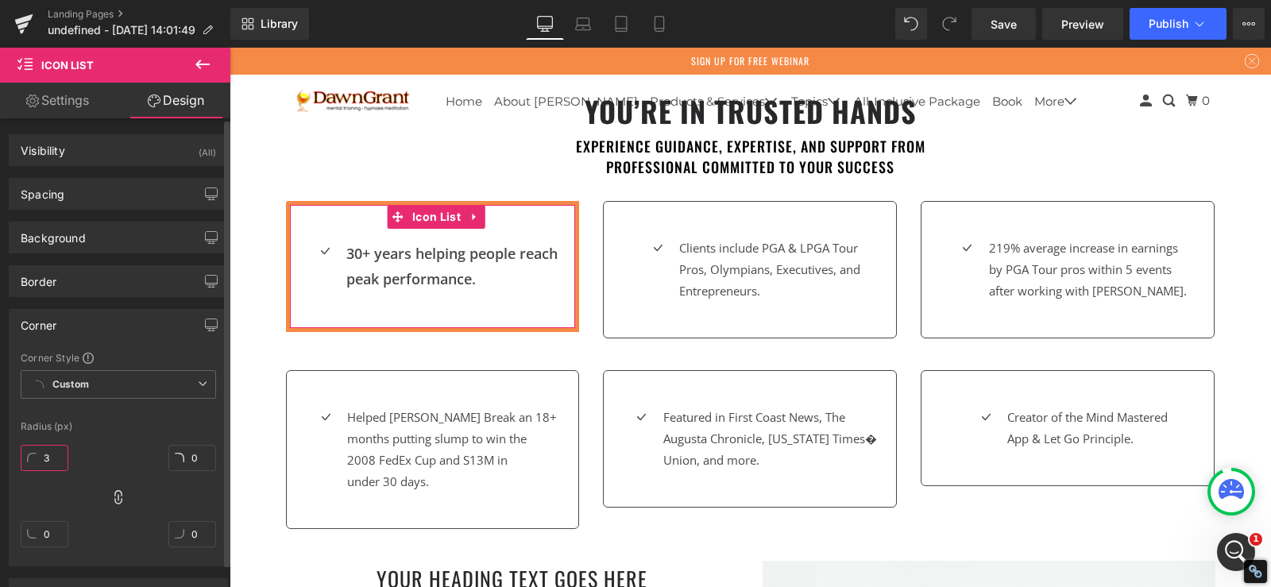
type input "5"
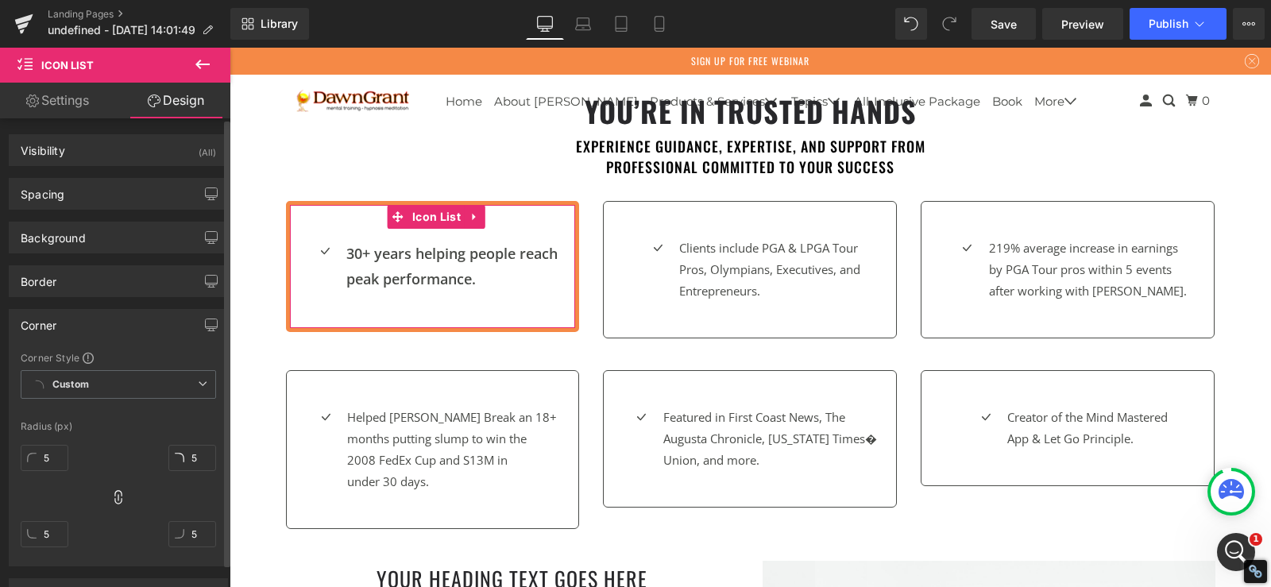
click at [106, 485] on div "5px 5 5px 5 5px 5 5px 5" at bounding box center [118, 501] width 195 height 127
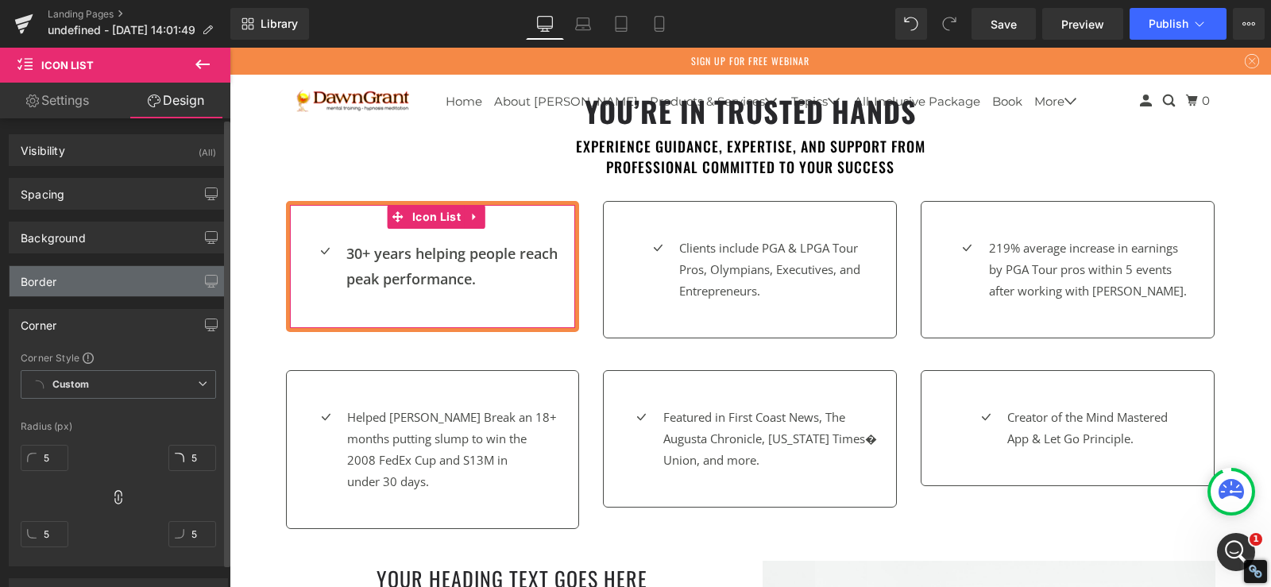
click at [84, 278] on div "Border" at bounding box center [119, 281] width 218 height 30
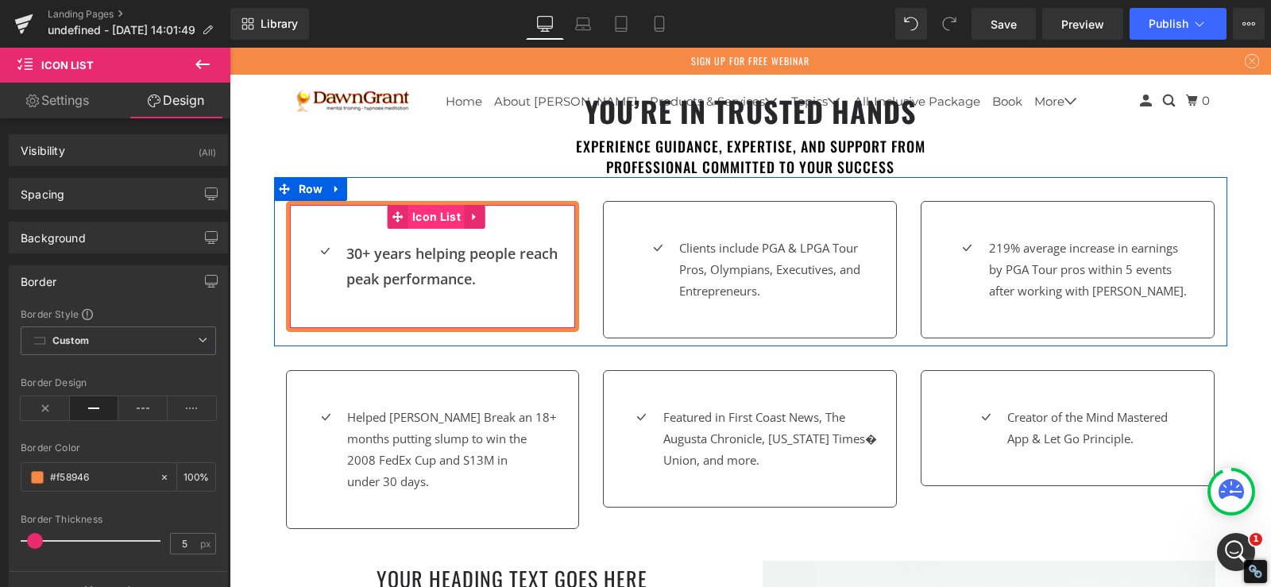
click at [421, 211] on span "Icon List" at bounding box center [436, 217] width 56 height 24
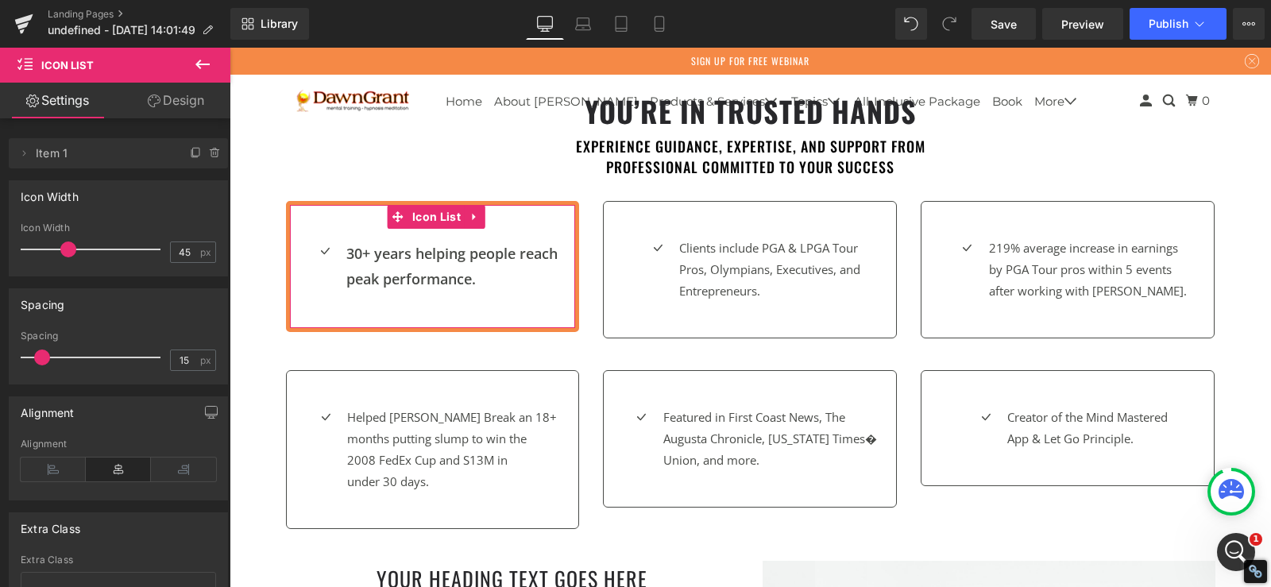
click at [188, 108] on link "Design" at bounding box center [175, 101] width 115 height 36
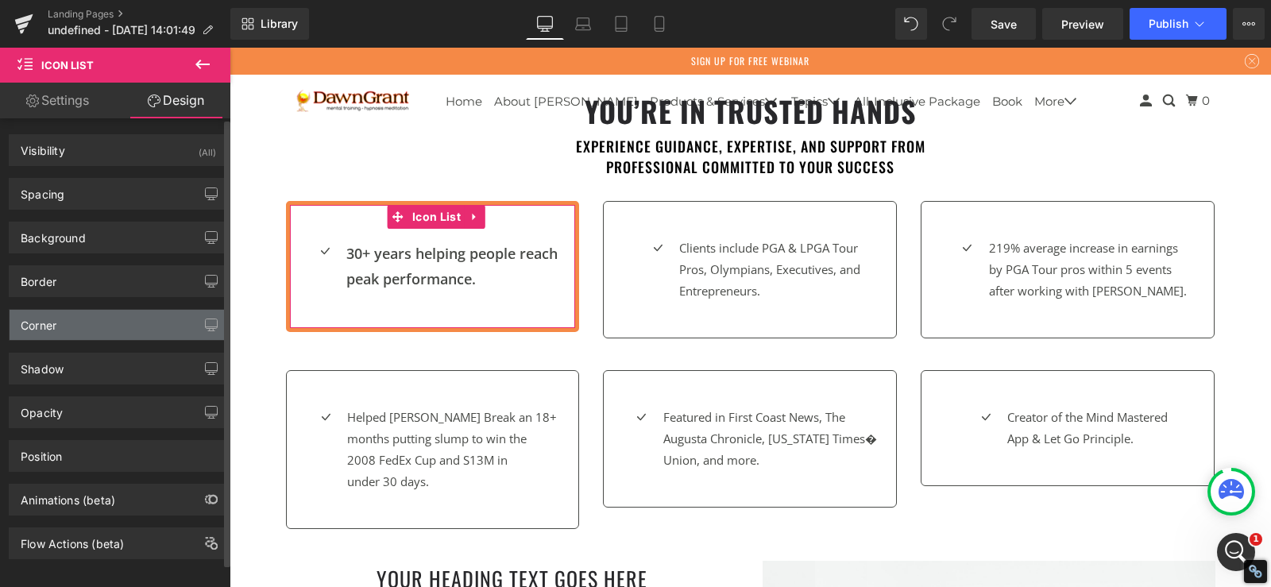
type input "5"
click at [107, 327] on div "Corner" at bounding box center [119, 325] width 218 height 30
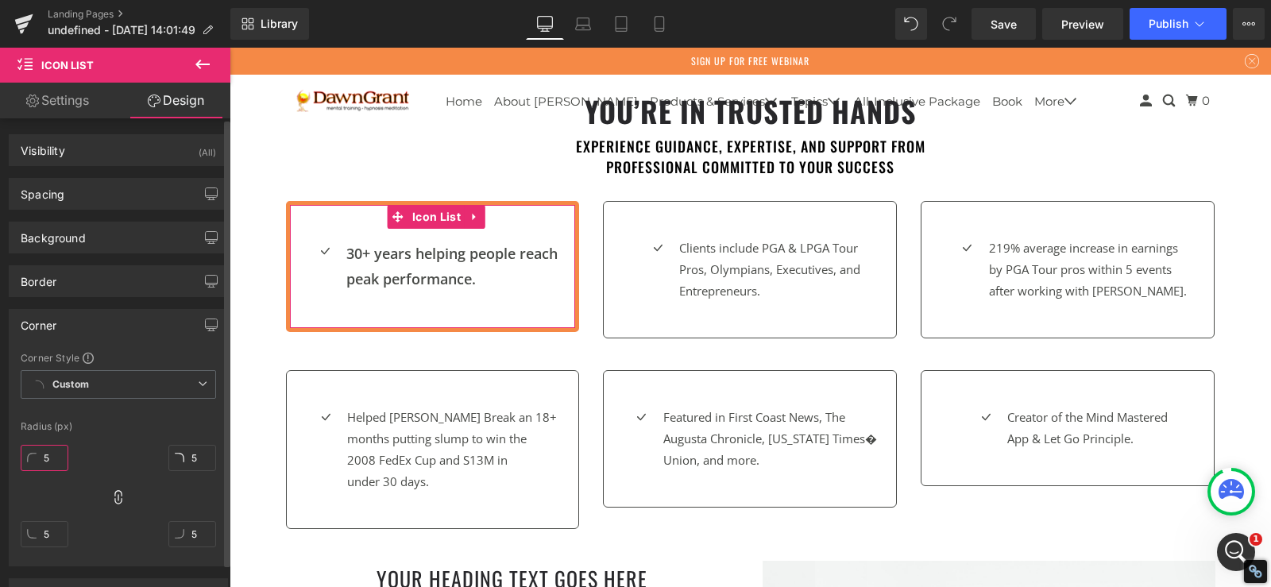
click at [50, 461] on input "5" at bounding box center [45, 458] width 48 height 26
type input "5"
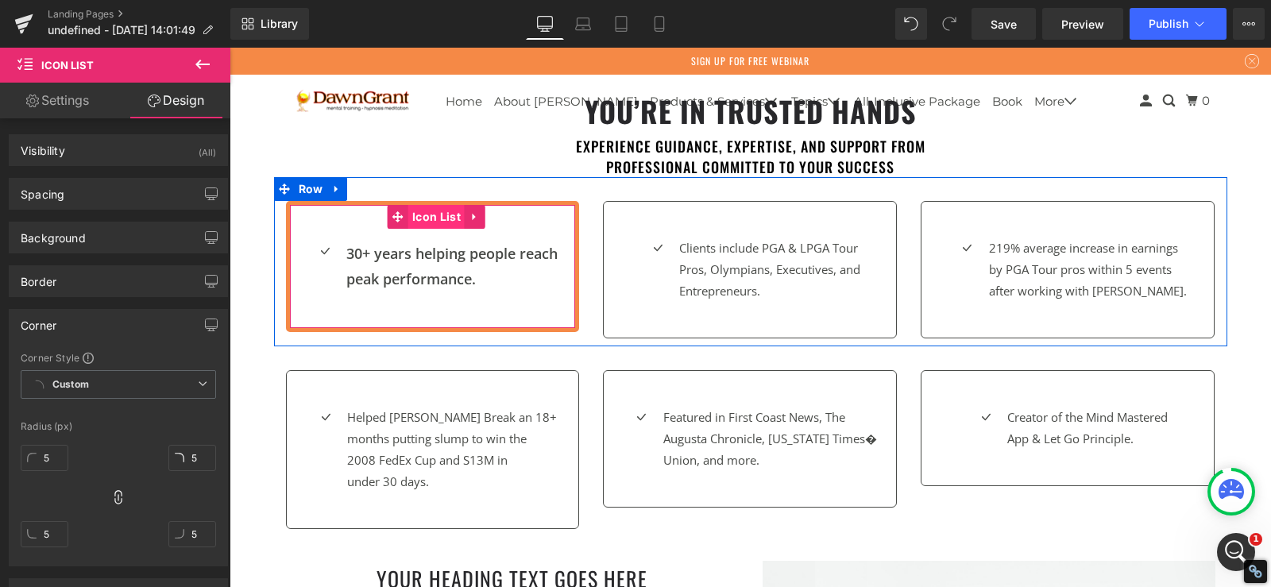
click at [430, 216] on span "Icon List" at bounding box center [436, 217] width 56 height 24
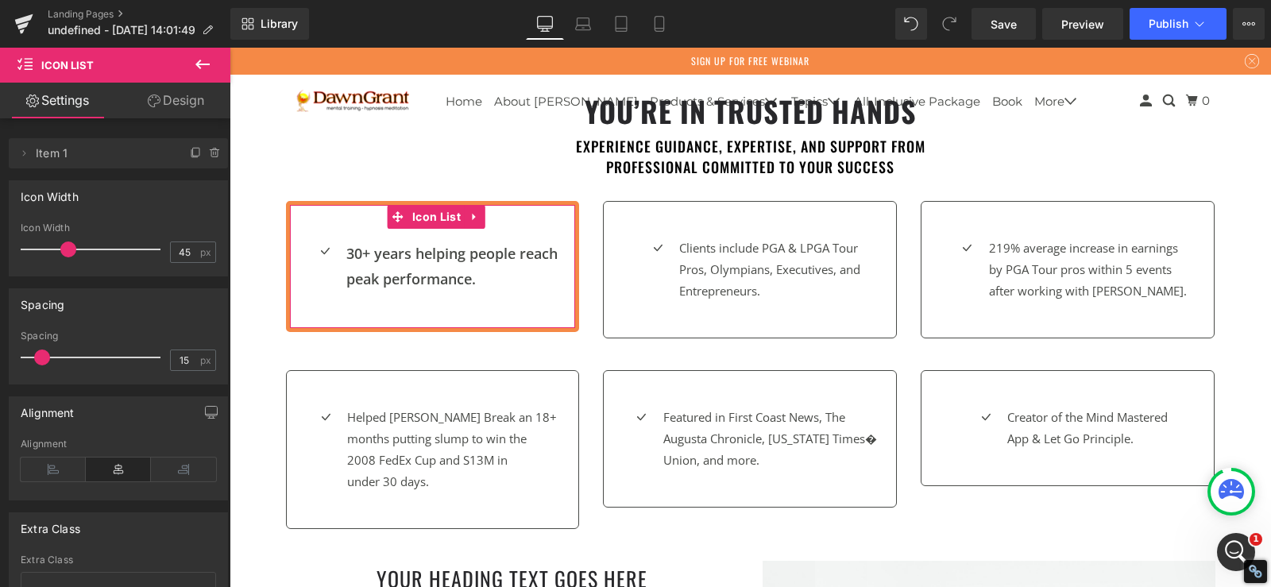
click at [184, 79] on button at bounding box center [203, 65] width 56 height 35
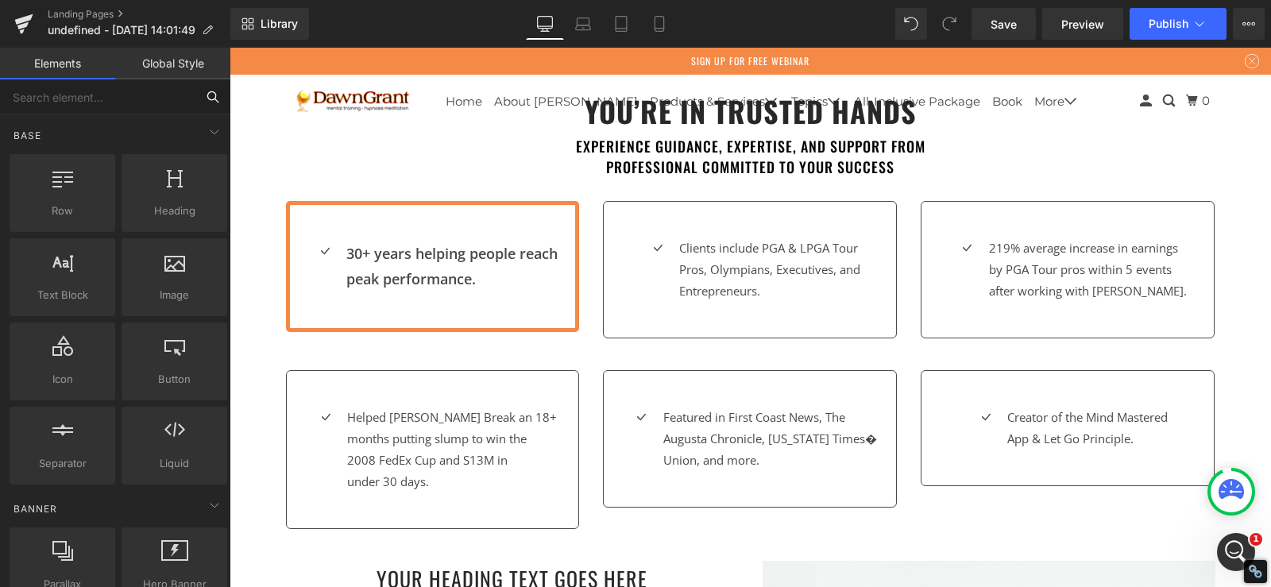
click at [186, 96] on input "text" at bounding box center [97, 96] width 195 height 35
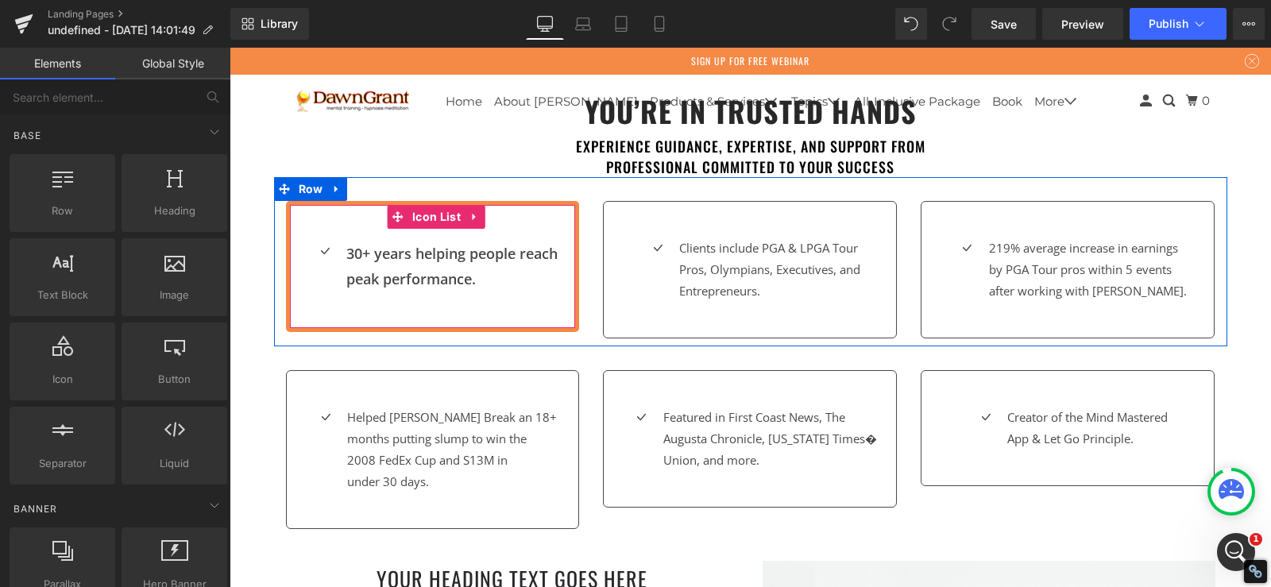
click at [299, 228] on div "Icon 30+ years helping people reach peak performance. Text Block Icon List" at bounding box center [433, 266] width 294 height 131
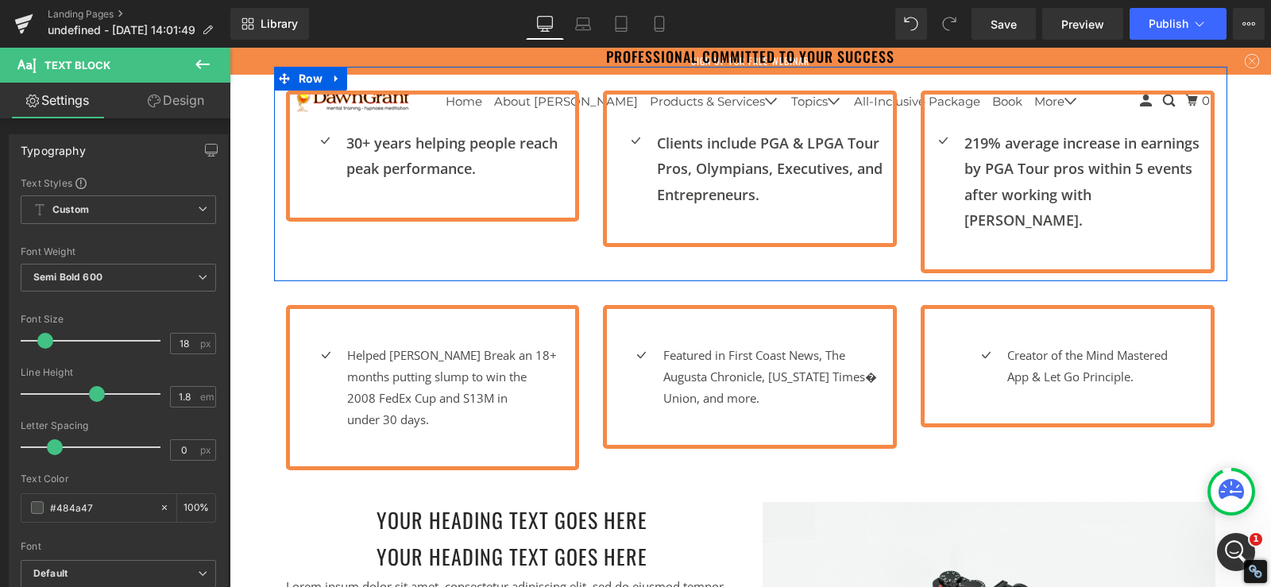
scroll to position [953, 0]
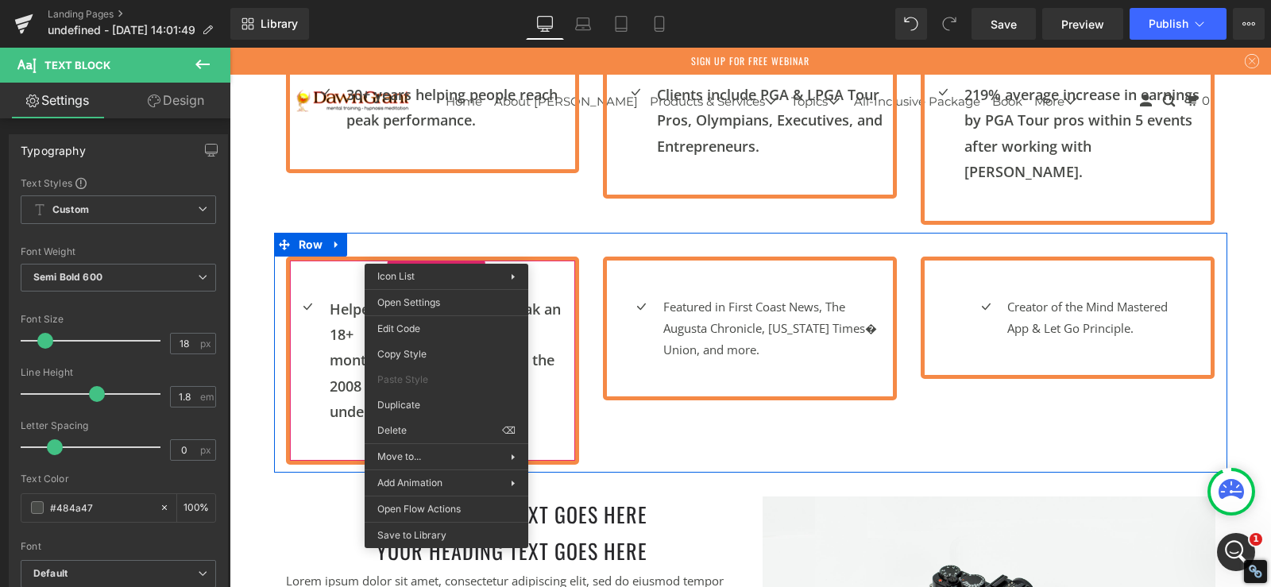
click at [552, 347] on p "months putting slump to win the" at bounding box center [453, 359] width 246 height 25
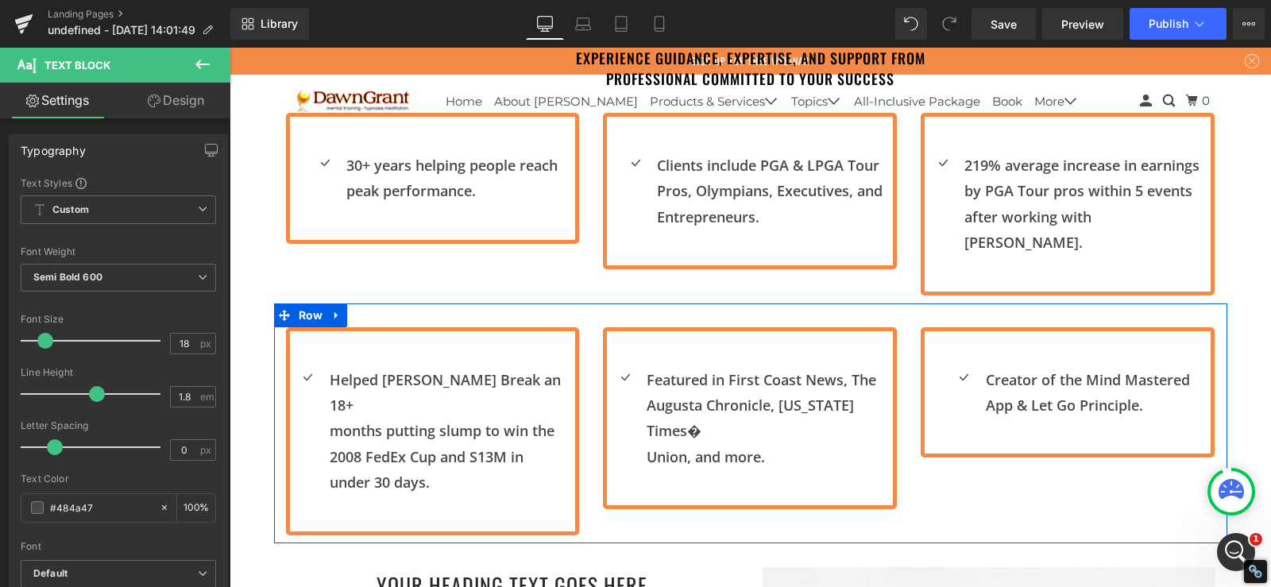
scroll to position [874, 0]
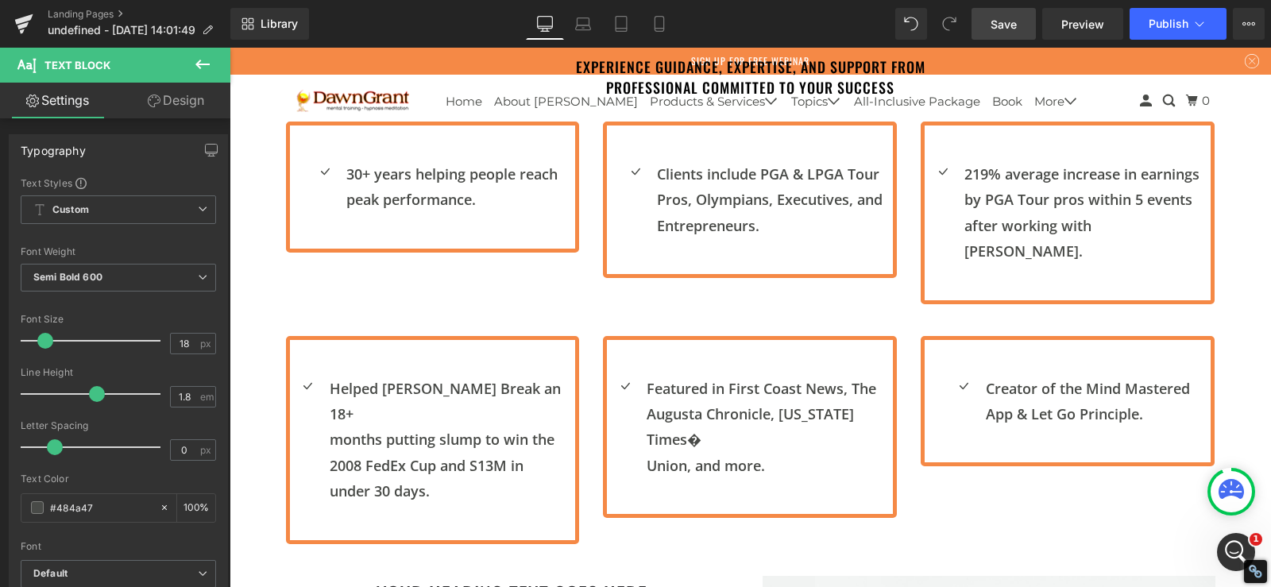
click at [1005, 16] on span "Save" at bounding box center [1003, 24] width 26 height 17
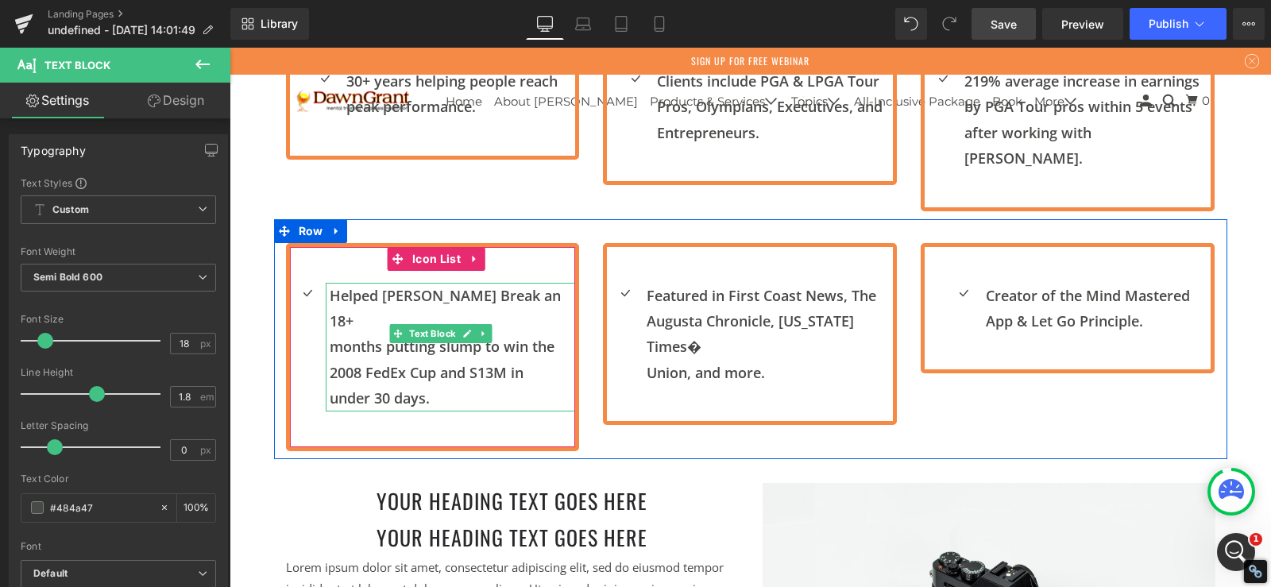
scroll to position [1032, 0]
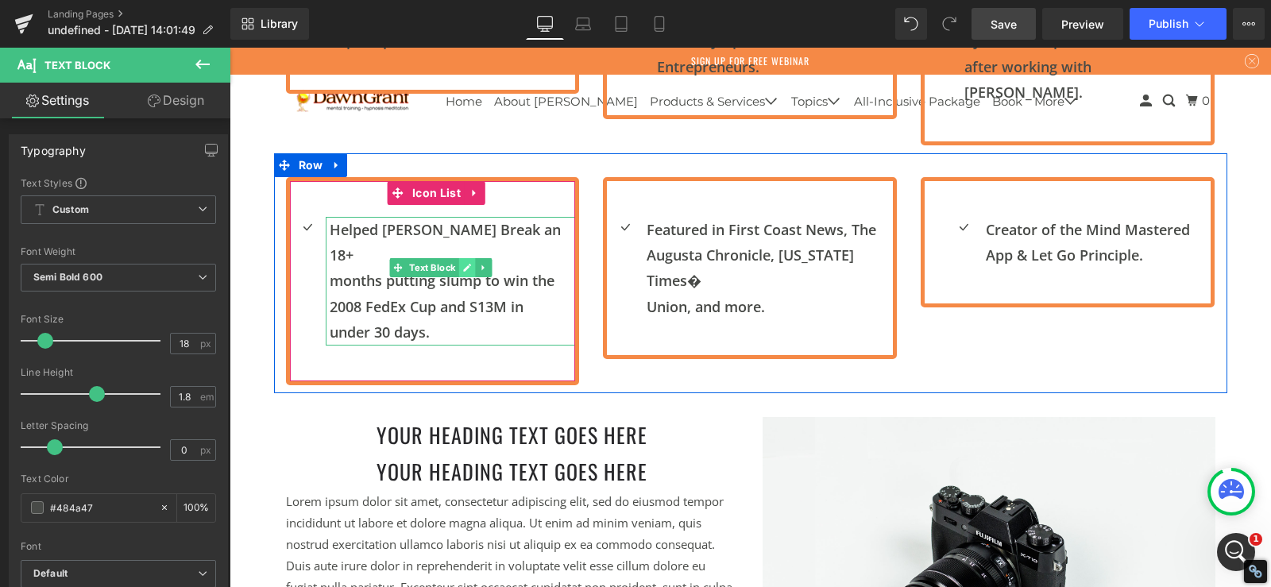
click at [471, 263] on icon at bounding box center [466, 268] width 9 height 10
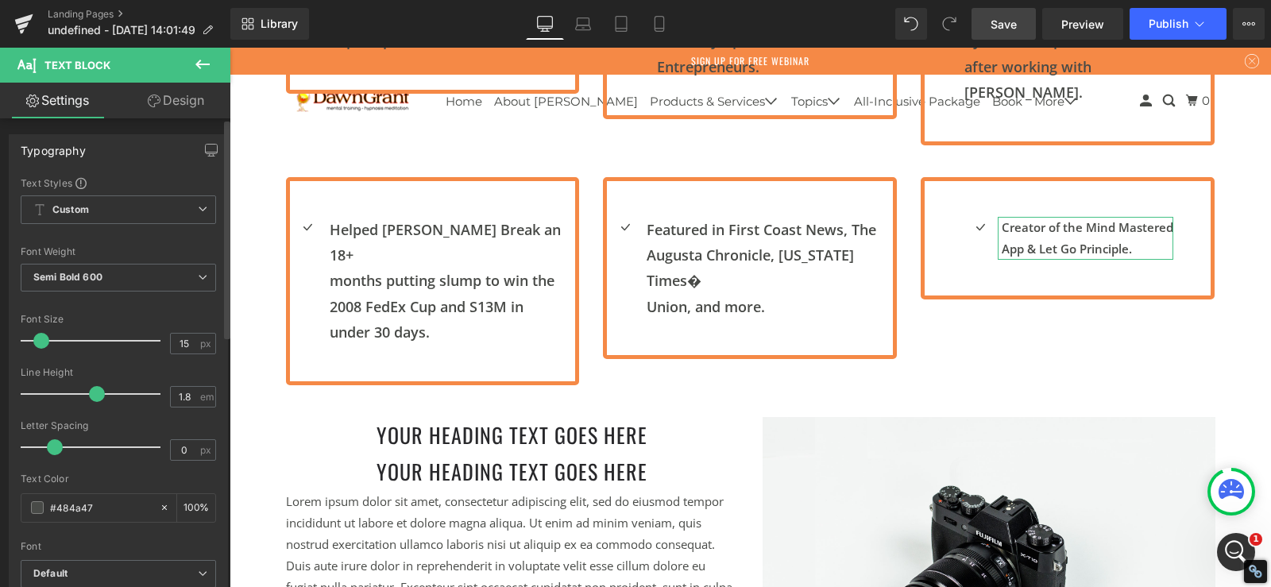
click at [41, 337] on span at bounding box center [41, 341] width 16 height 16
click at [187, 345] on input "15" at bounding box center [185, 344] width 28 height 20
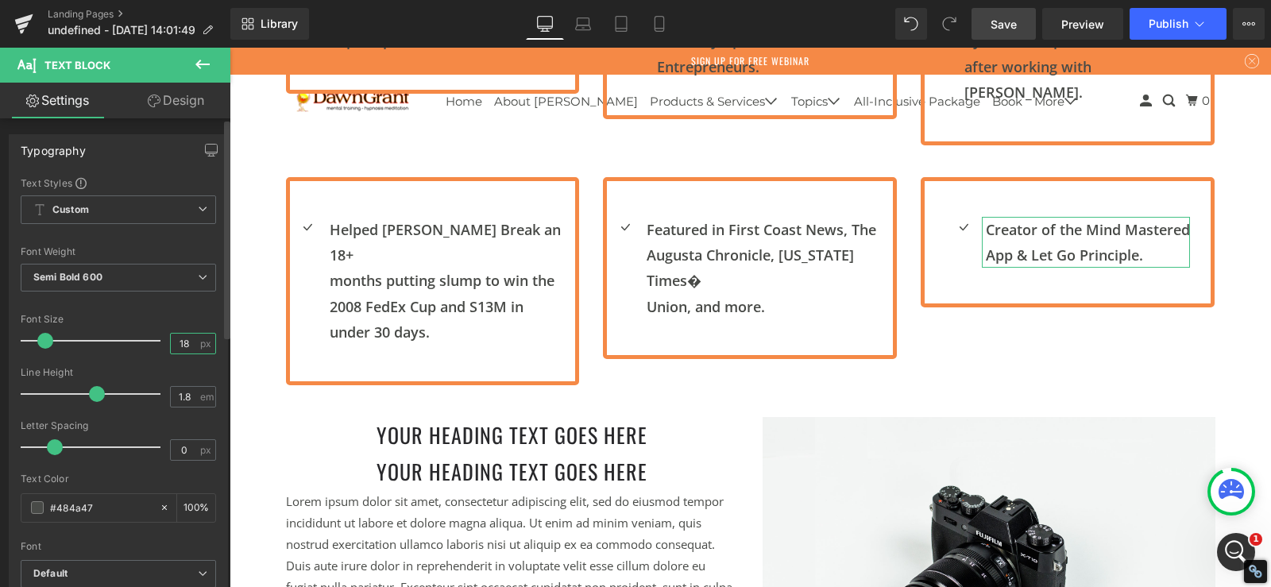
type input "18"
click at [172, 361] on div at bounding box center [118, 362] width 195 height 10
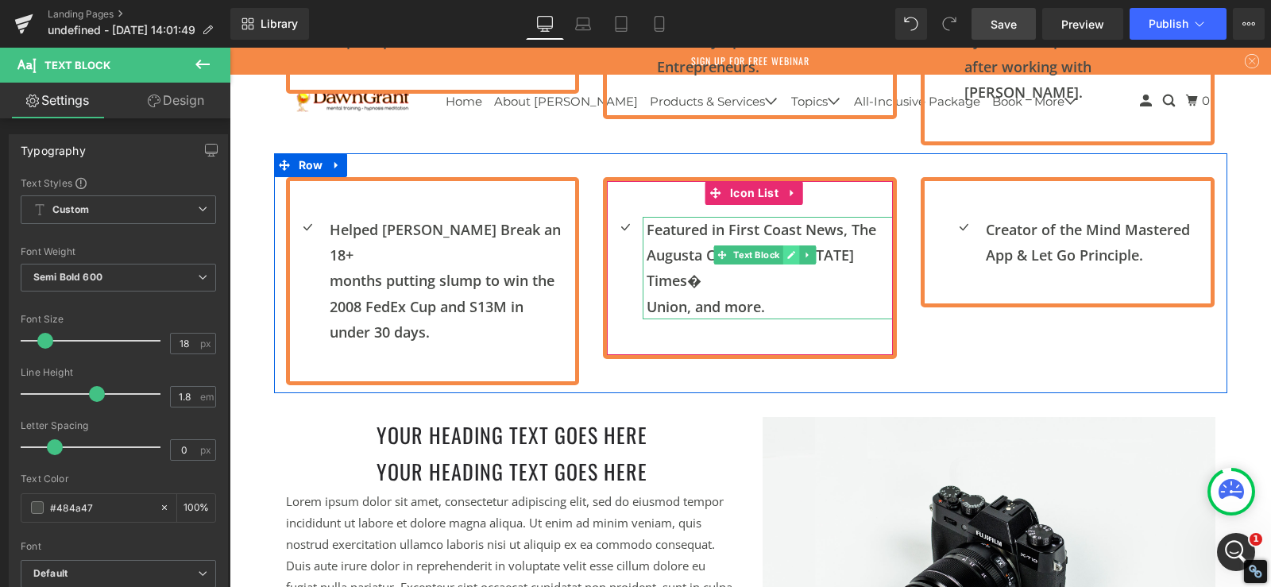
click at [783, 245] on link at bounding box center [791, 254] width 17 height 19
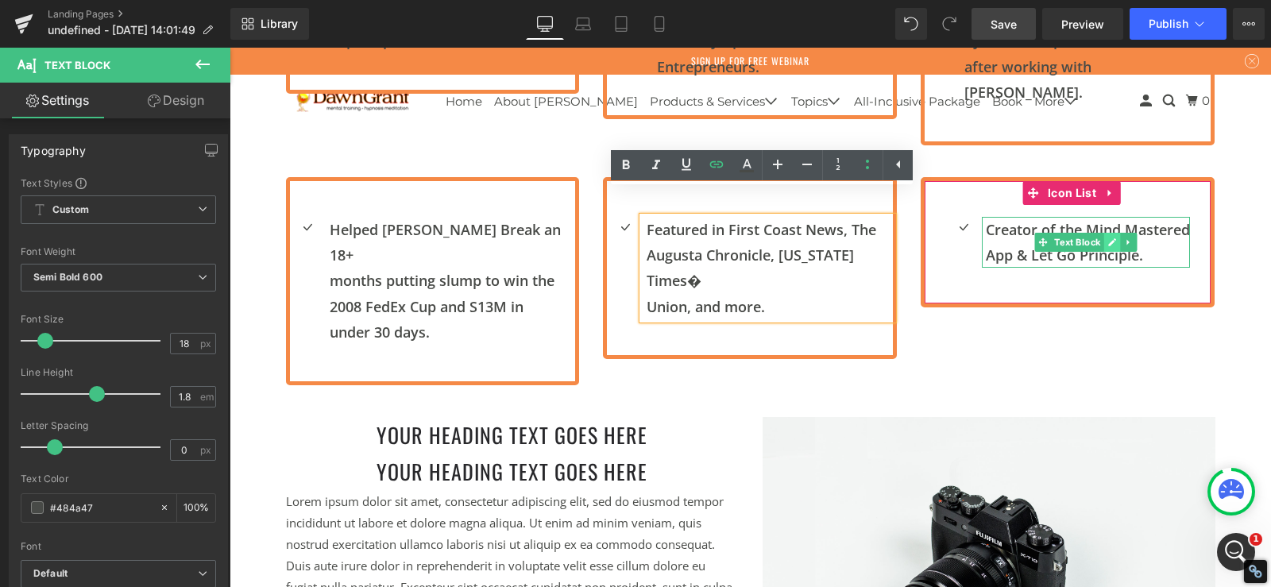
click at [1104, 233] on link at bounding box center [1112, 242] width 17 height 19
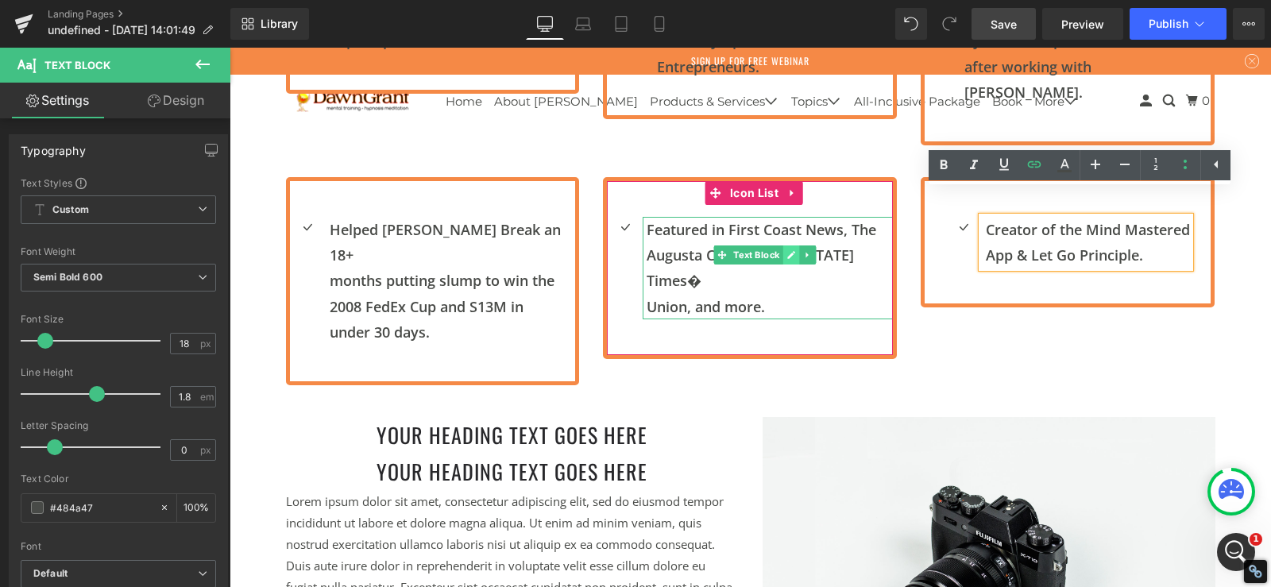
click at [784, 245] on link at bounding box center [791, 254] width 17 height 19
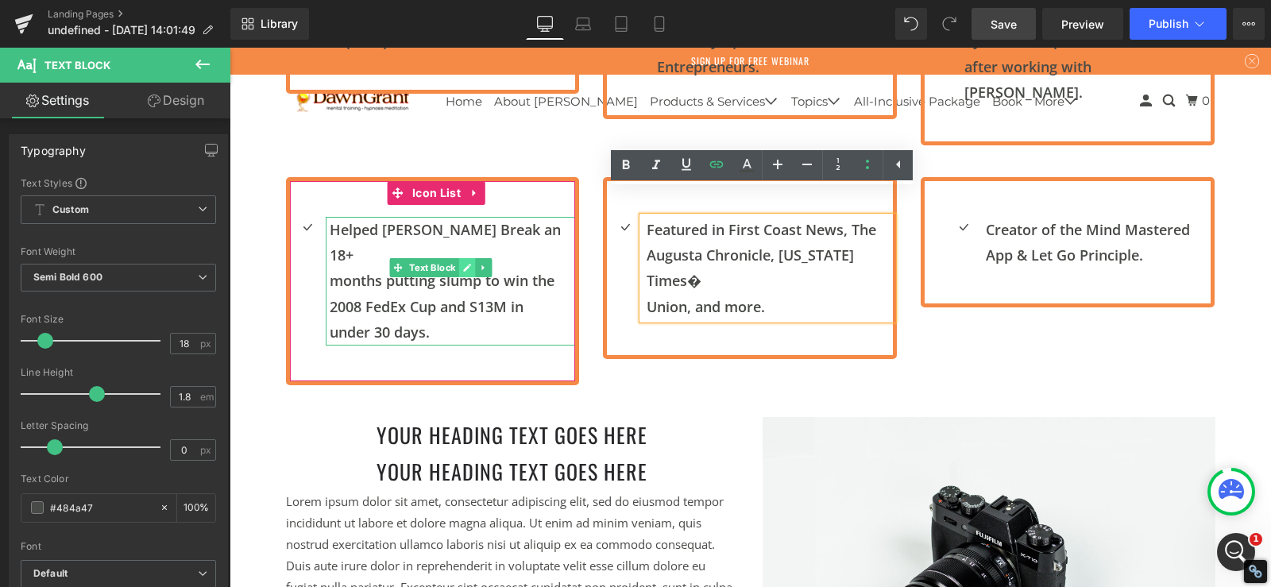
click at [464, 258] on link at bounding box center [466, 267] width 17 height 19
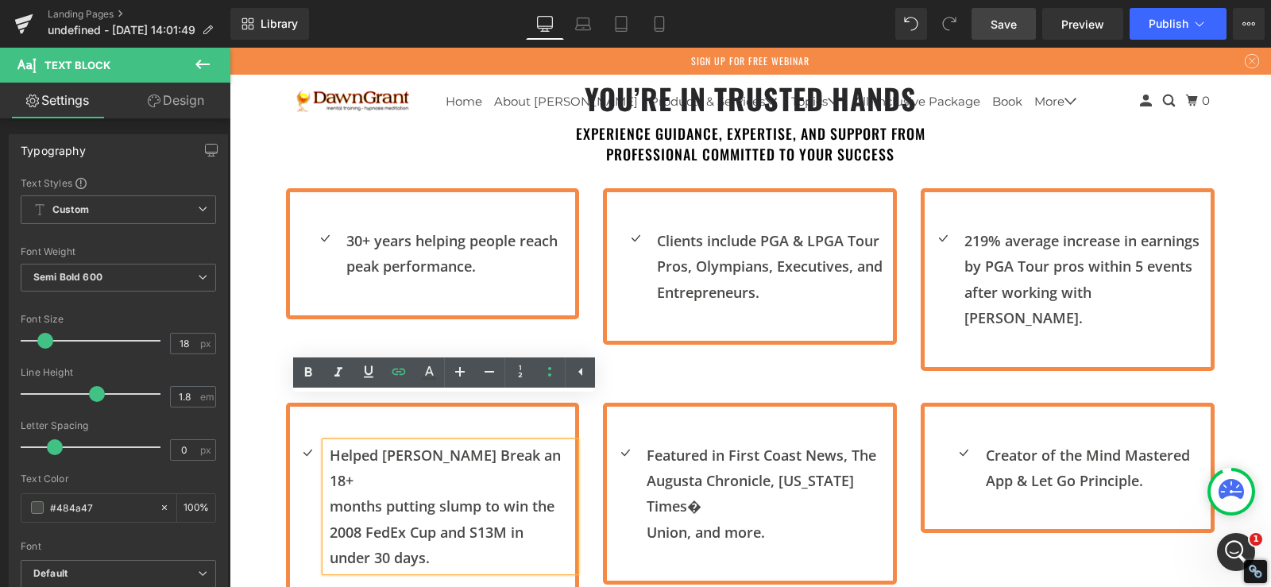
scroll to position [794, 0]
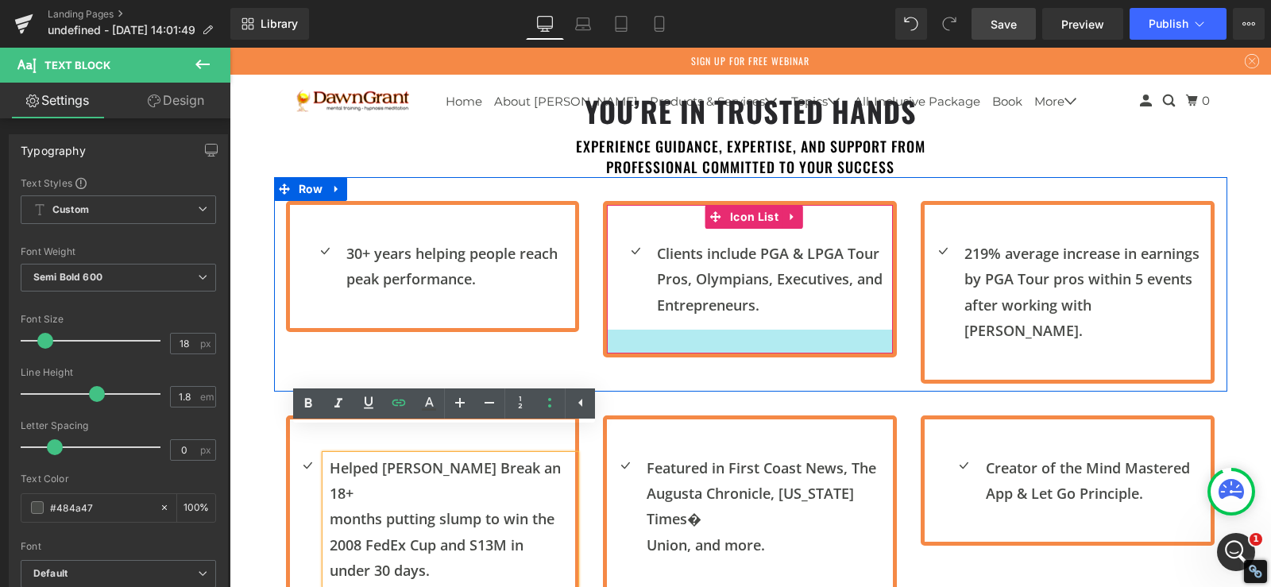
click at [638, 334] on div at bounding box center [750, 342] width 286 height 24
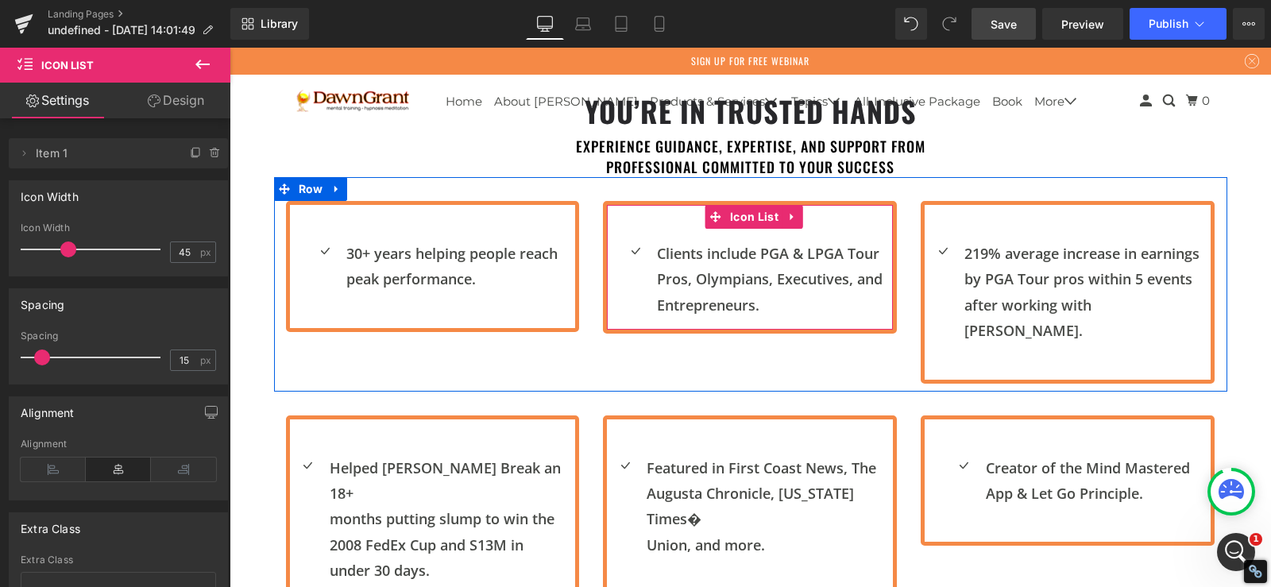
drag, startPoint x: 729, startPoint y: 351, endPoint x: 727, endPoint y: 324, distance: 27.0
click at [727, 324] on div "Icon Clients include PGA & LPGA Tour Pros, Olympians, Executives, and Entrepr…" at bounding box center [750, 267] width 294 height 133
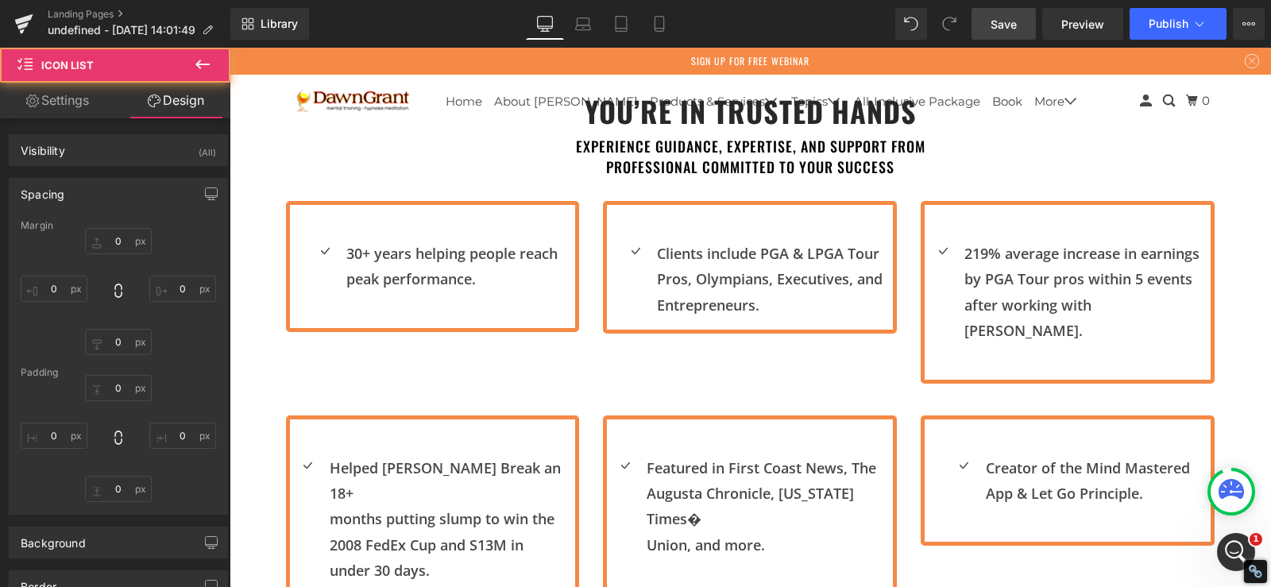
type input "0"
type input "45"
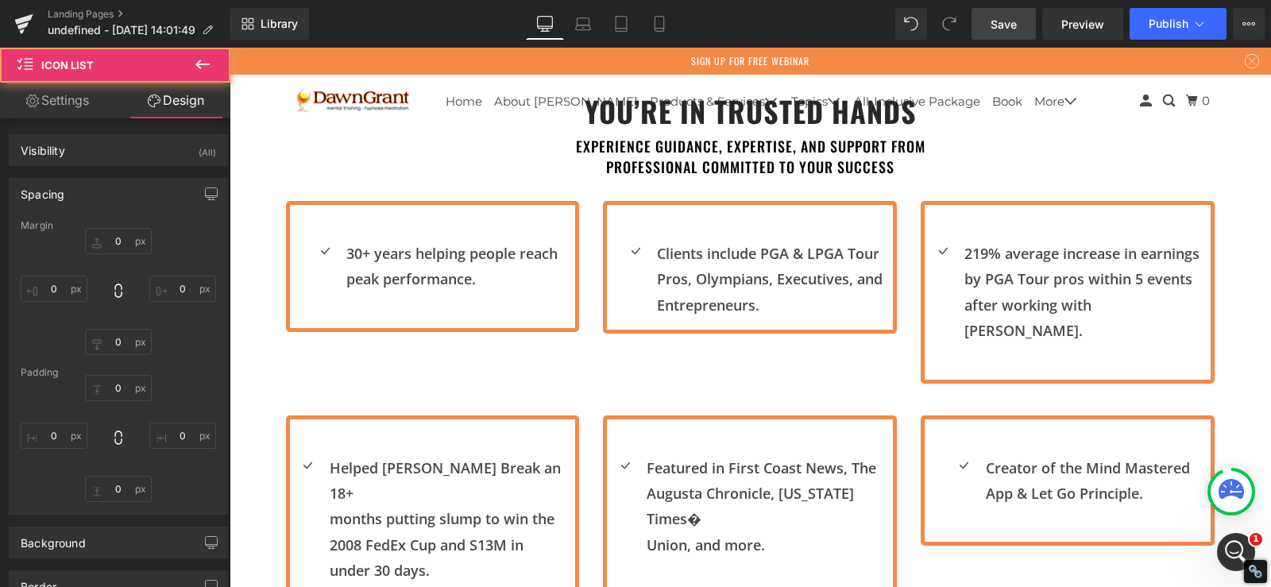
type input "0"
